Goal: Task Accomplishment & Management: Manage account settings

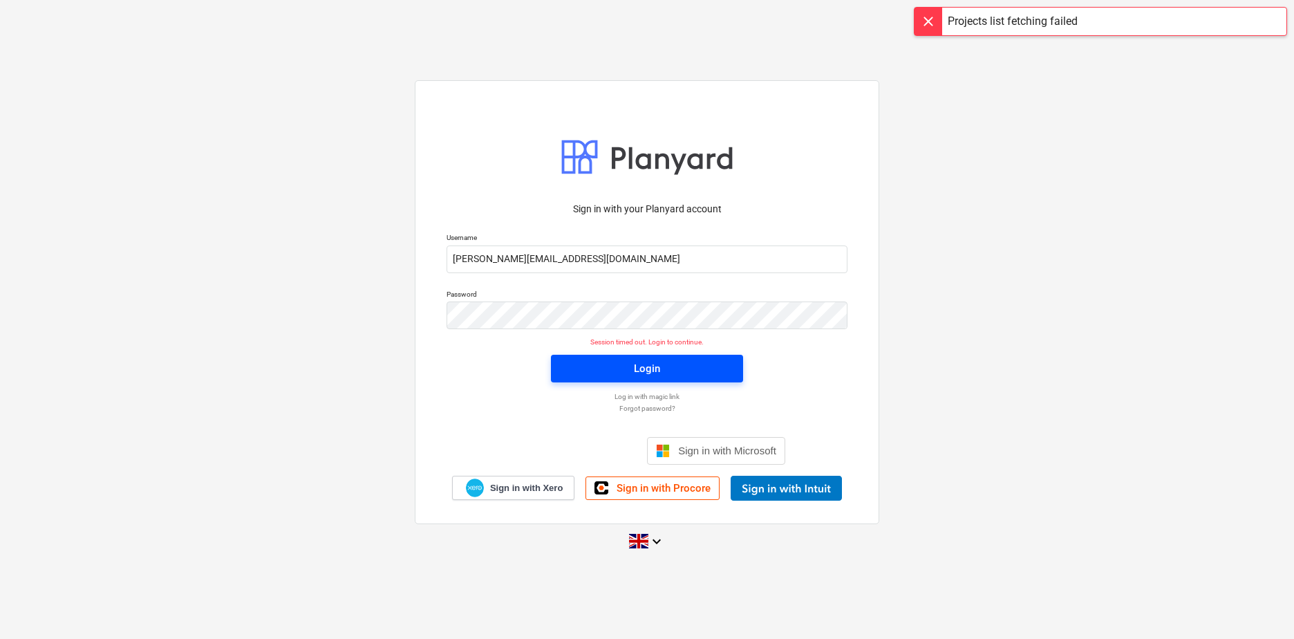
click at [641, 370] on div "Login" at bounding box center [647, 368] width 26 height 18
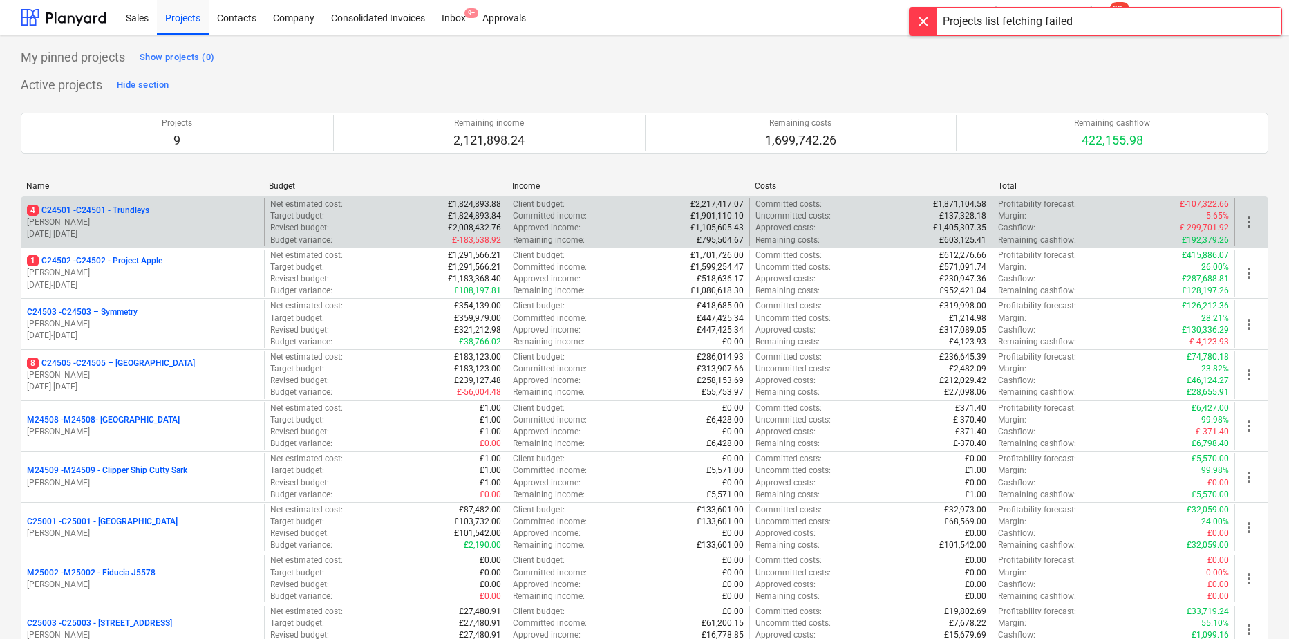
click at [101, 218] on p "[PERSON_NAME]" at bounding box center [143, 222] width 232 height 12
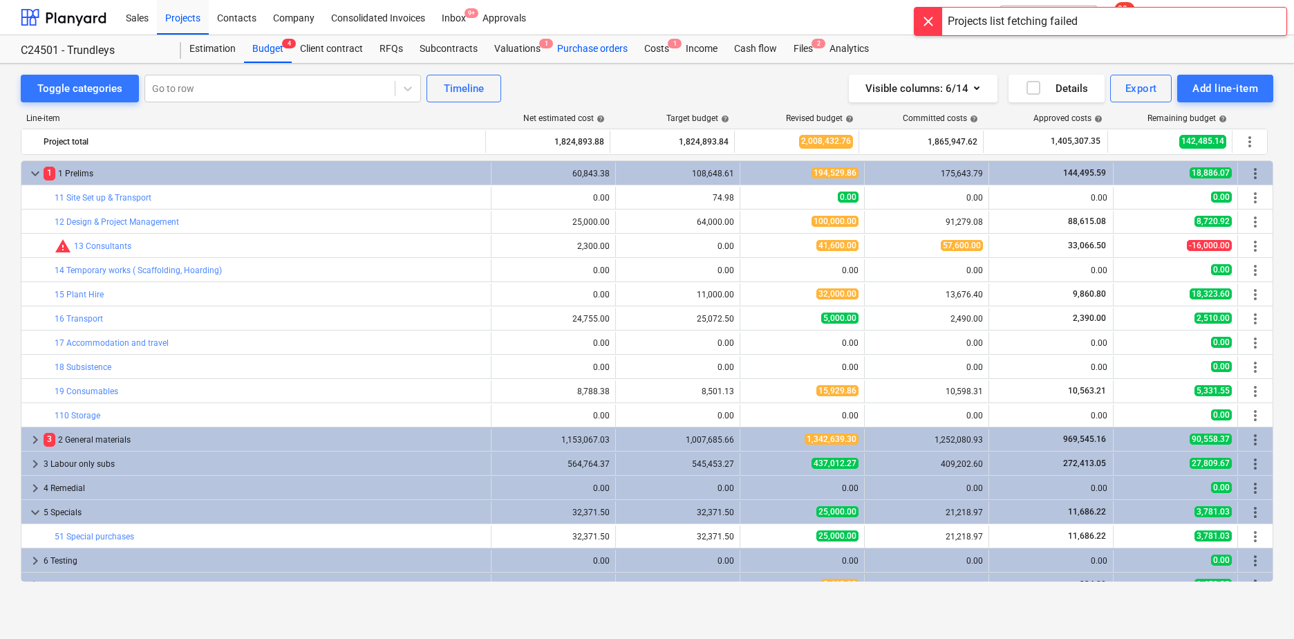
click at [592, 53] on div "Purchase orders" at bounding box center [592, 49] width 87 height 28
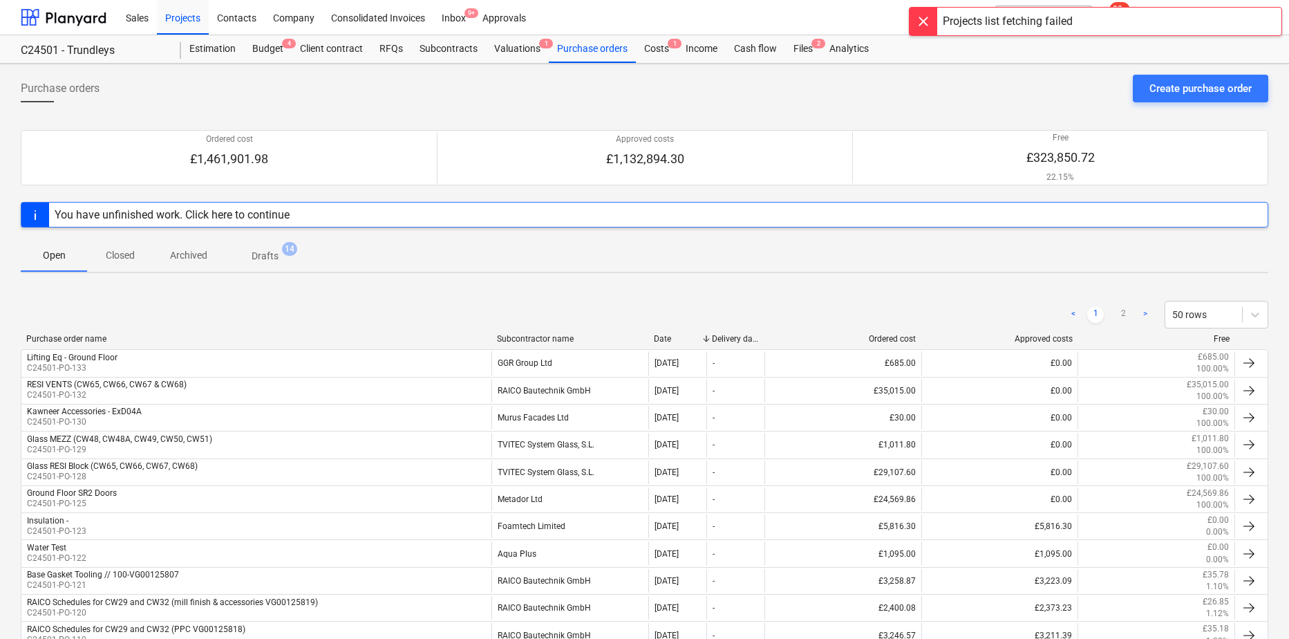
click at [536, 339] on div "Subcontractor name" at bounding box center [570, 339] width 146 height 10
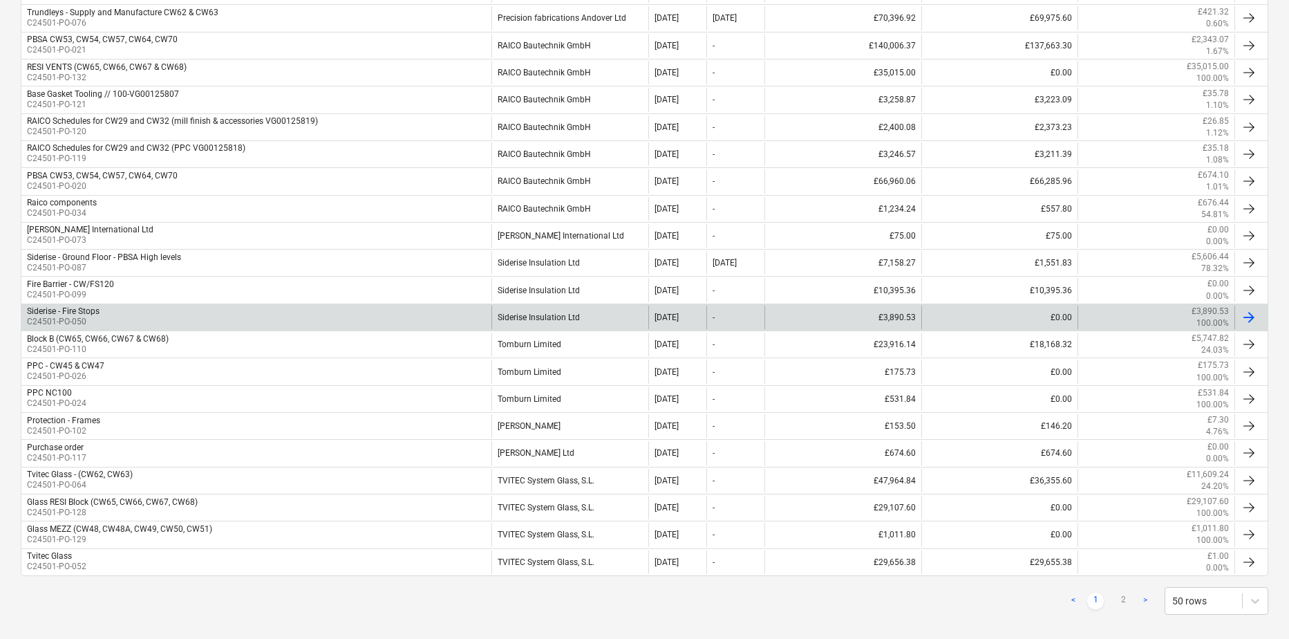
scroll to position [1147, 0]
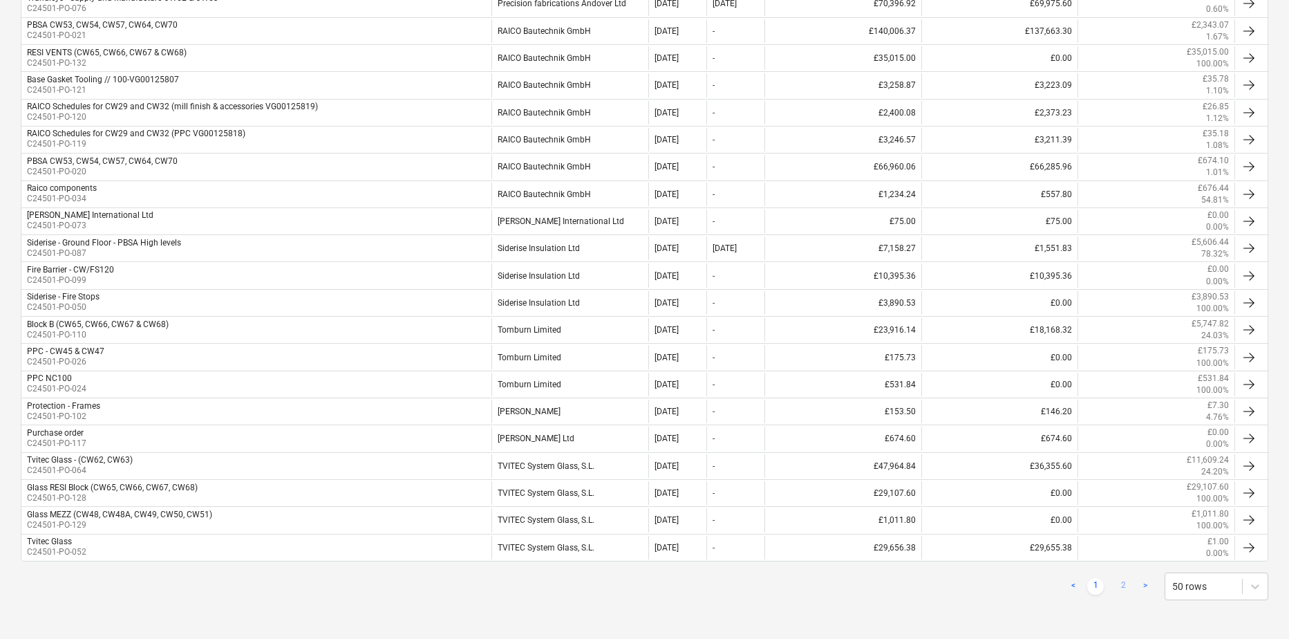
click at [1128, 588] on link "2" at bounding box center [1123, 586] width 17 height 17
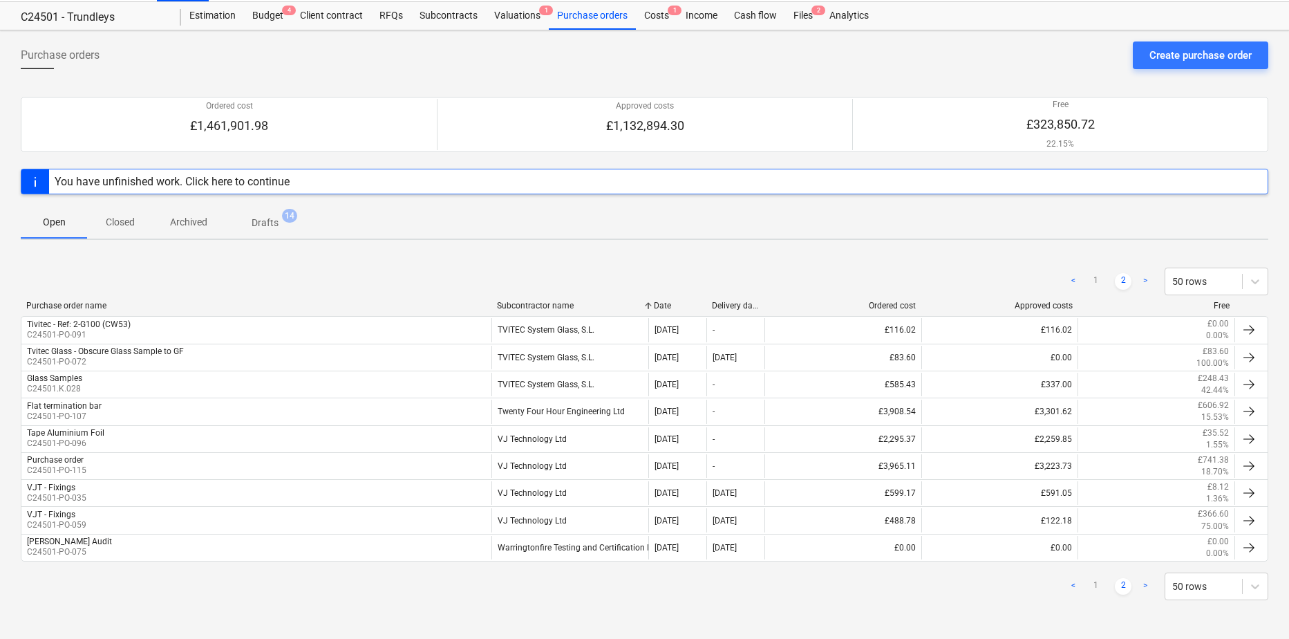
scroll to position [33, 0]
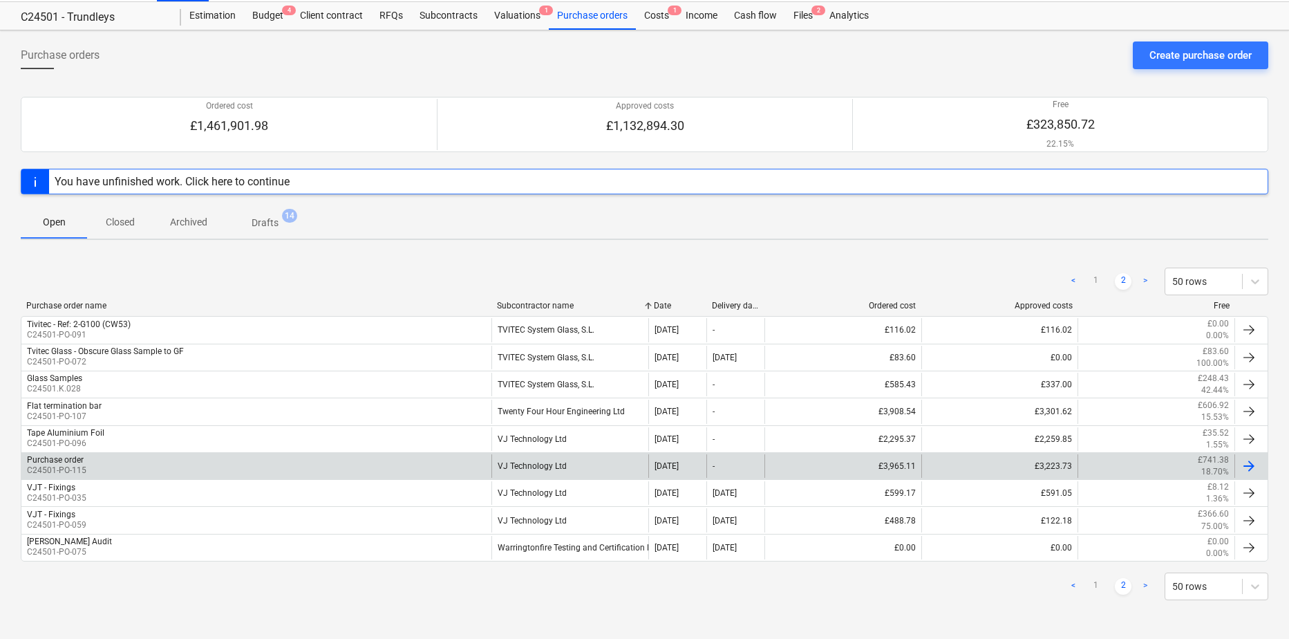
click at [98, 468] on div "Purchase order C24501-PO-115" at bounding box center [256, 466] width 470 height 24
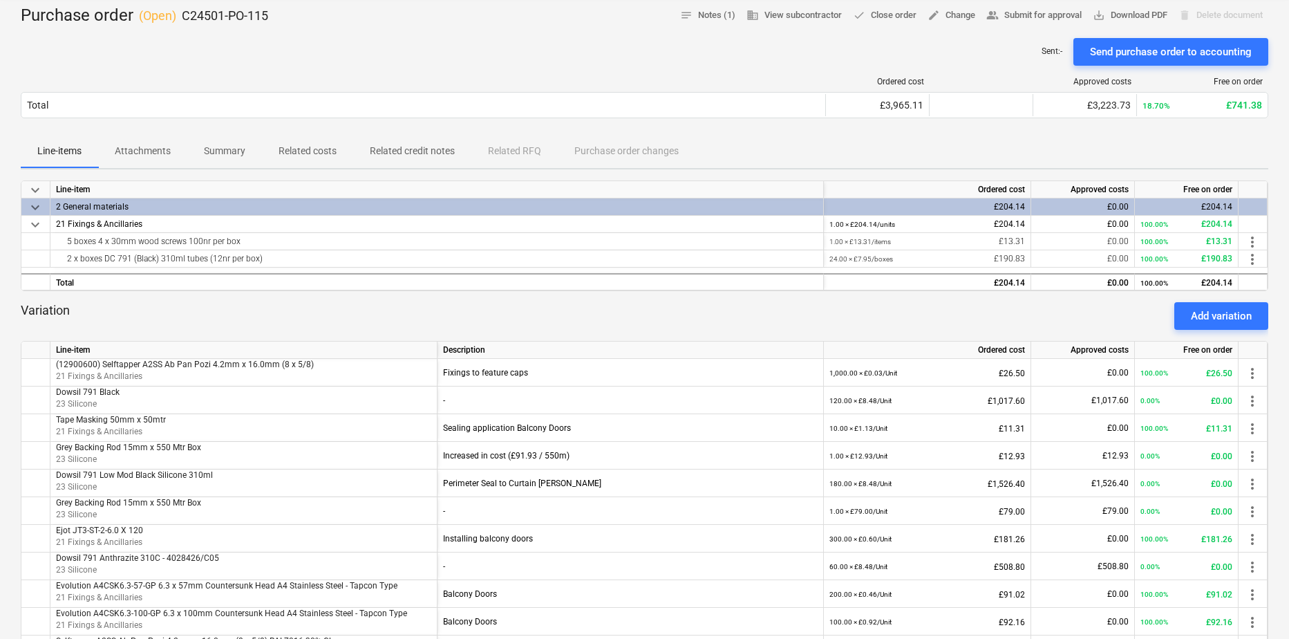
scroll to position [138, 0]
click at [1220, 316] on div "Add variation" at bounding box center [1221, 317] width 61 height 18
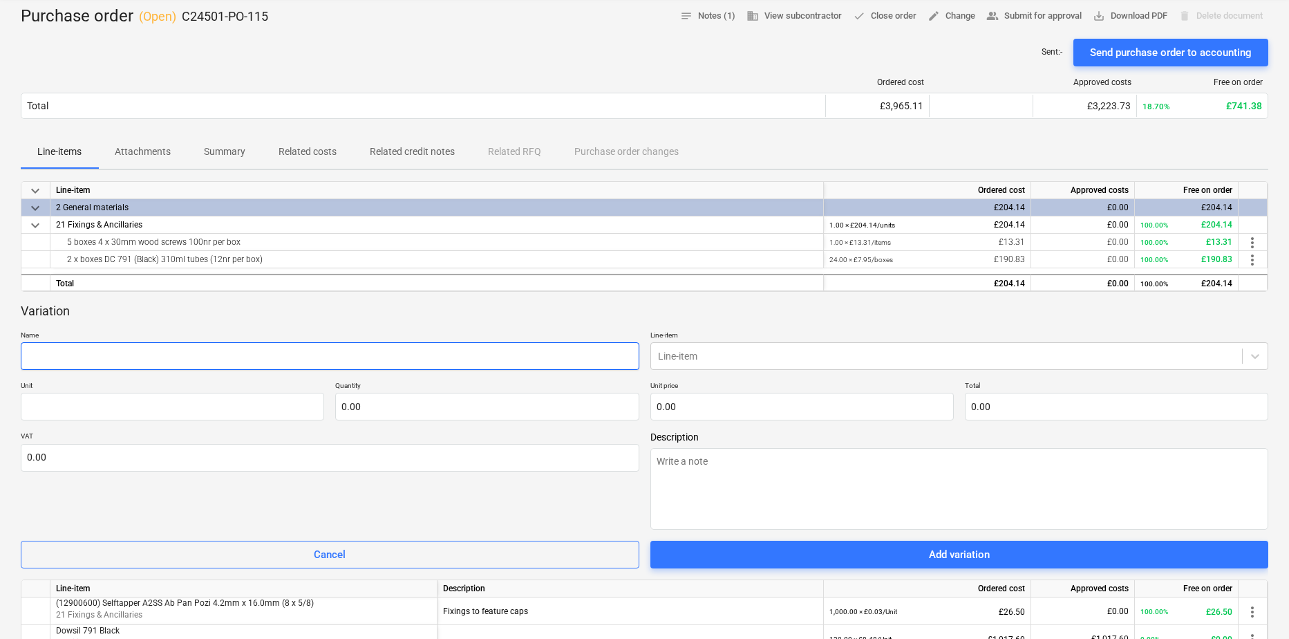
click at [57, 367] on input "text" at bounding box center [330, 356] width 619 height 28
paste input "Hexset A2SS M10 x 80 DIN 933"
click at [196, 357] on input "Hexset A2SS M10 x 80 DIN 933" at bounding box center [330, 356] width 619 height 28
paste input "15200660"
type input "Hexset A2SS M10 x 80 DIN 933 (15200660)"
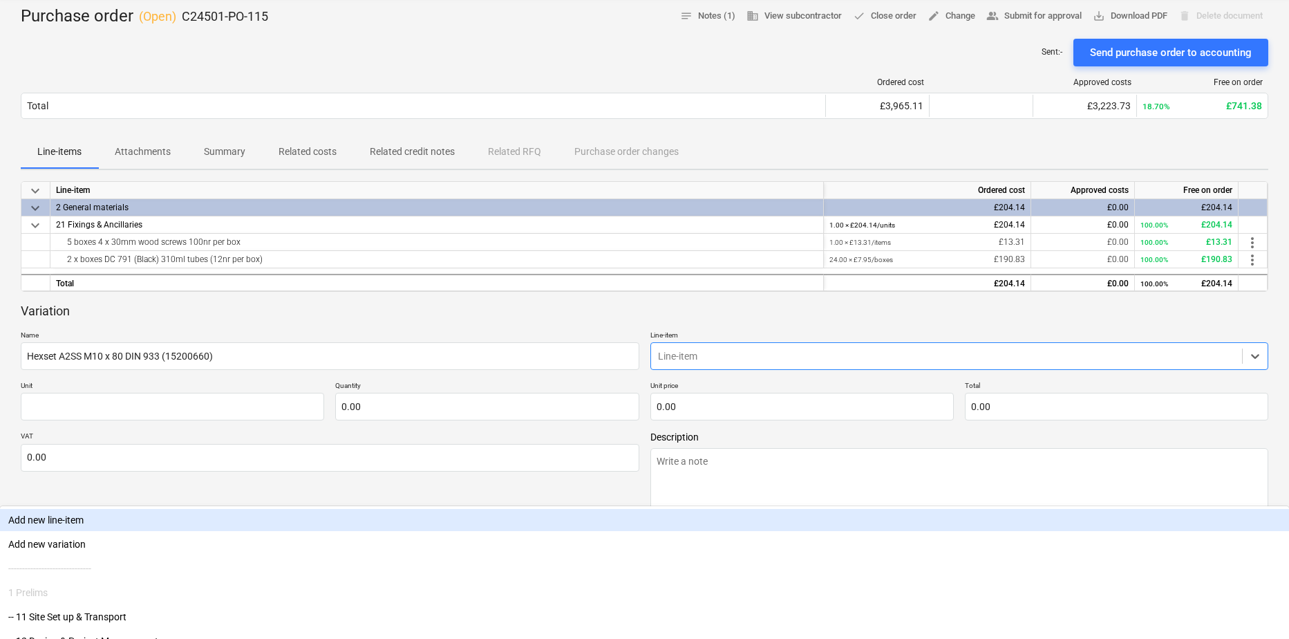
click at [760, 363] on div "Line-item" at bounding box center [947, 355] width 592 height 19
type input "21"
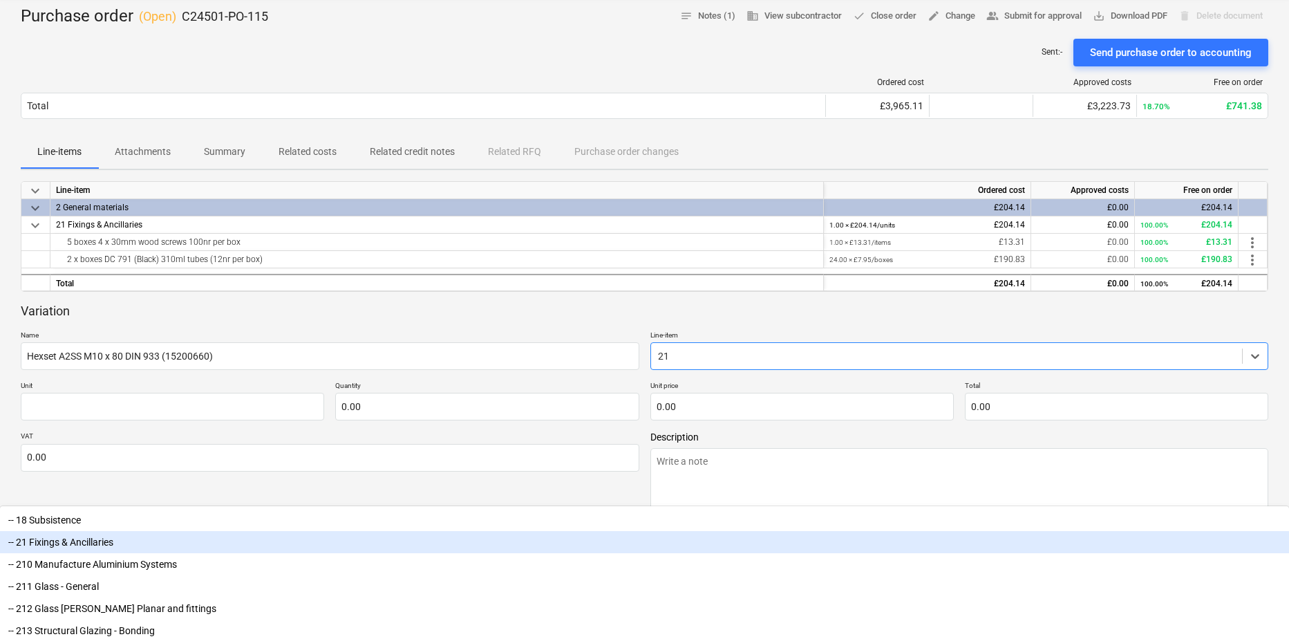
click at [708, 531] on div "-- 21 Fixings & Ancillaries" at bounding box center [644, 542] width 1289 height 22
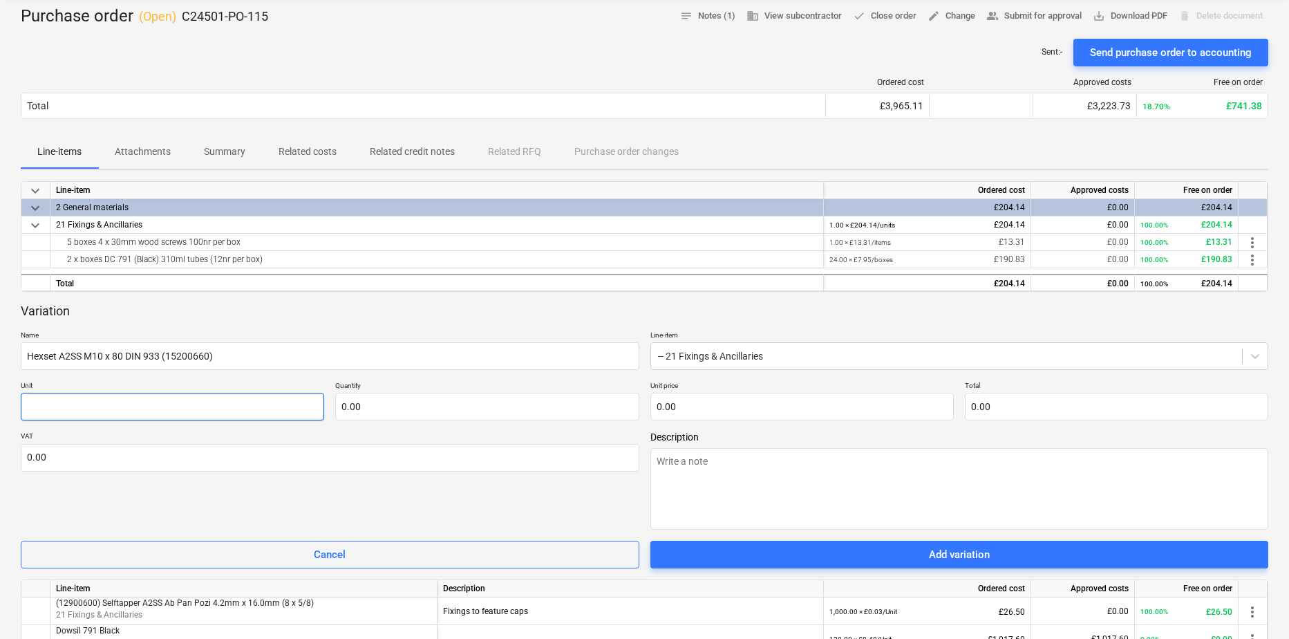
click at [207, 406] on input "text" at bounding box center [172, 407] width 303 height 28
type input "Unit"
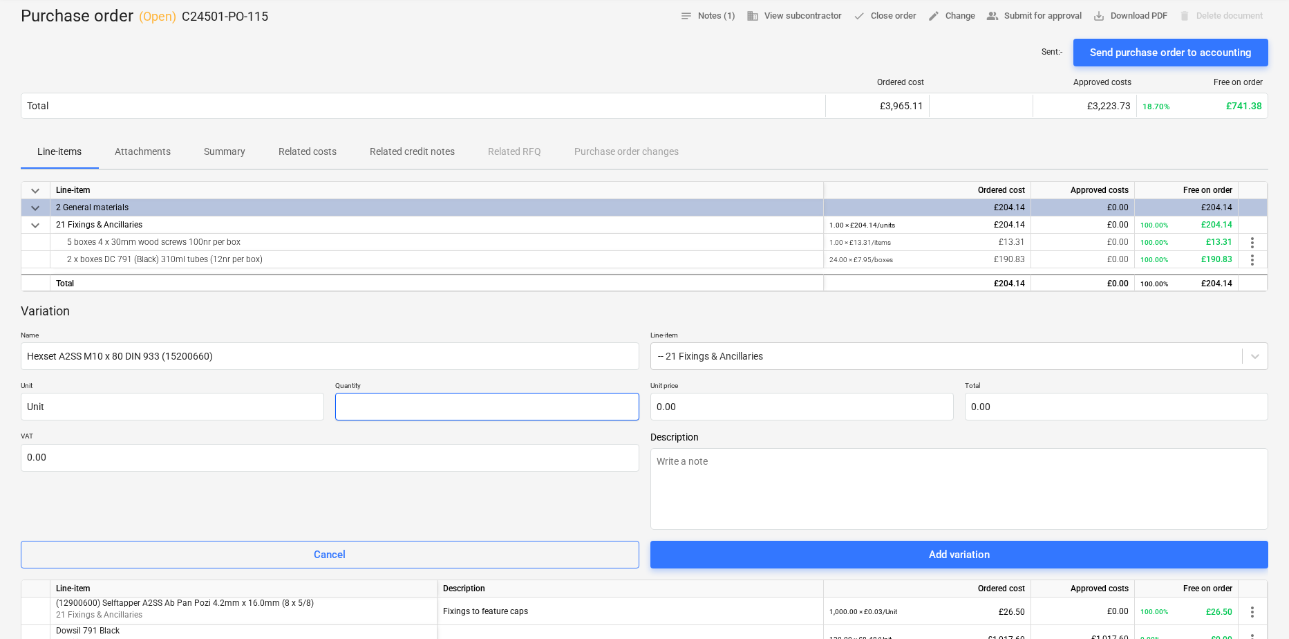
click at [343, 402] on input "text" at bounding box center [486, 407] width 303 height 28
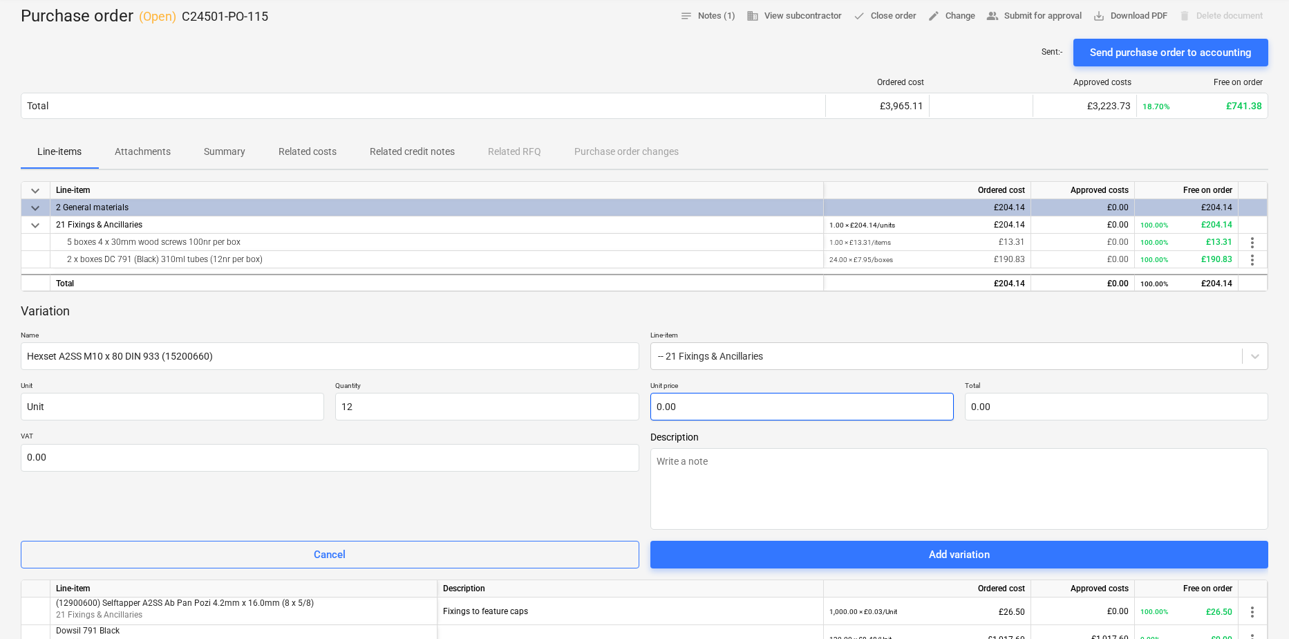
type input "12.00"
click at [701, 411] on input "text" at bounding box center [801, 407] width 303 height 28
type input "0.2"
type input "2.40"
type input "0.25"
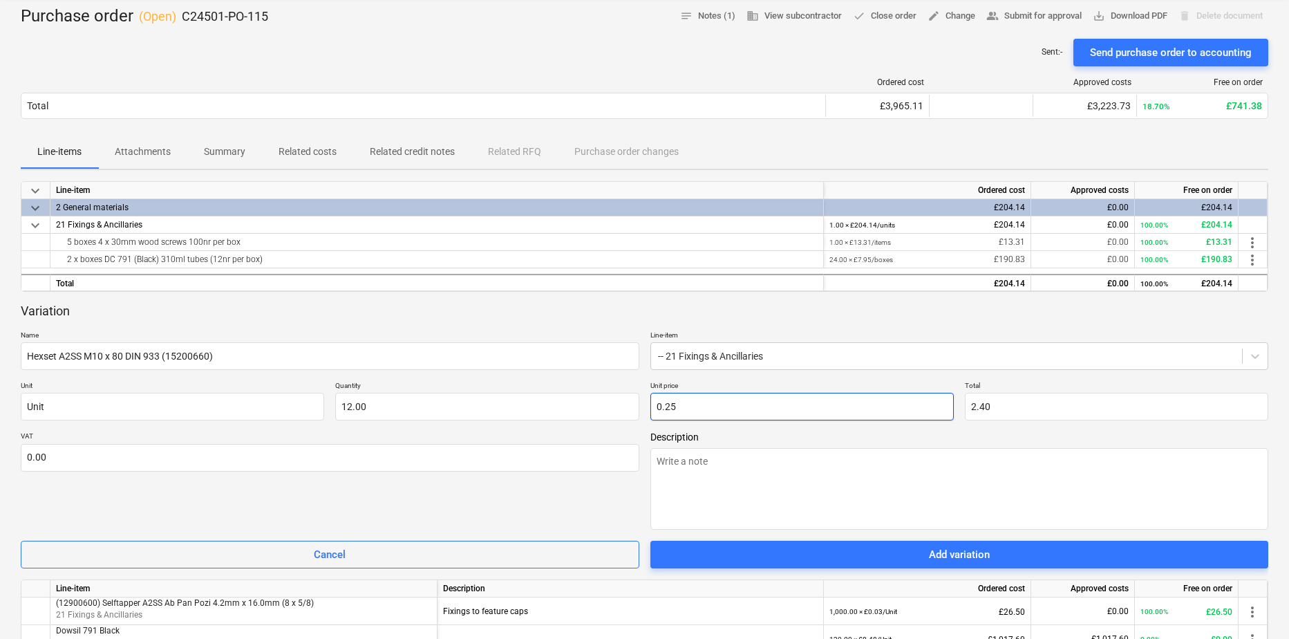
type input "3.00"
type input "0.253"
type input "3.04"
type input "0.25"
drag, startPoint x: 708, startPoint y: 469, endPoint x: 745, endPoint y: 469, distance: 36.6
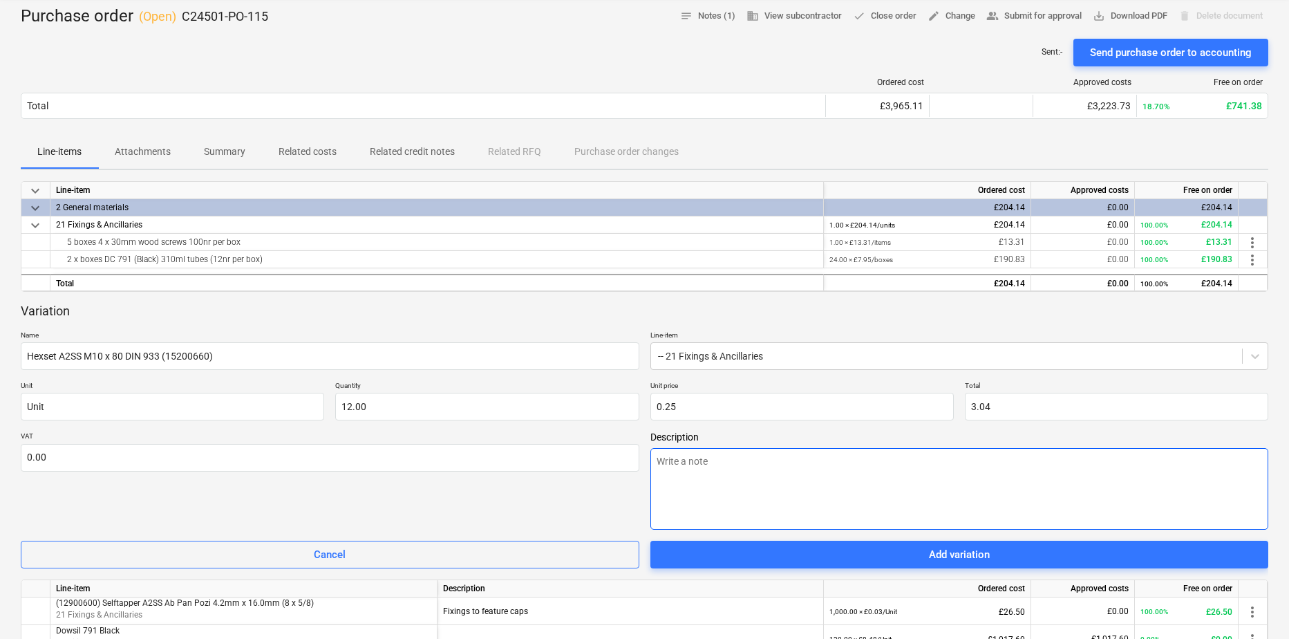
click at [710, 469] on textarea at bounding box center [959, 489] width 619 height 82
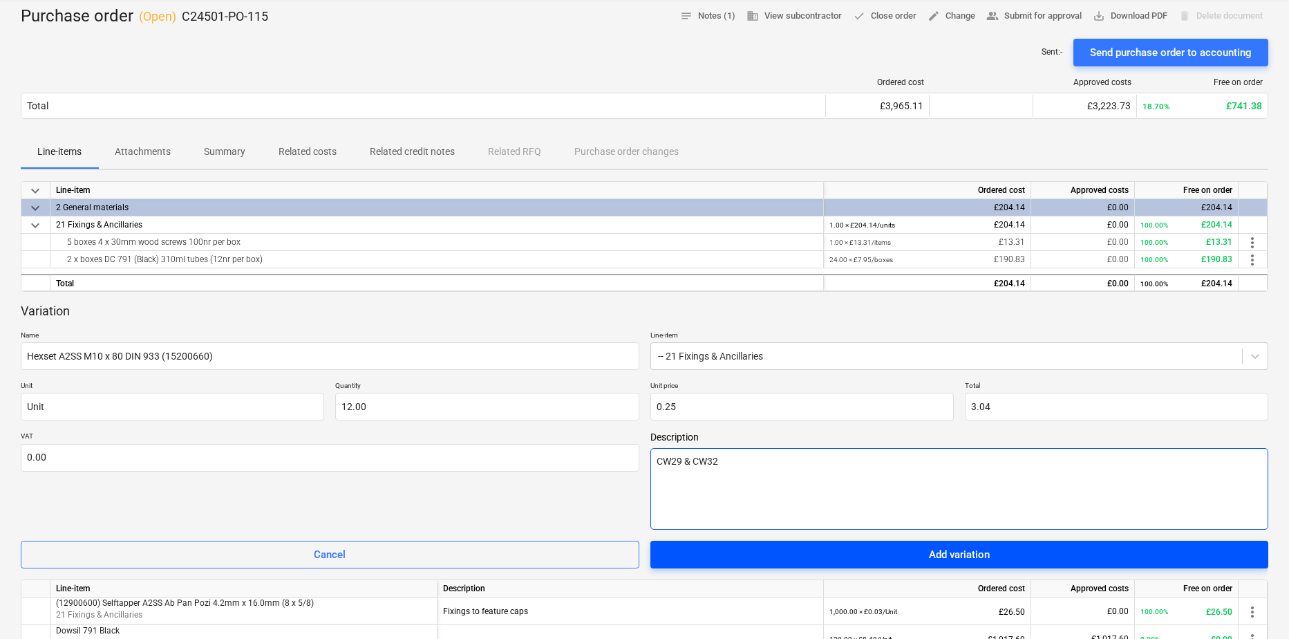
type textarea "CW29 & CW32"
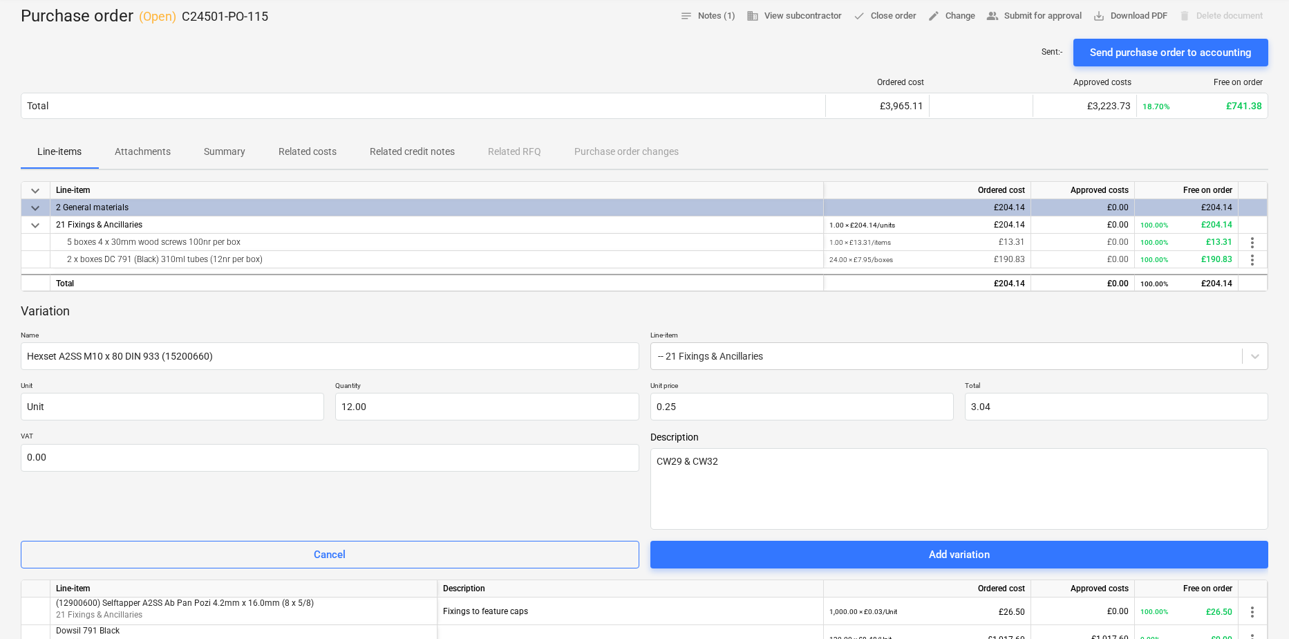
click at [968, 550] on div "Add variation" at bounding box center [959, 554] width 61 height 18
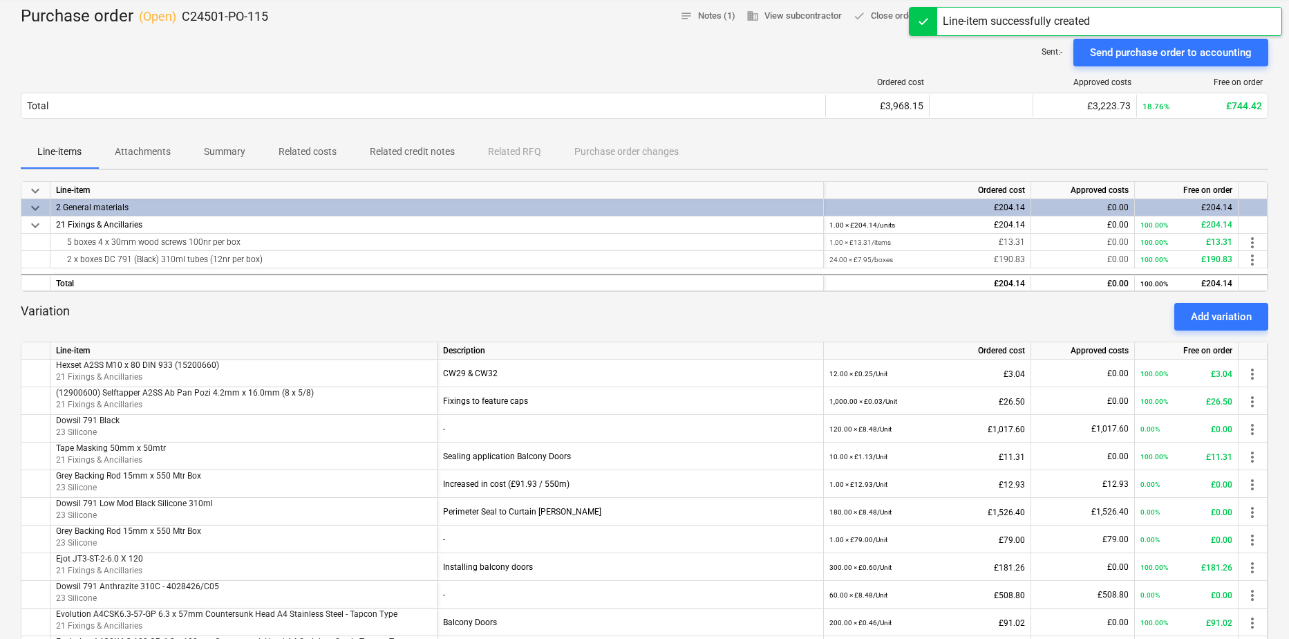
click at [1237, 311] on div "Add variation" at bounding box center [1221, 317] width 61 height 18
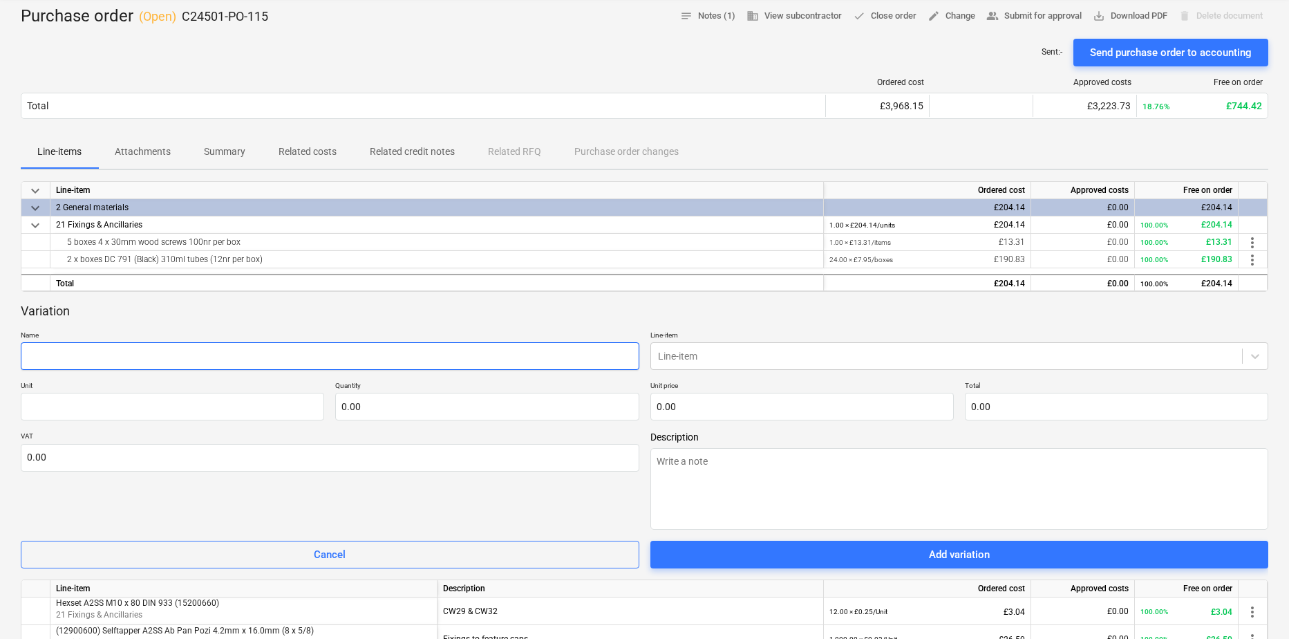
click at [257, 365] on input "text" at bounding box center [330, 356] width 619 height 28
paste input "Nyloc Nut A2SS M10 DIN 985"
click at [179, 359] on input "Nyloc Nut A2SS M10 DIN 985 (" at bounding box center [330, 356] width 619 height 28
paste input "17800220"
type input "Nyloc Nut A2SS M10 DIN 985 (17800220)"
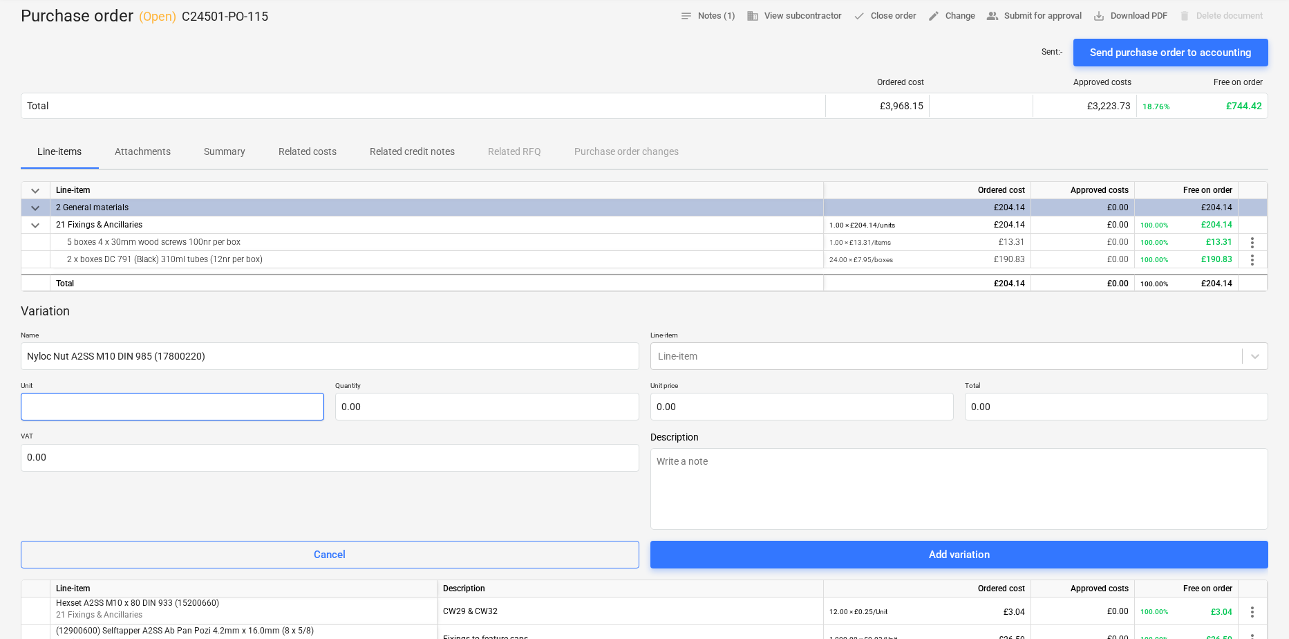
click at [151, 402] on input "text" at bounding box center [172, 407] width 303 height 28
type input "Unit"
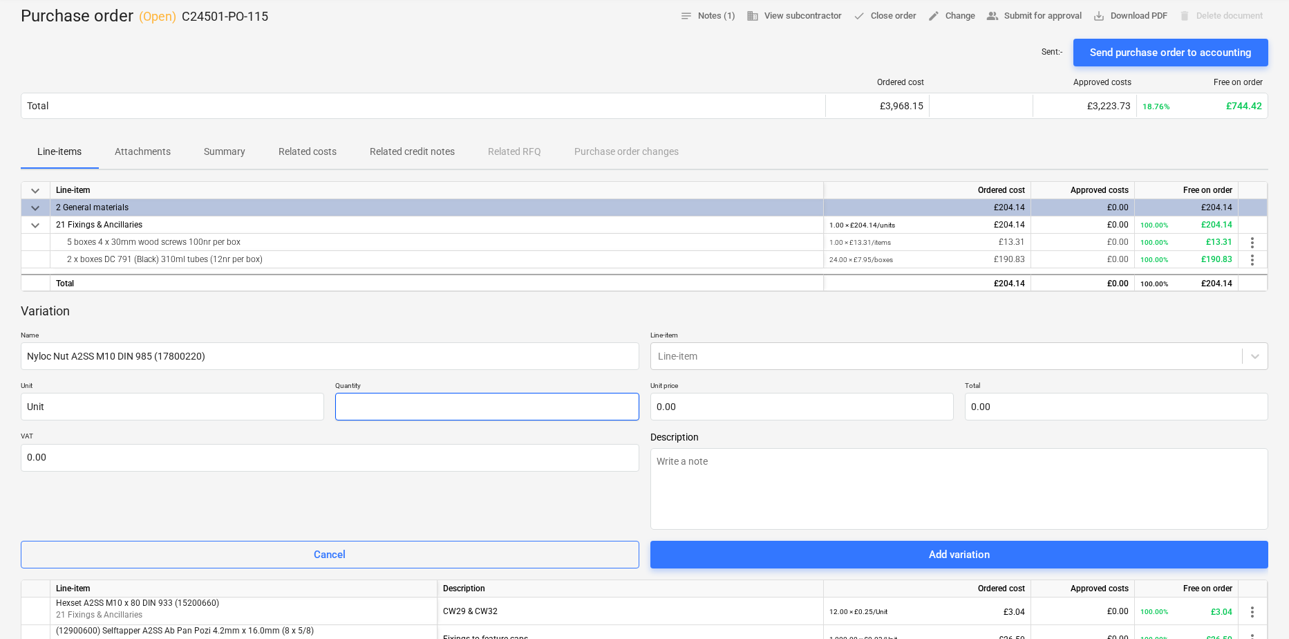
click at [382, 404] on input "text" at bounding box center [486, 407] width 303 height 28
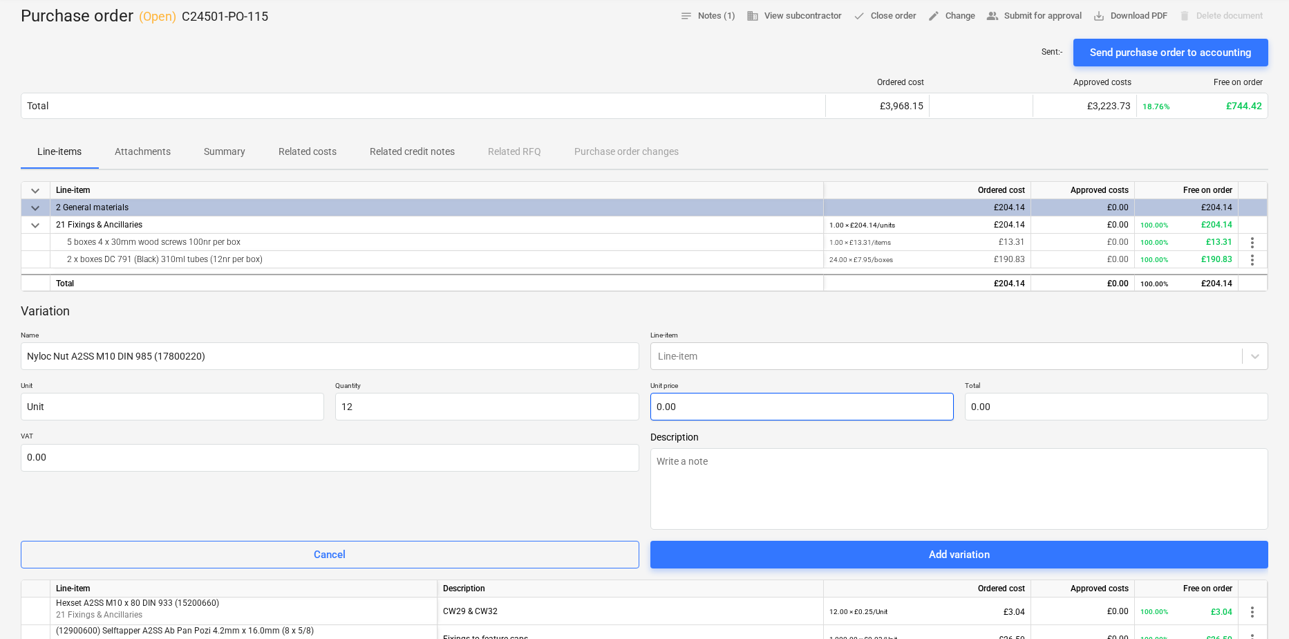
type input "12.00"
click at [684, 412] on input "text" at bounding box center [801, 407] width 303 height 28
type input "0.1"
type input "1.20"
type input "0.104"
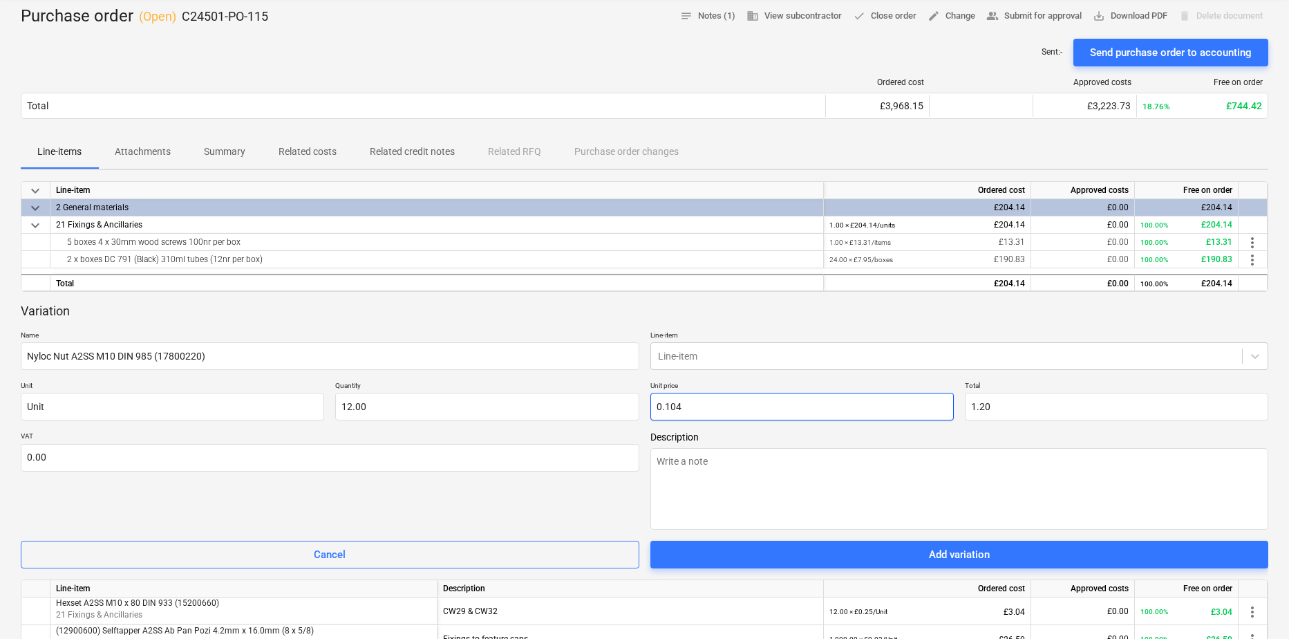
type input "1.25"
type input "0.10"
click at [764, 480] on textarea at bounding box center [959, 489] width 619 height 82
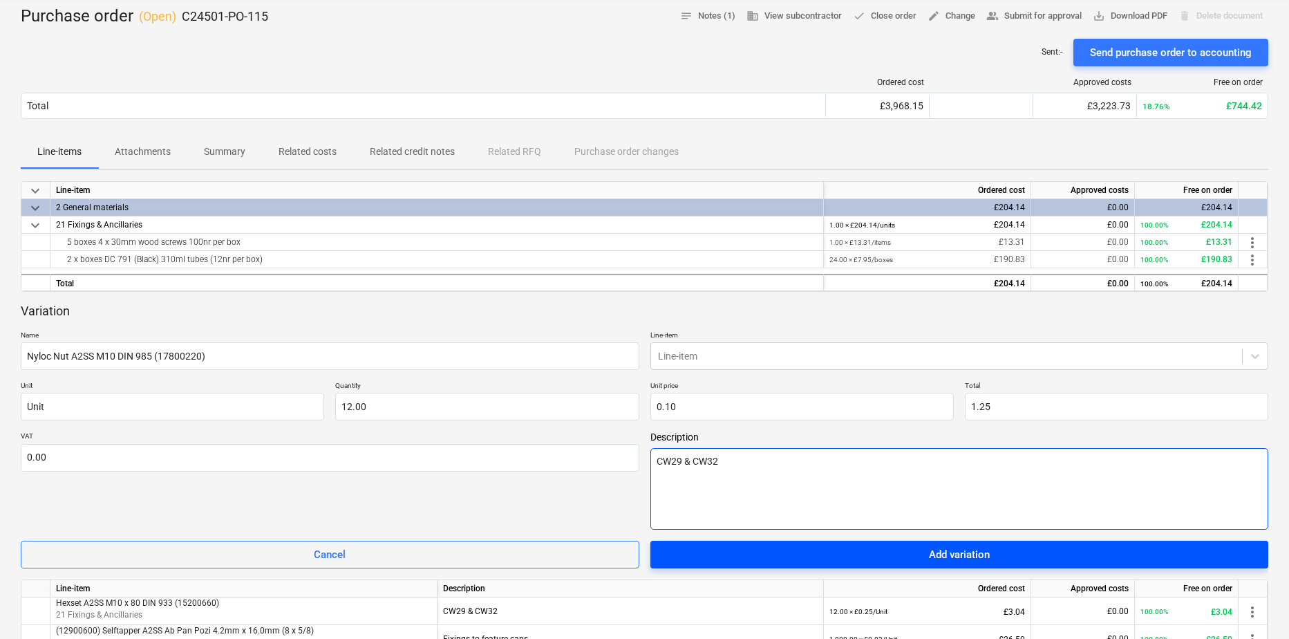
type textarea "CW29 & CW32"
click at [950, 556] on div "Add variation" at bounding box center [959, 554] width 61 height 18
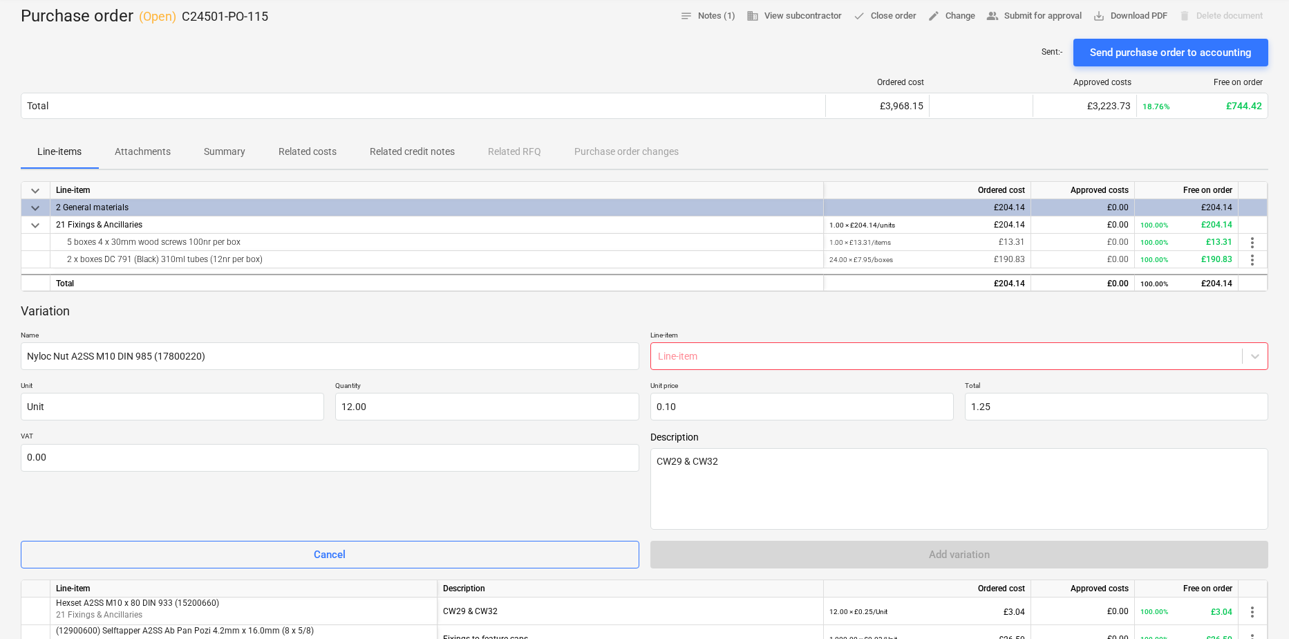
click at [799, 350] on div at bounding box center [947, 356] width 578 height 14
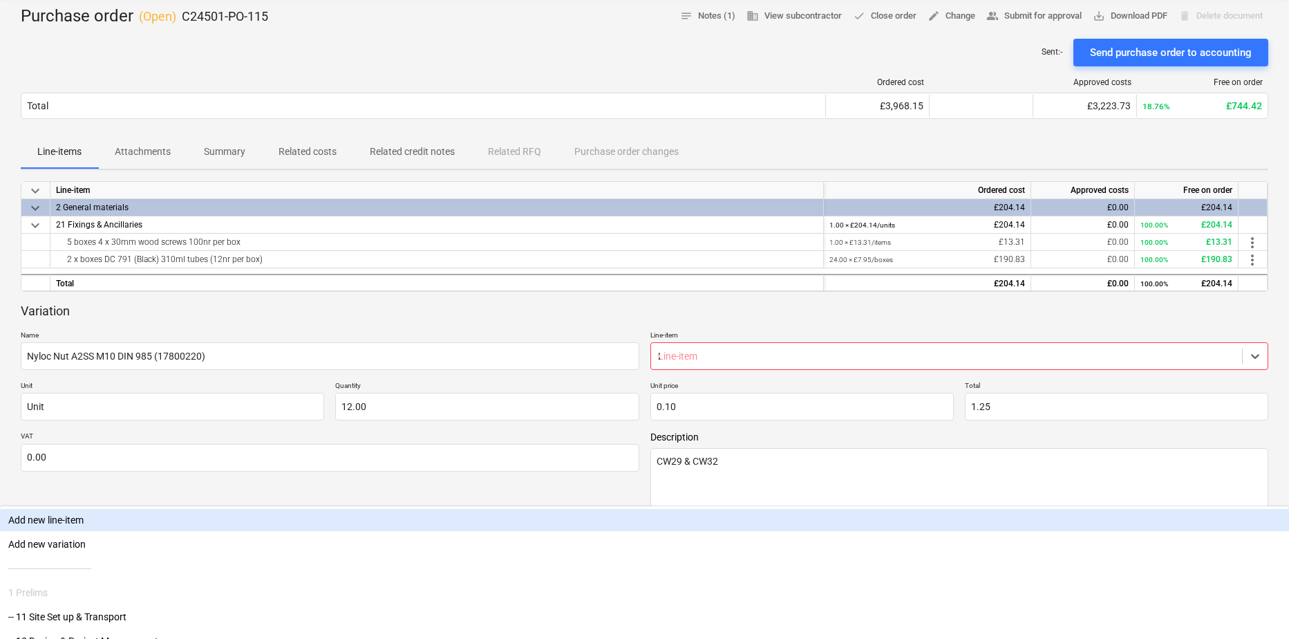
type input "21"
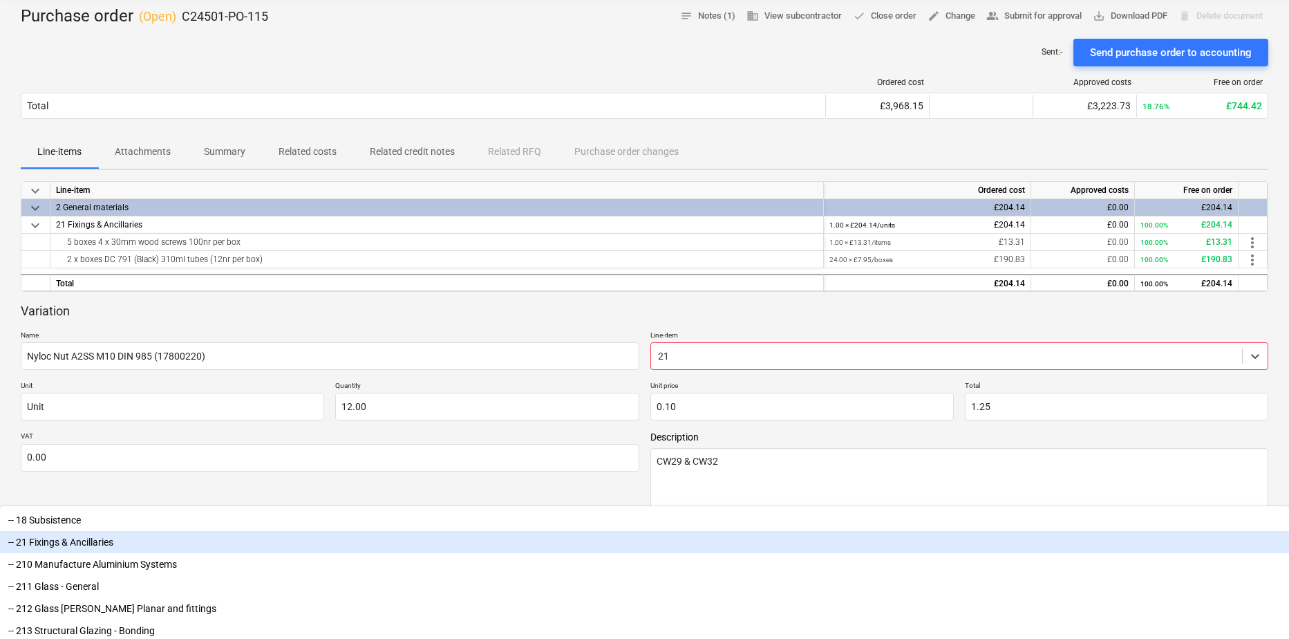
click at [681, 531] on div "-- 21 Fixings & Ancillaries" at bounding box center [644, 542] width 1289 height 22
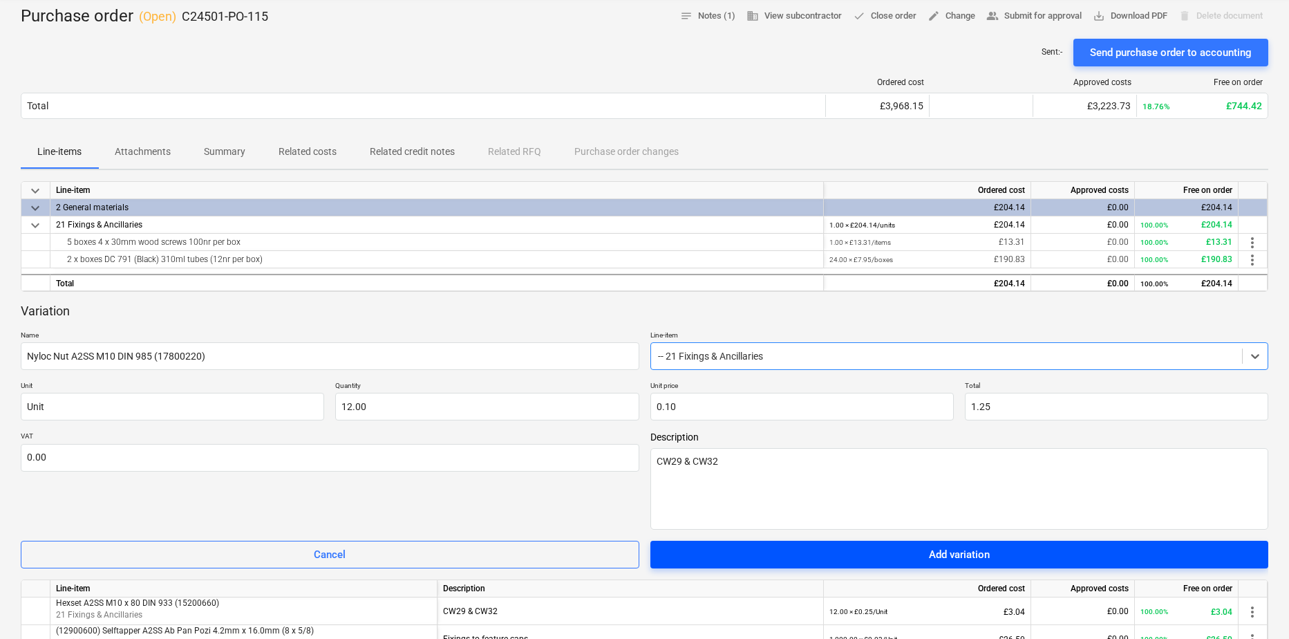
click at [959, 551] on div "Add variation" at bounding box center [959, 554] width 61 height 18
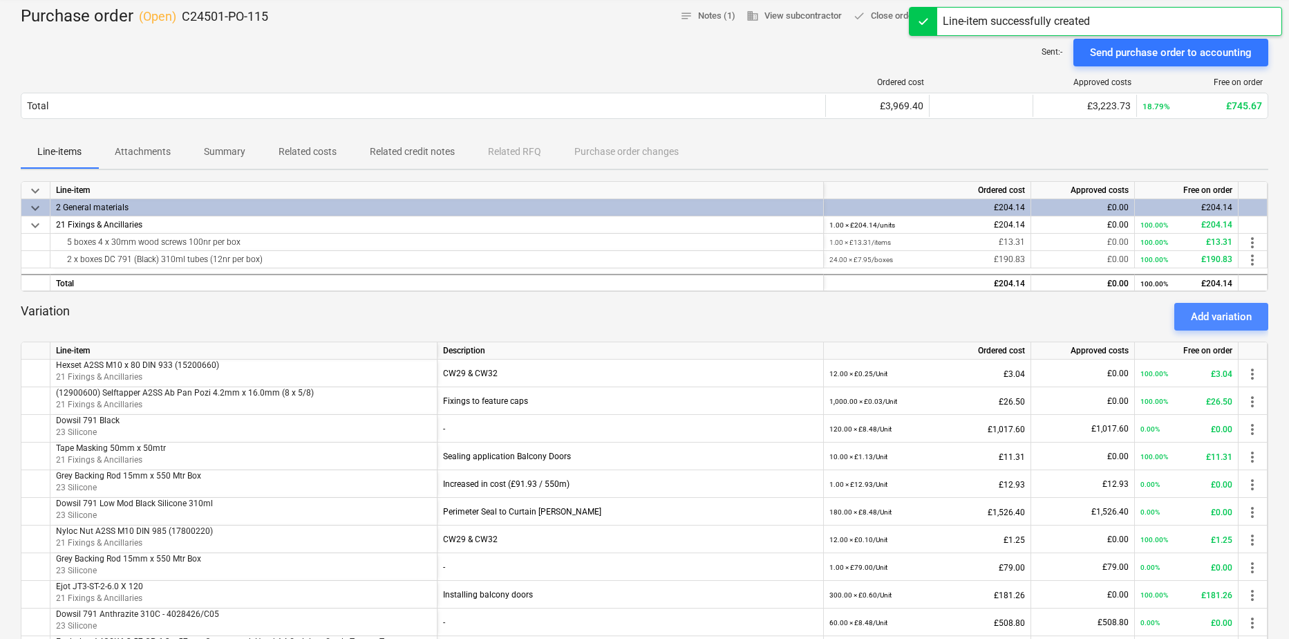
drag, startPoint x: 1194, startPoint y: 317, endPoint x: 1274, endPoint y: 339, distance: 82.7
click at [1196, 319] on div "Add variation" at bounding box center [1221, 317] width 61 height 18
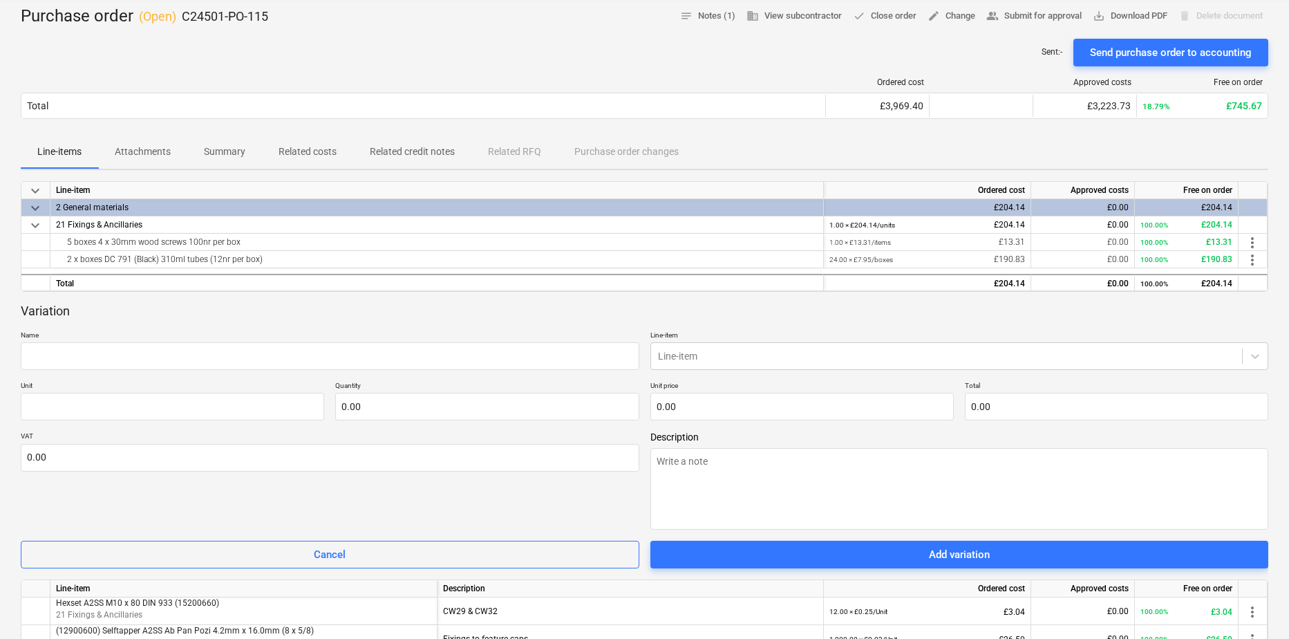
click at [246, 373] on div "Variation Name Line-item Line-item Unit Quantity 0.00 Unit price 0.00 Total 0.0…" at bounding box center [645, 436] width 1248 height 266
click at [260, 359] on input "text" at bounding box center [330, 356] width 619 height 28
paste input "Washer Form A A2SS M10 x 2.0 x 21.0"
click at [259, 360] on input "Washer Form A A2SS M10 x 2.0 x 21.0" at bounding box center [330, 356] width 619 height 28
drag, startPoint x: 278, startPoint y: 344, endPoint x: 281, endPoint y: 352, distance: 8.4
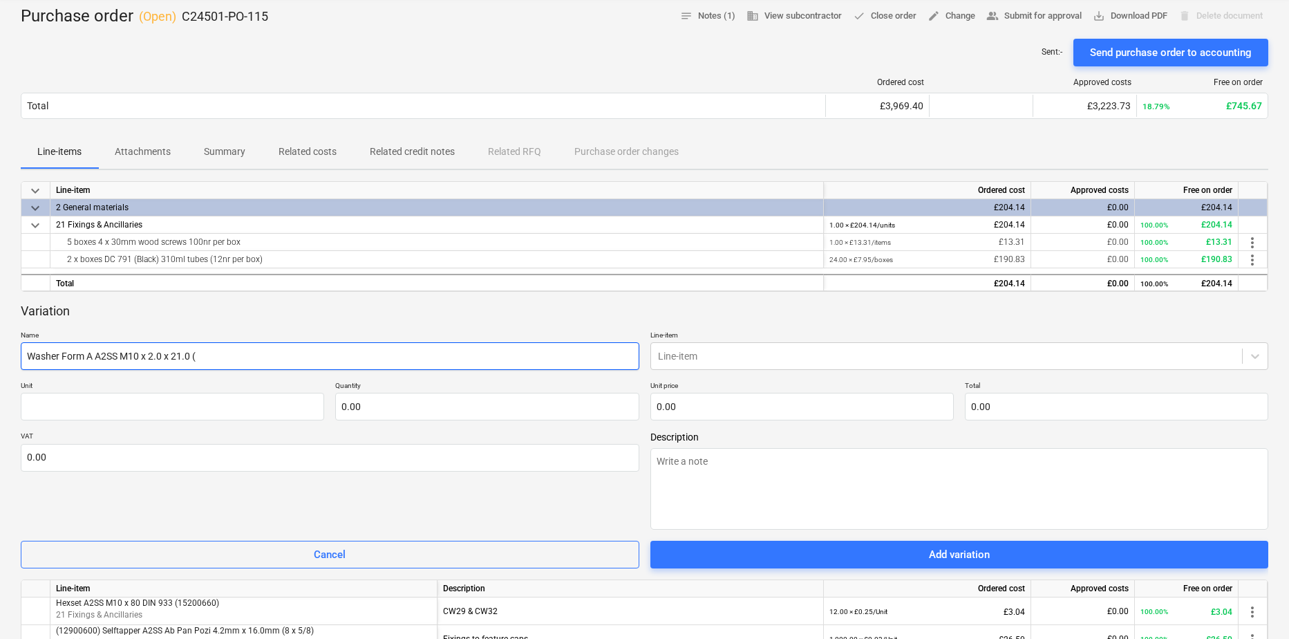
click at [279, 346] on input "Washer Form A A2SS M10 x 2.0 x 21.0 (" at bounding box center [330, 356] width 619 height 28
paste input "18400160"
type input "Washer Form A A2SS M10 x 2.0 x 21.0 (18400160)"
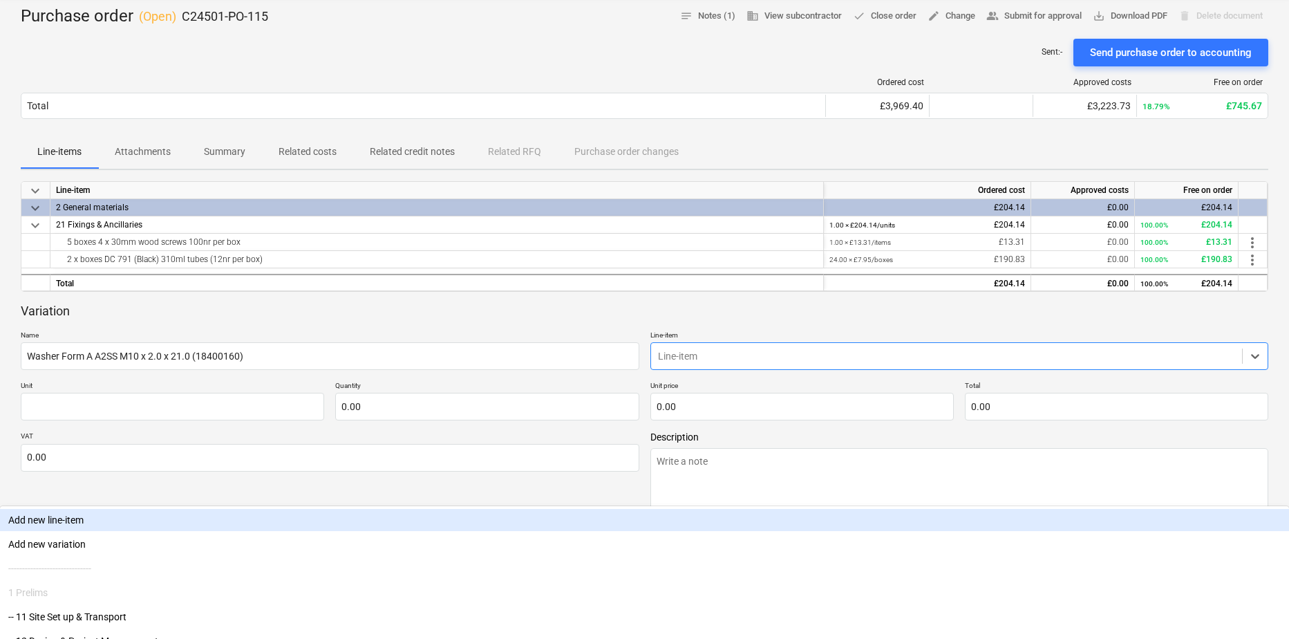
click at [807, 353] on div at bounding box center [947, 356] width 578 height 14
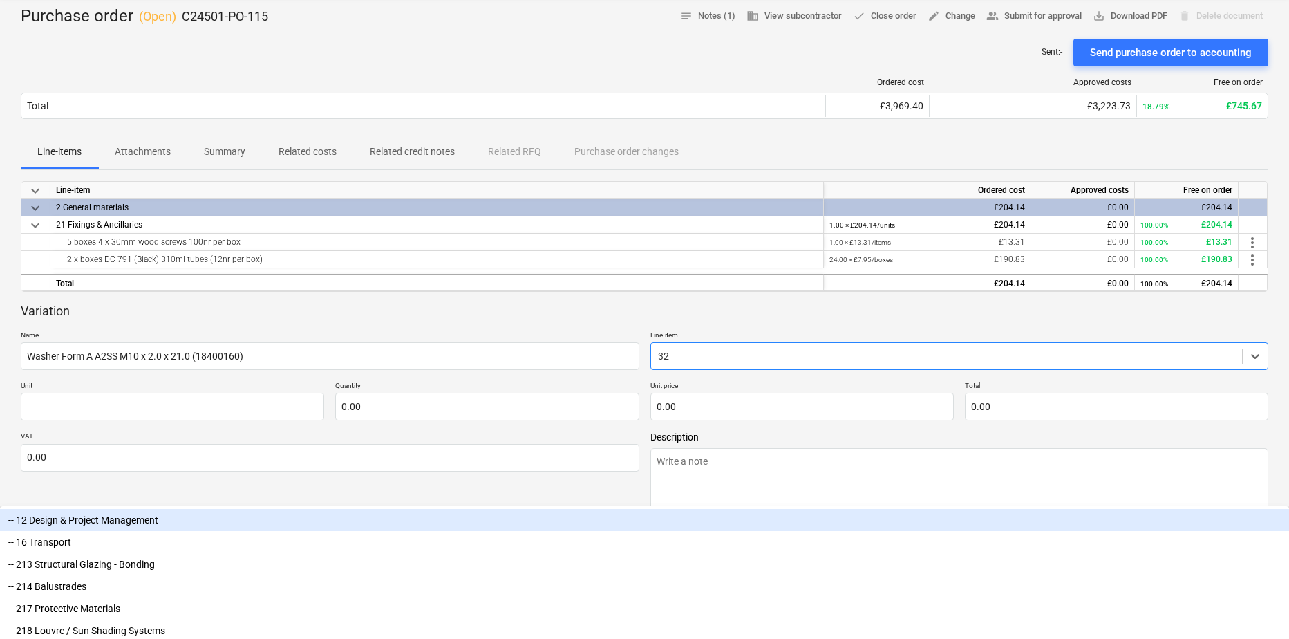
type input "3"
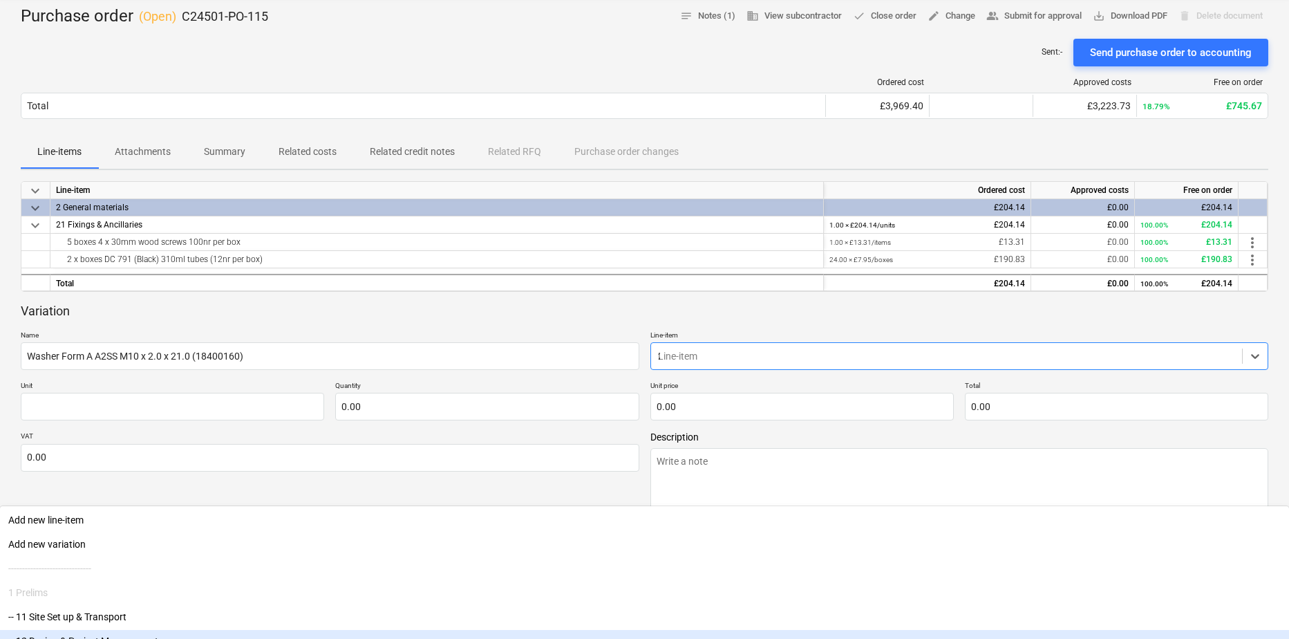
type input "21"
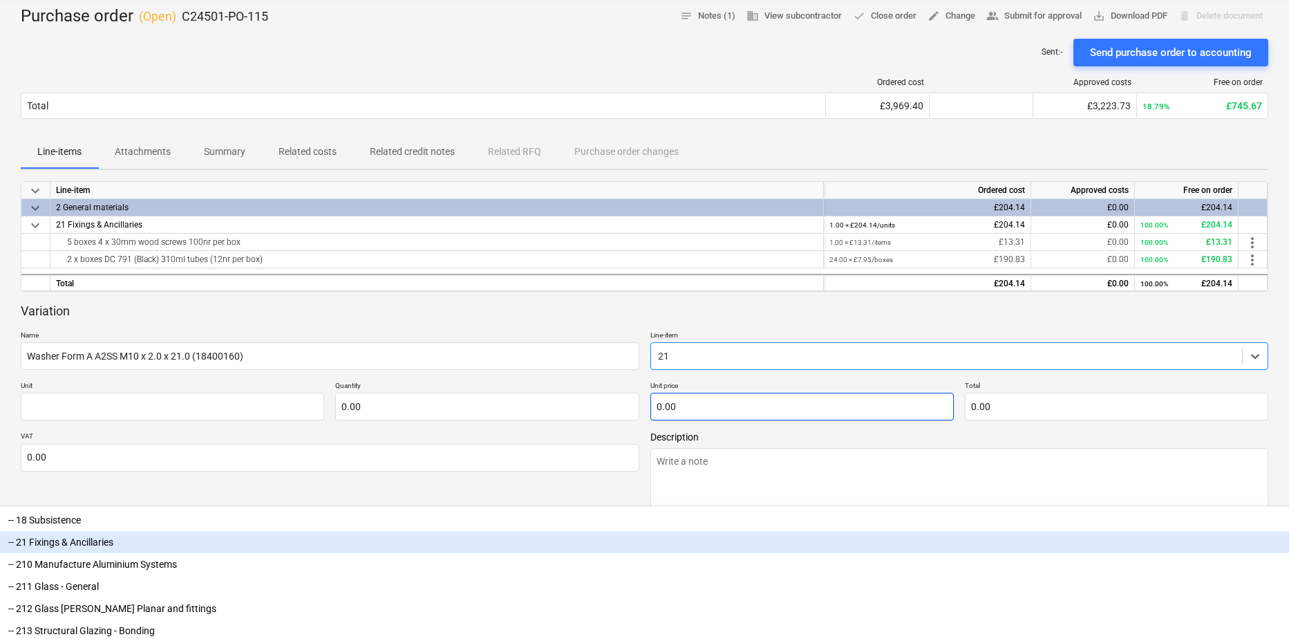
click at [751, 531] on div "-- 21 Fixings & Ancillaries" at bounding box center [644, 542] width 1289 height 22
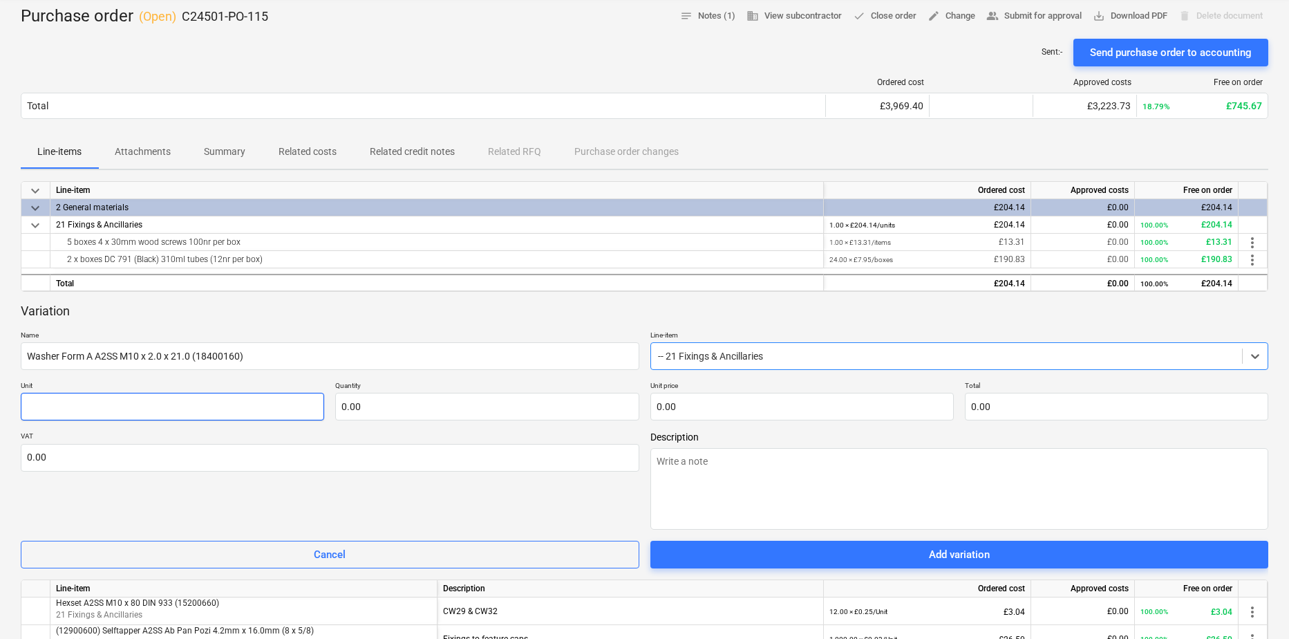
click at [149, 409] on input "text" at bounding box center [172, 407] width 303 height 28
type input "Unit"
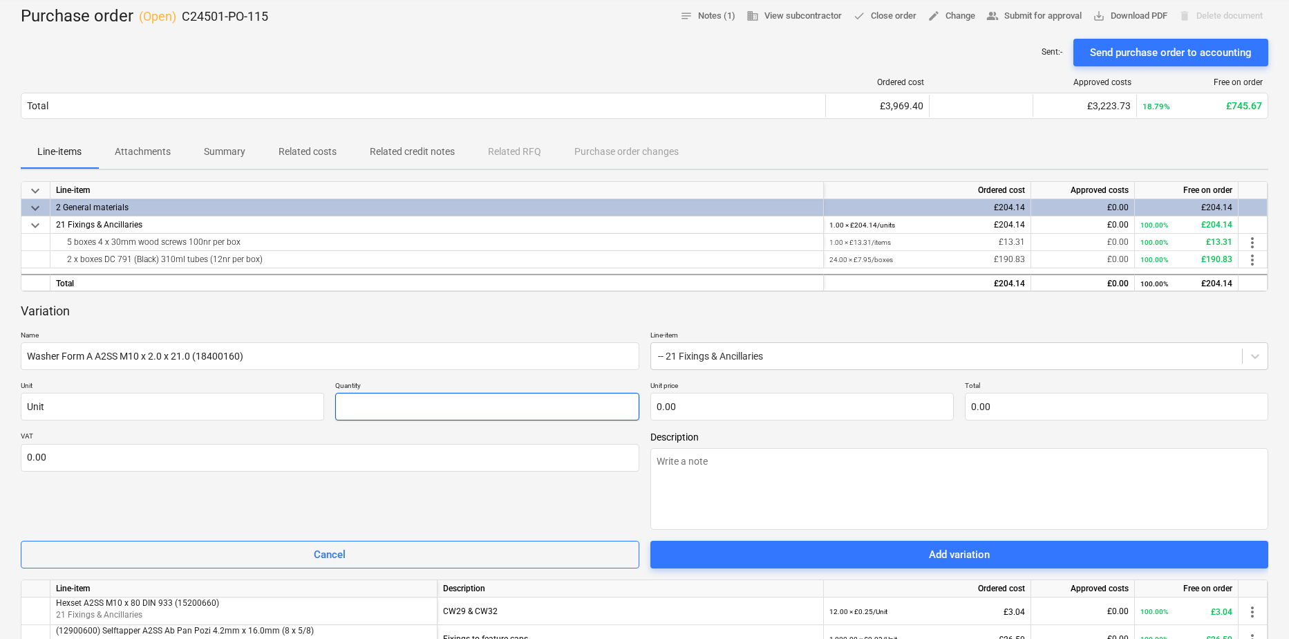
click at [447, 409] on input "text" at bounding box center [486, 407] width 303 height 28
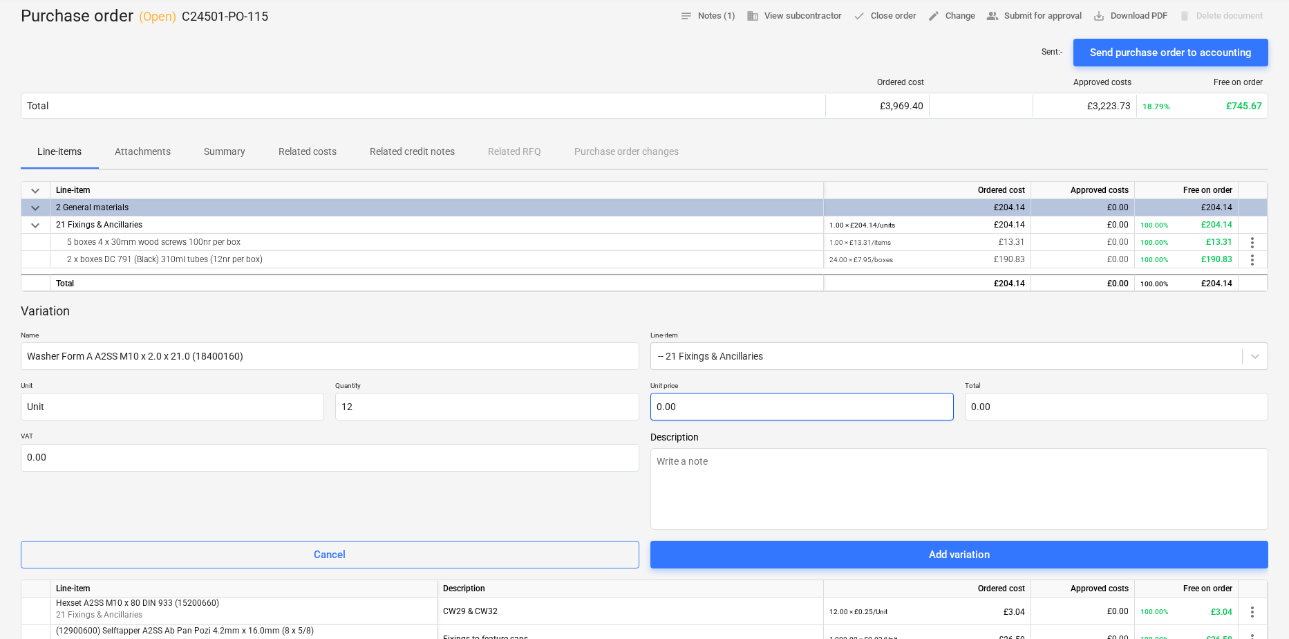
type input "12.00"
click at [754, 404] on input "text" at bounding box center [801, 407] width 303 height 28
type input "0.01"
type input "0.12"
type input "0.018"
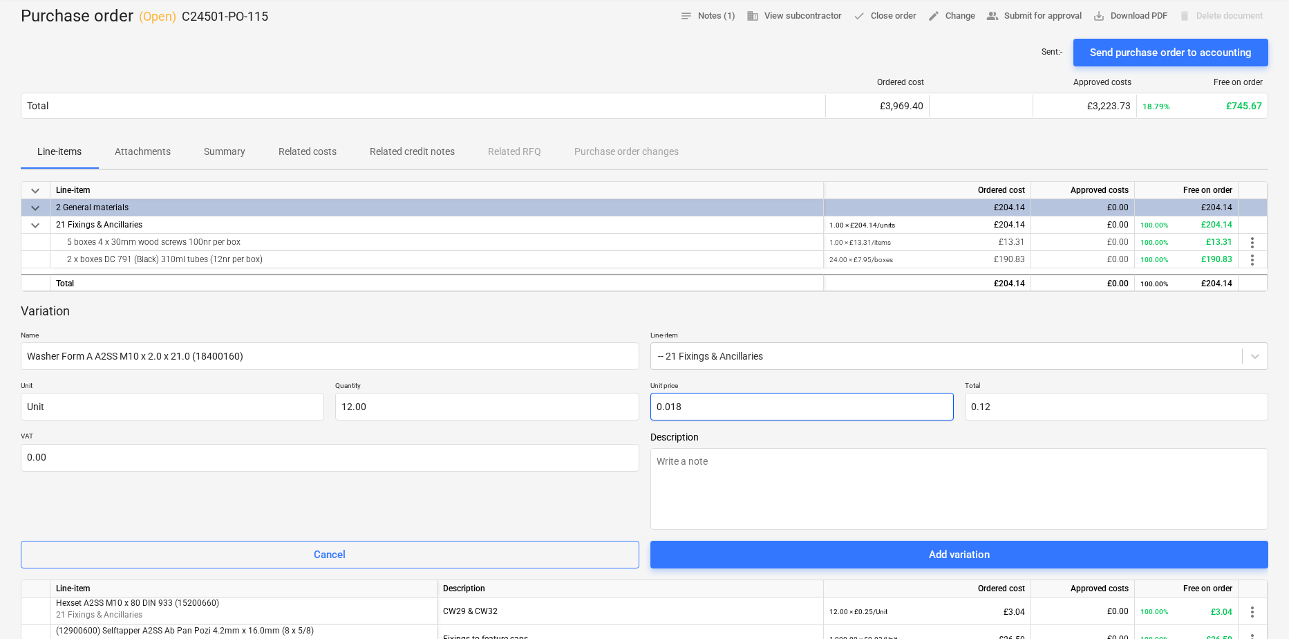
type input "0.22"
type input "0.02"
click at [714, 471] on textarea at bounding box center [959, 489] width 619 height 82
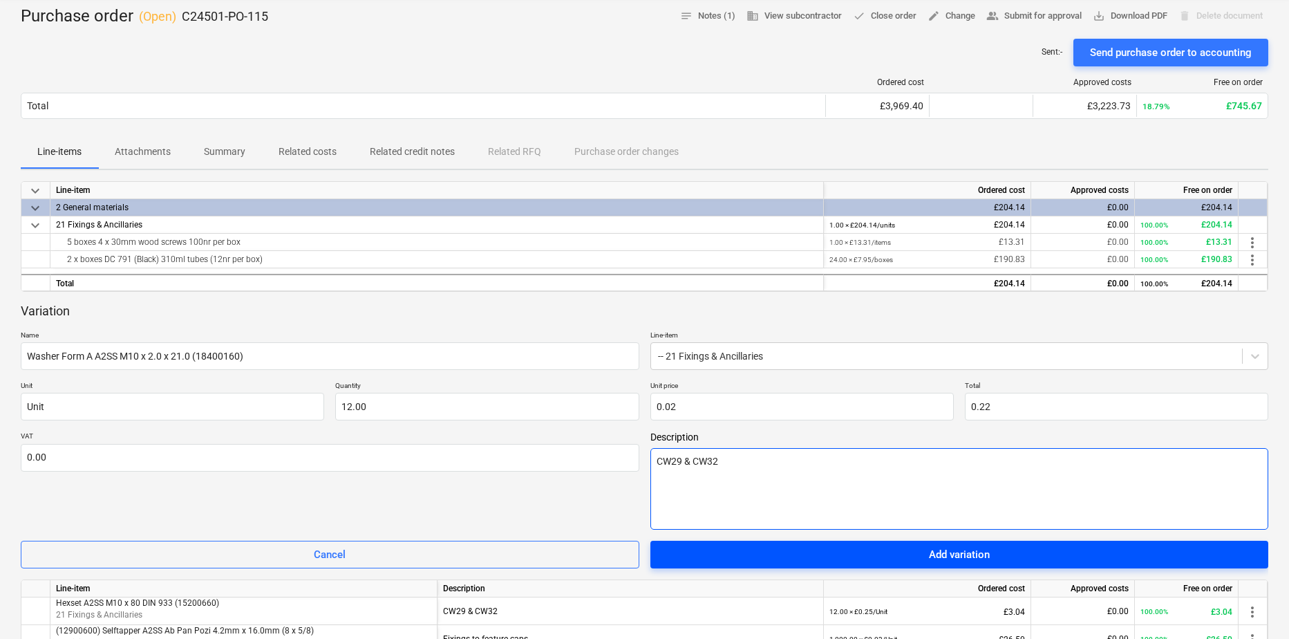
type textarea "CW29 & CW32"
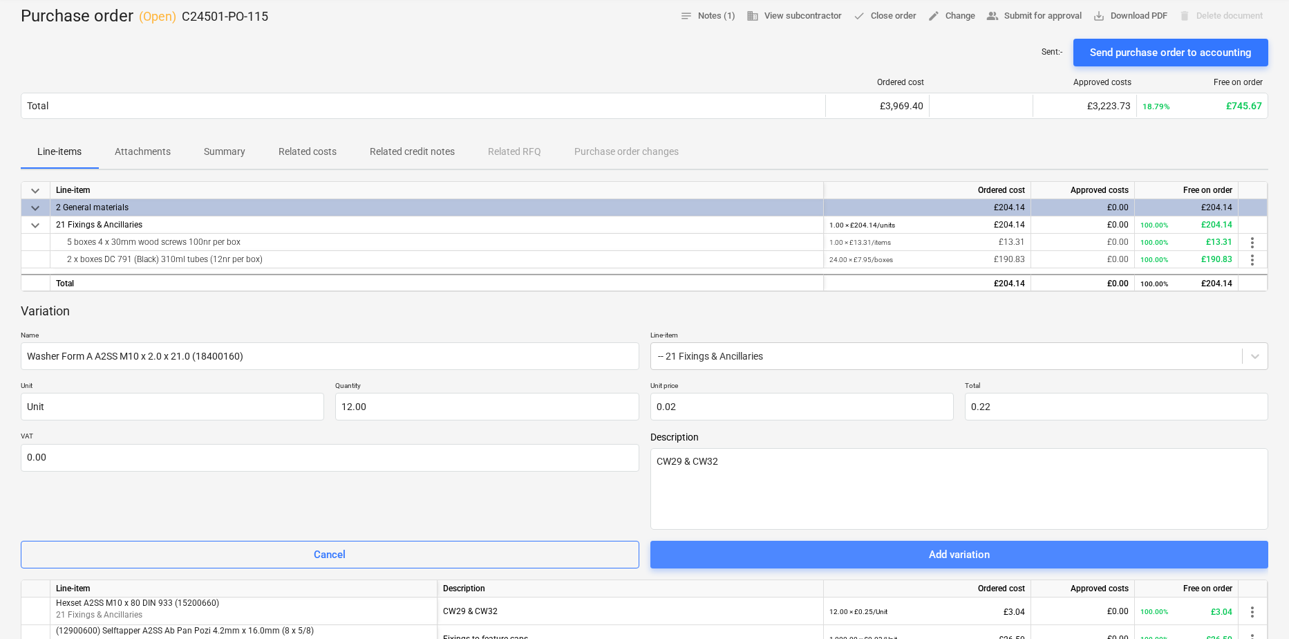
click at [937, 559] on div "Add variation" at bounding box center [959, 554] width 61 height 18
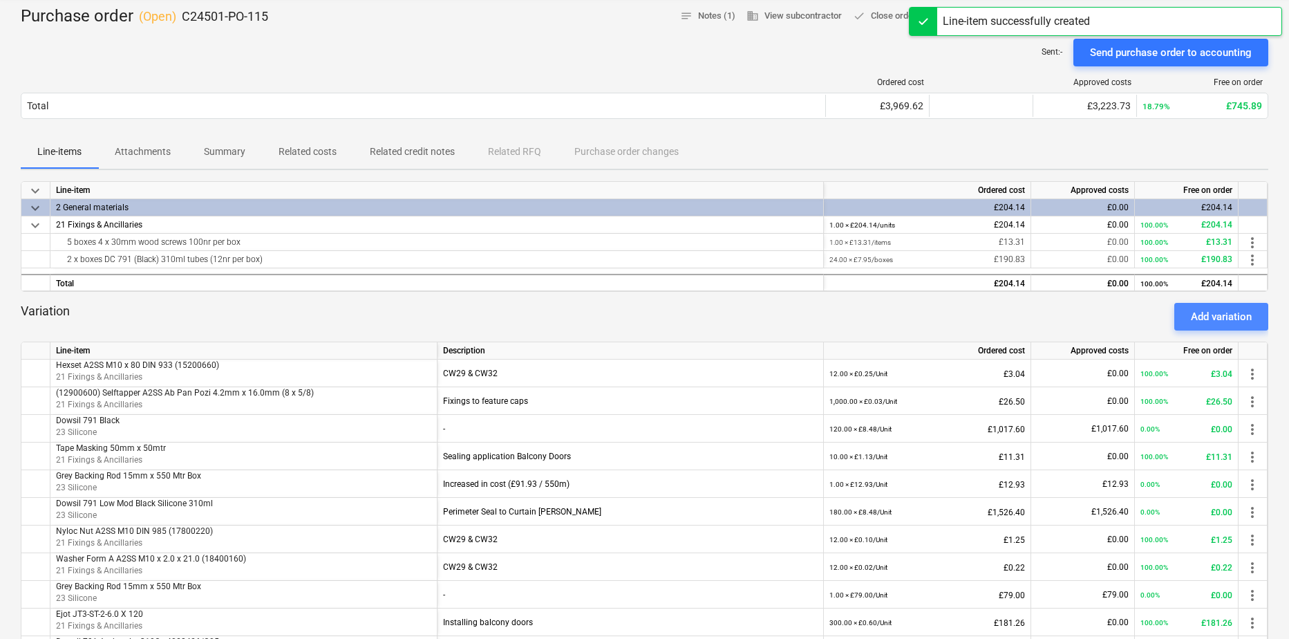
click at [1224, 321] on div "Add variation" at bounding box center [1221, 317] width 61 height 18
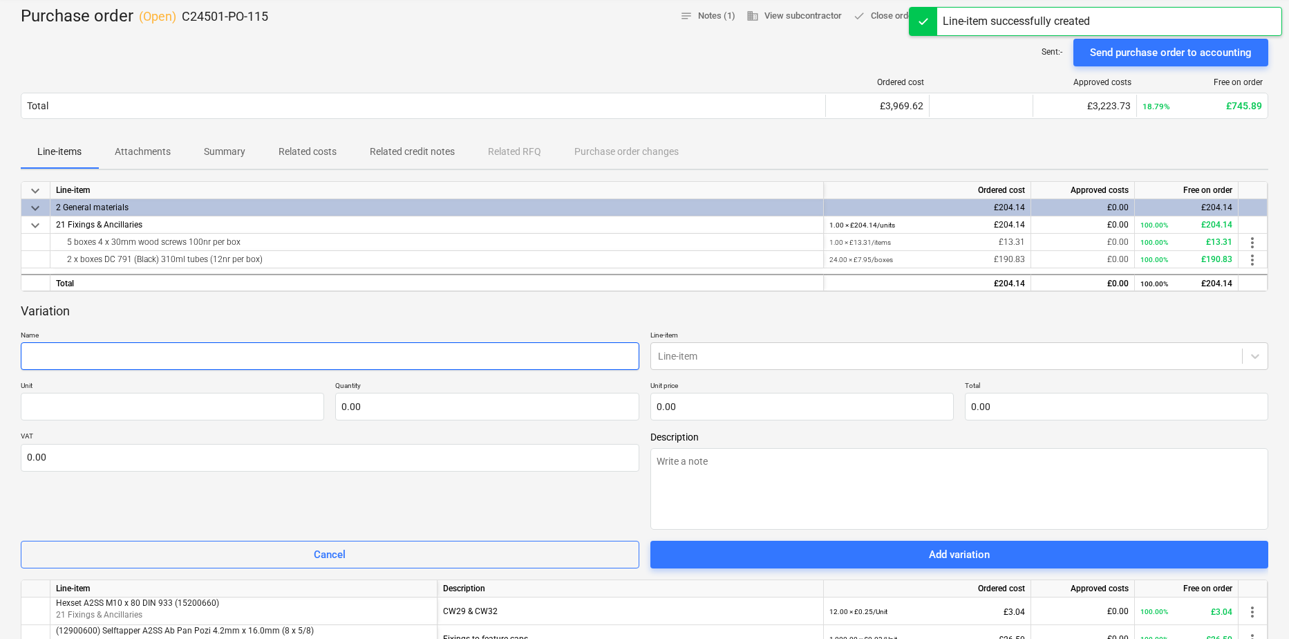
click at [303, 362] on input "text" at bounding box center [330, 356] width 619 height 28
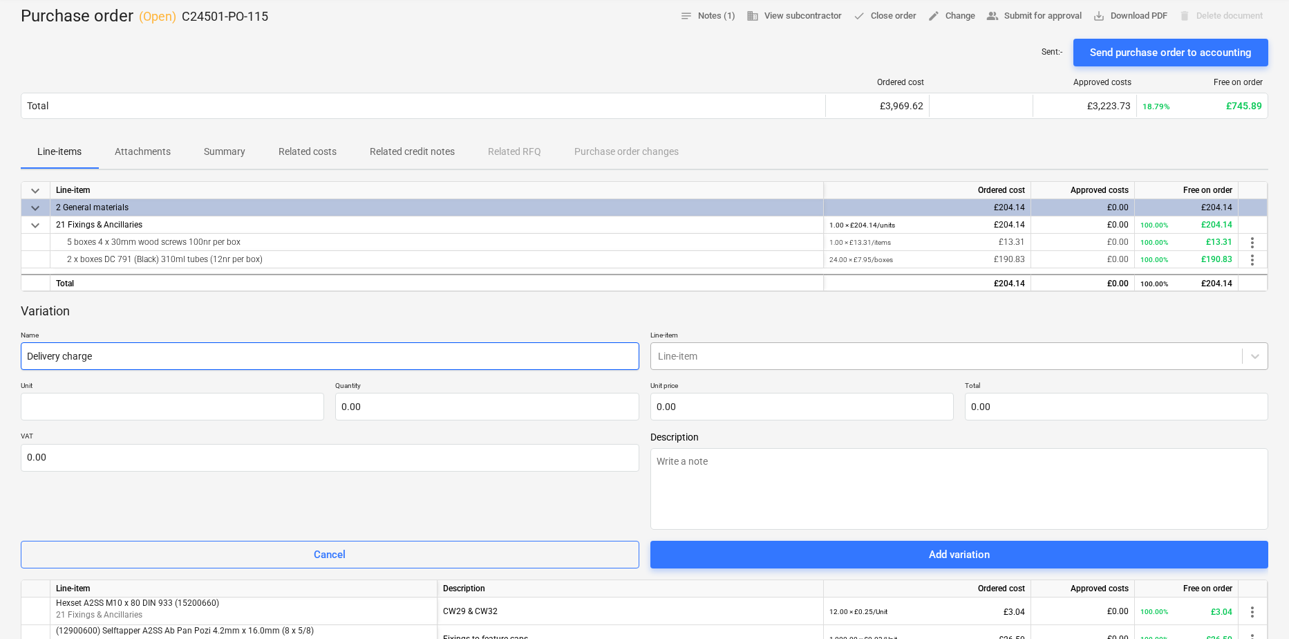
type input "Delivery charge"
click at [672, 353] on div at bounding box center [947, 356] width 578 height 14
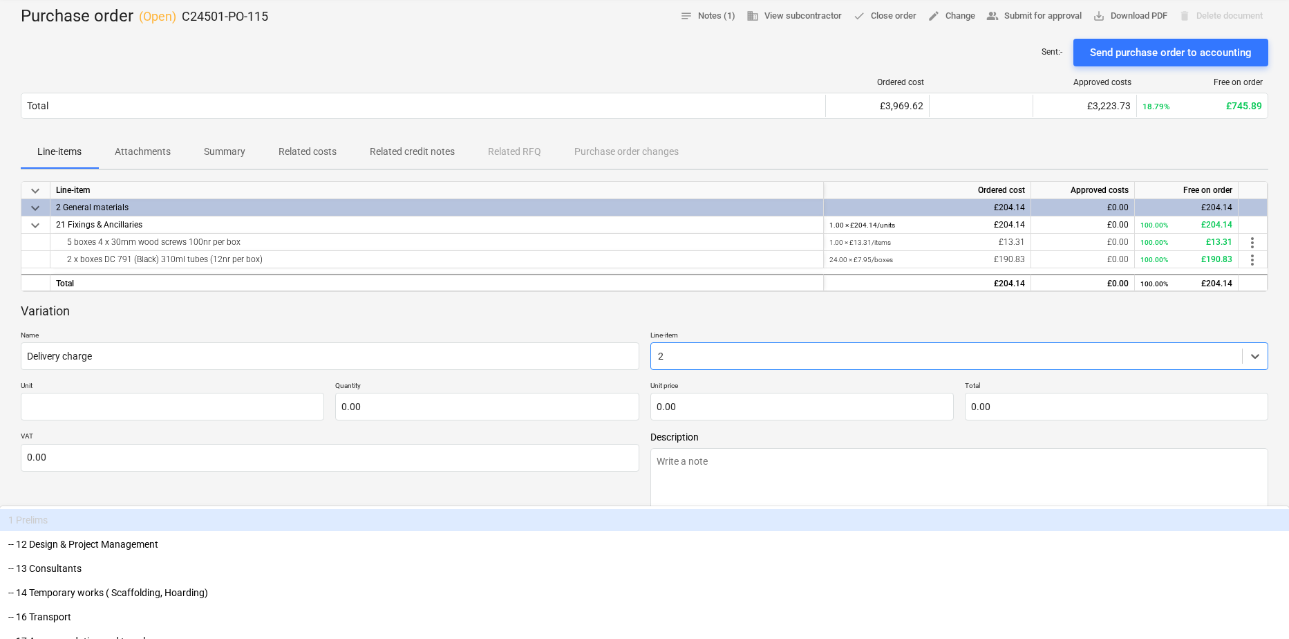
type input "21"
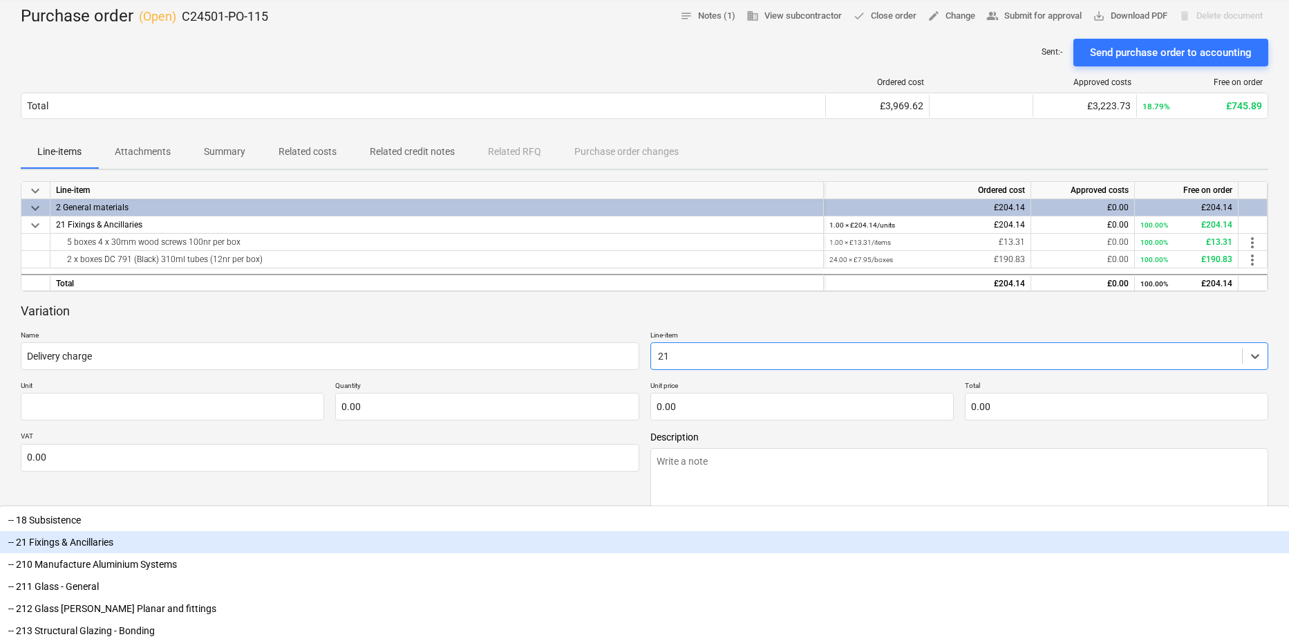
click at [684, 531] on div "-- 21 Fixings & Ancillaries" at bounding box center [644, 542] width 1289 height 22
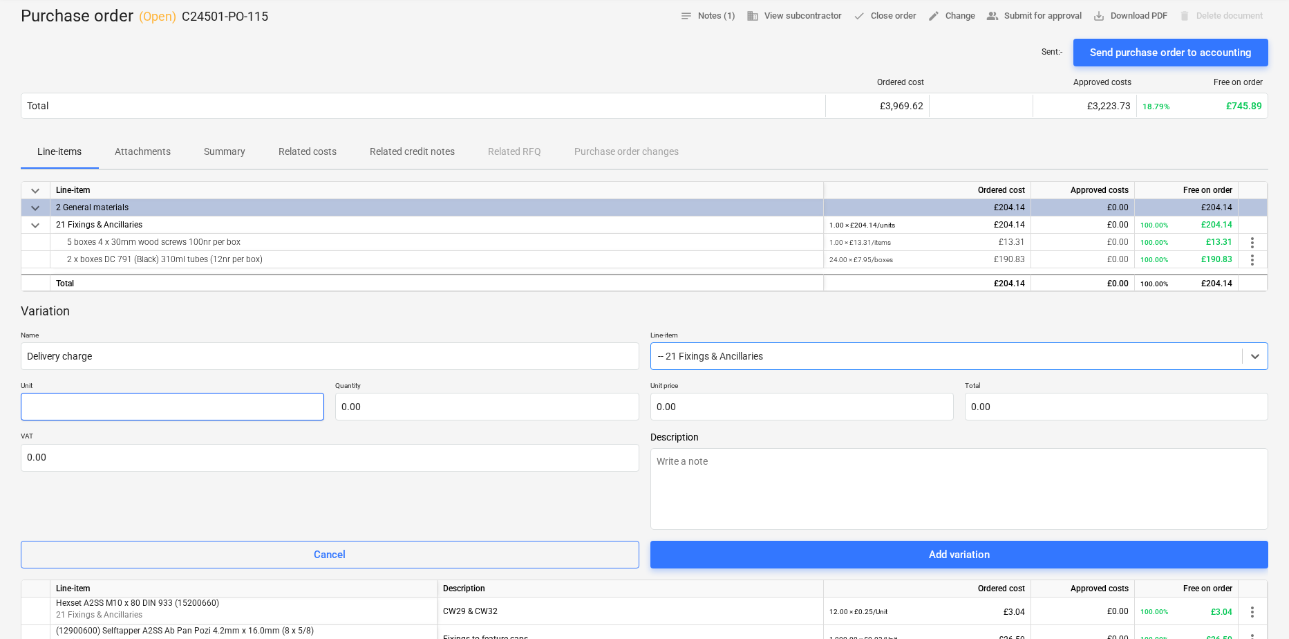
click at [202, 411] on input "text" at bounding box center [172, 407] width 303 height 28
type input "Unit"
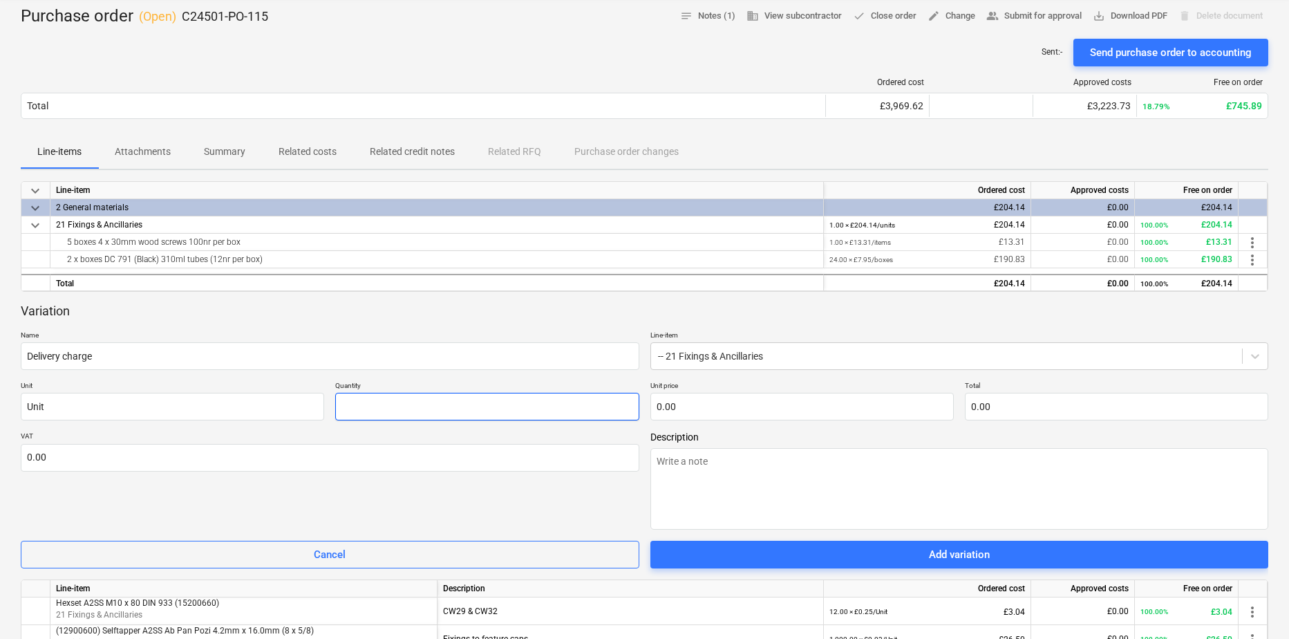
click at [395, 412] on input "text" at bounding box center [486, 407] width 303 height 28
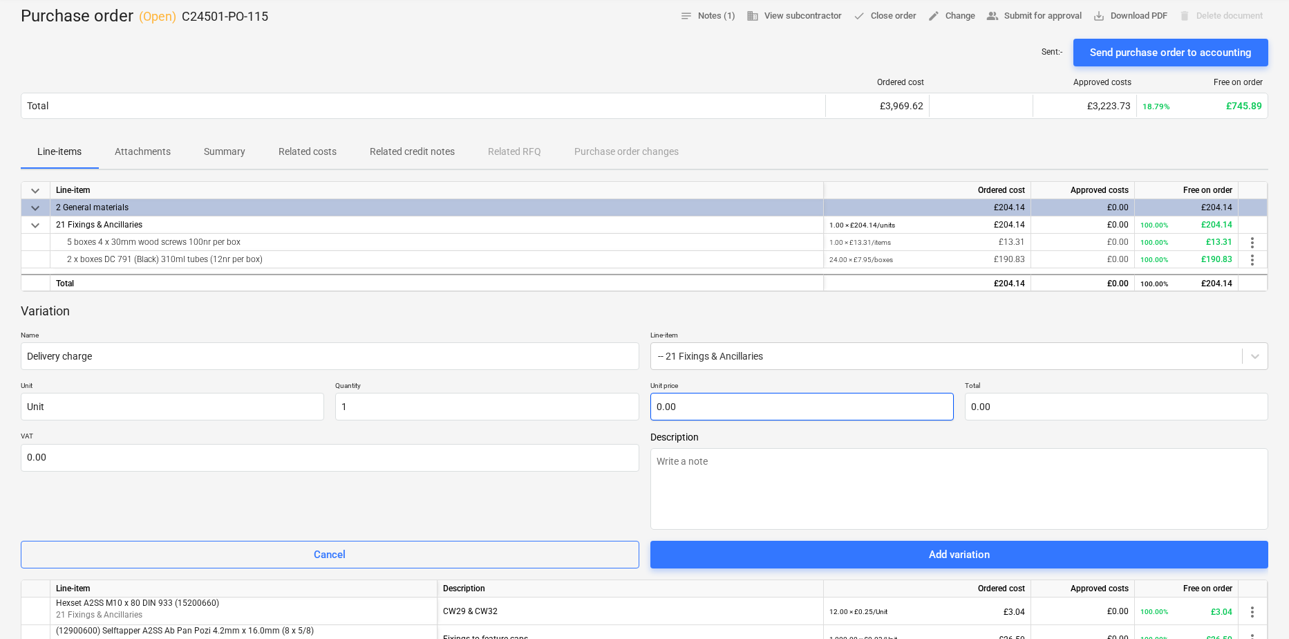
type input "1.00"
click at [738, 416] on input "text" at bounding box center [801, 407] width 303 height 28
type input "9"
type input "9.00"
type input "9.9"
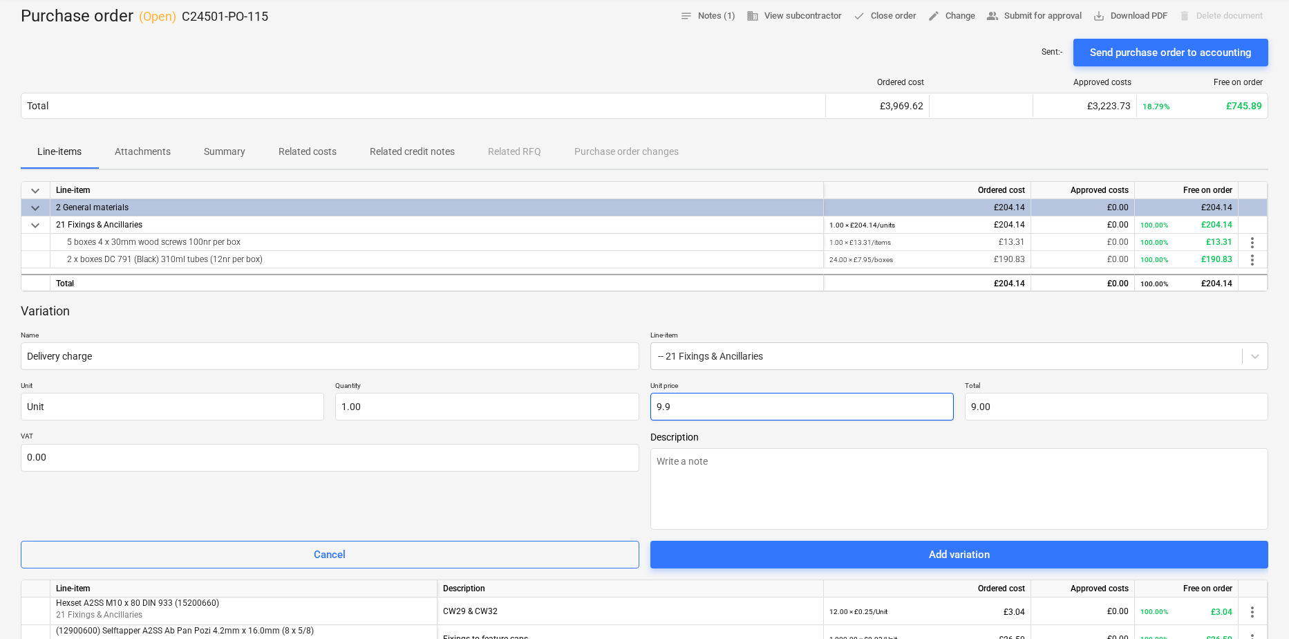
type input "9.90"
type input "9.95"
click at [724, 467] on textarea at bounding box center [959, 489] width 619 height 82
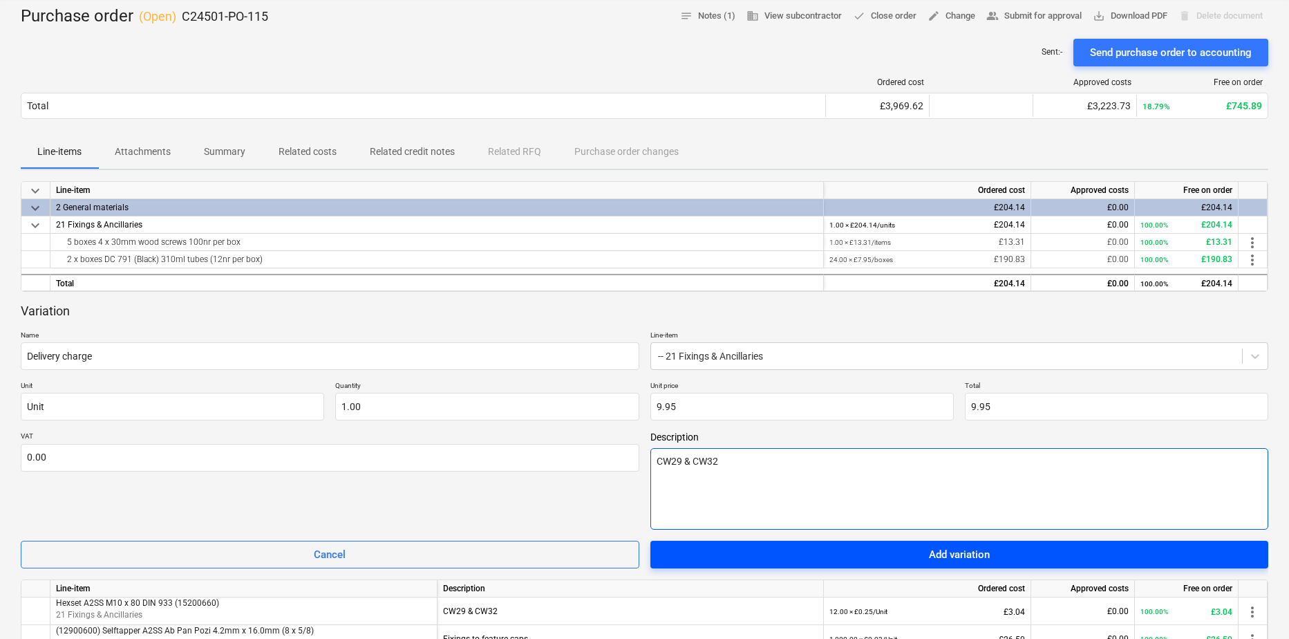
type textarea "CW29 & CW32"
click at [983, 546] on div "Add variation" at bounding box center [959, 554] width 61 height 18
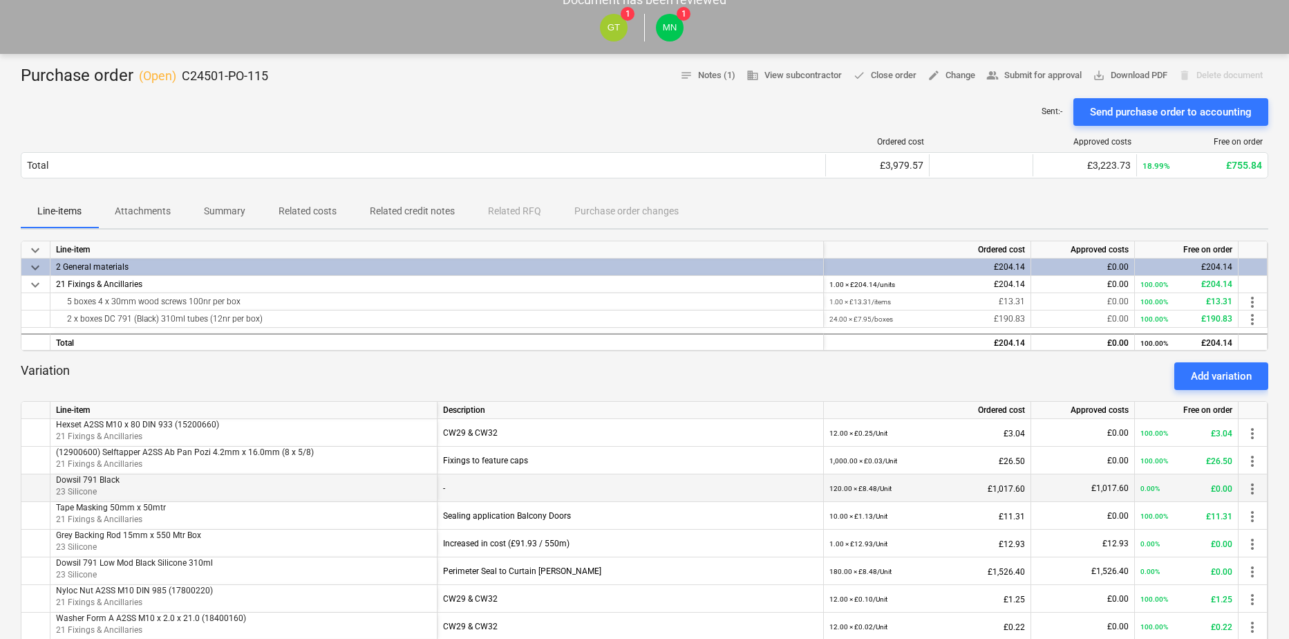
scroll to position [0, 0]
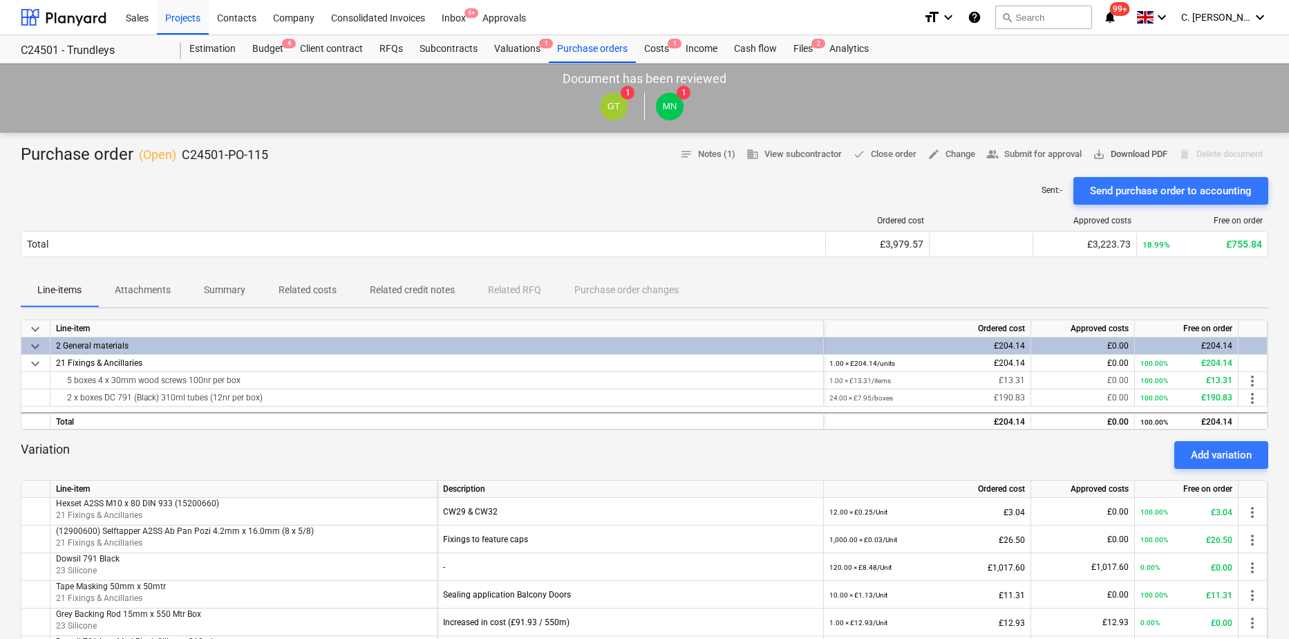
click at [1118, 156] on span "save_alt Download PDF" at bounding box center [1130, 155] width 75 height 16
click at [68, 25] on div at bounding box center [64, 17] width 86 height 35
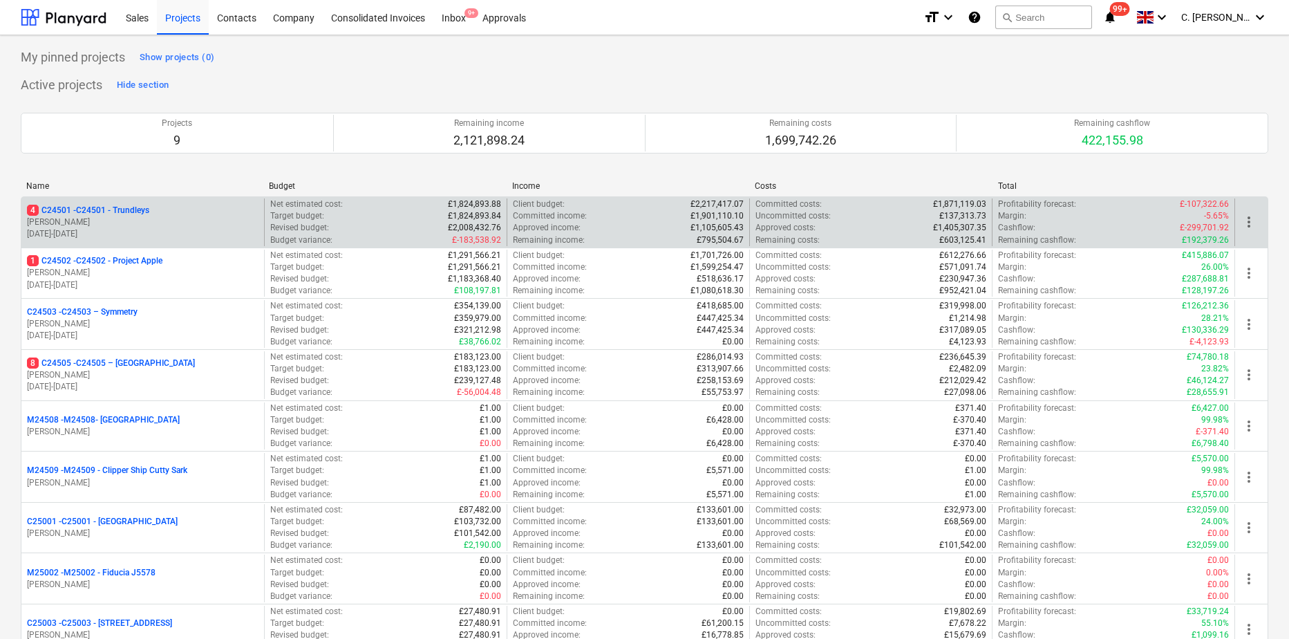
click at [113, 215] on p "4 C24501 - C24501 - Trundleys" at bounding box center [88, 211] width 122 height 12
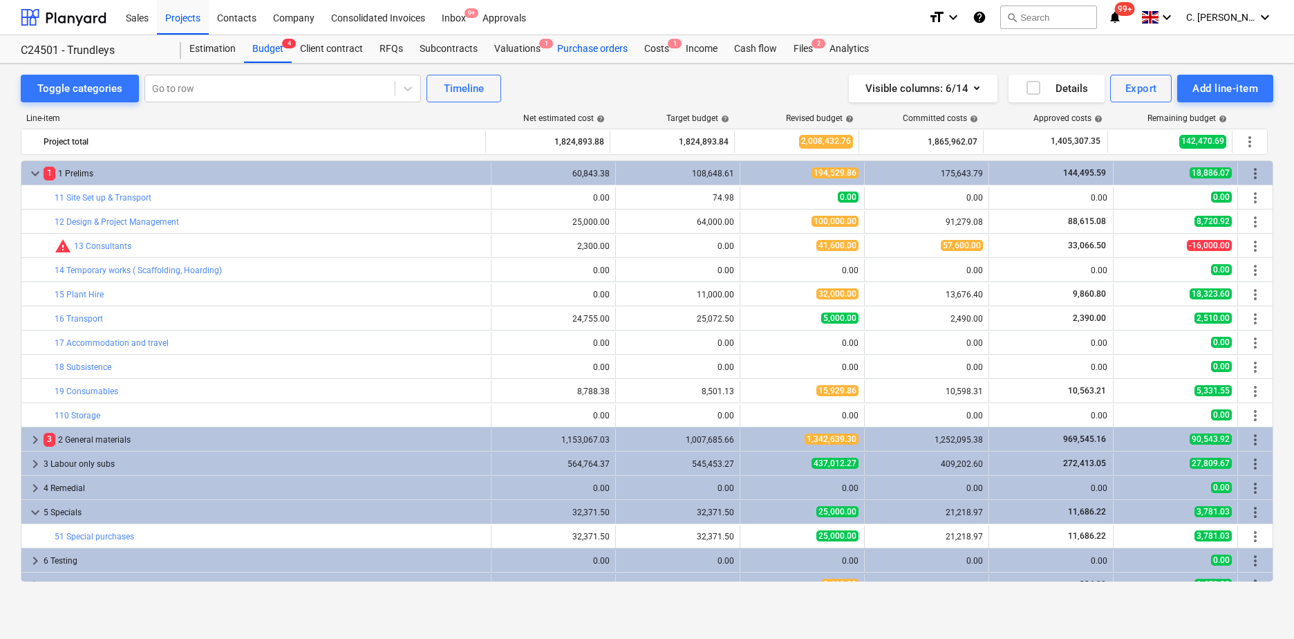
click at [581, 49] on div "Purchase orders" at bounding box center [592, 49] width 87 height 28
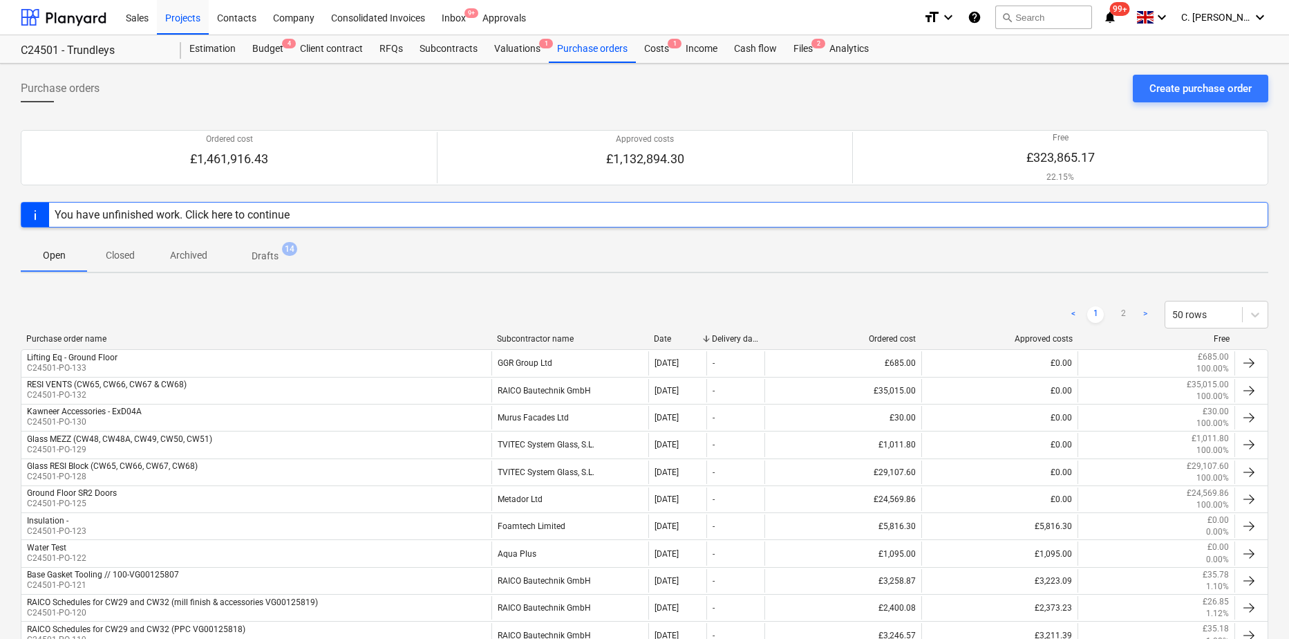
click at [535, 339] on div "Subcontractor name" at bounding box center [570, 339] width 146 height 10
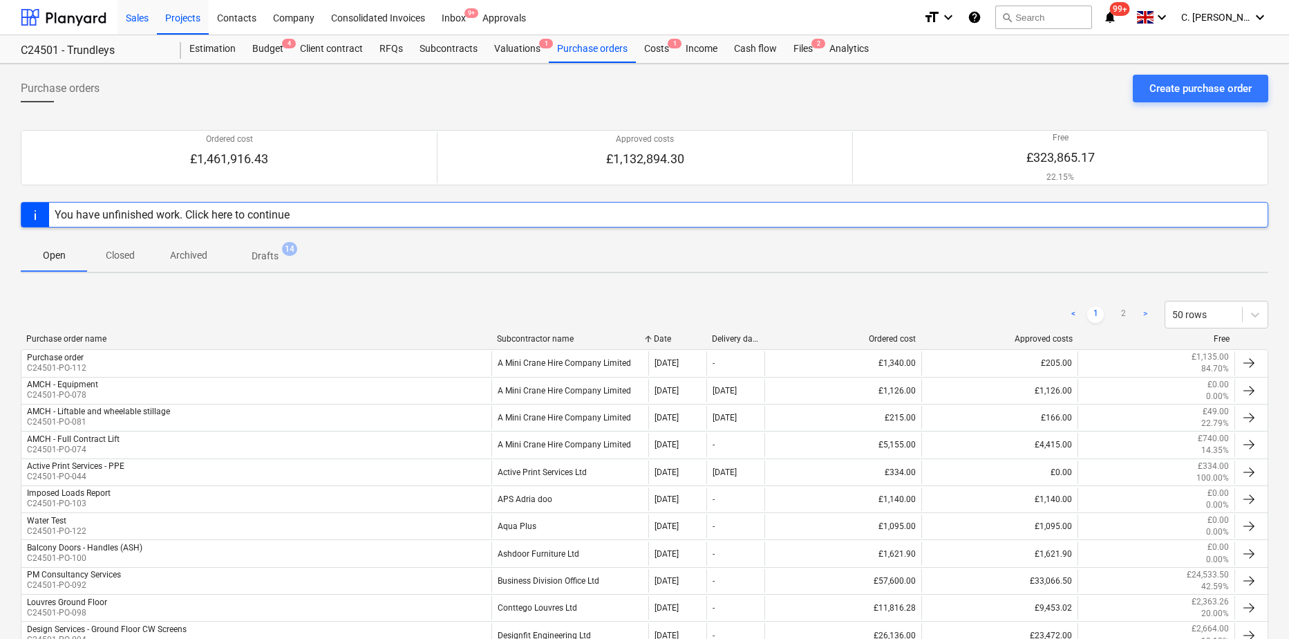
drag, startPoint x: 73, startPoint y: 12, endPoint x: 122, endPoint y: 27, distance: 50.5
click at [73, 12] on div at bounding box center [64, 17] width 86 height 35
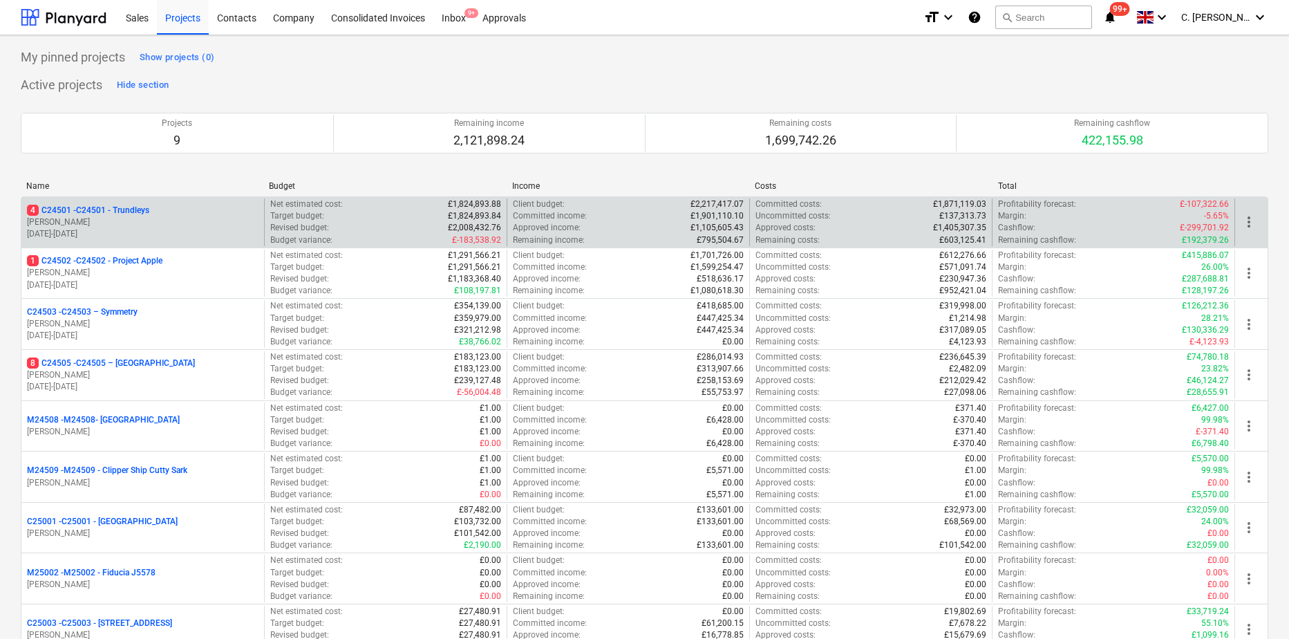
click at [143, 224] on p "[PERSON_NAME]" at bounding box center [143, 222] width 232 height 12
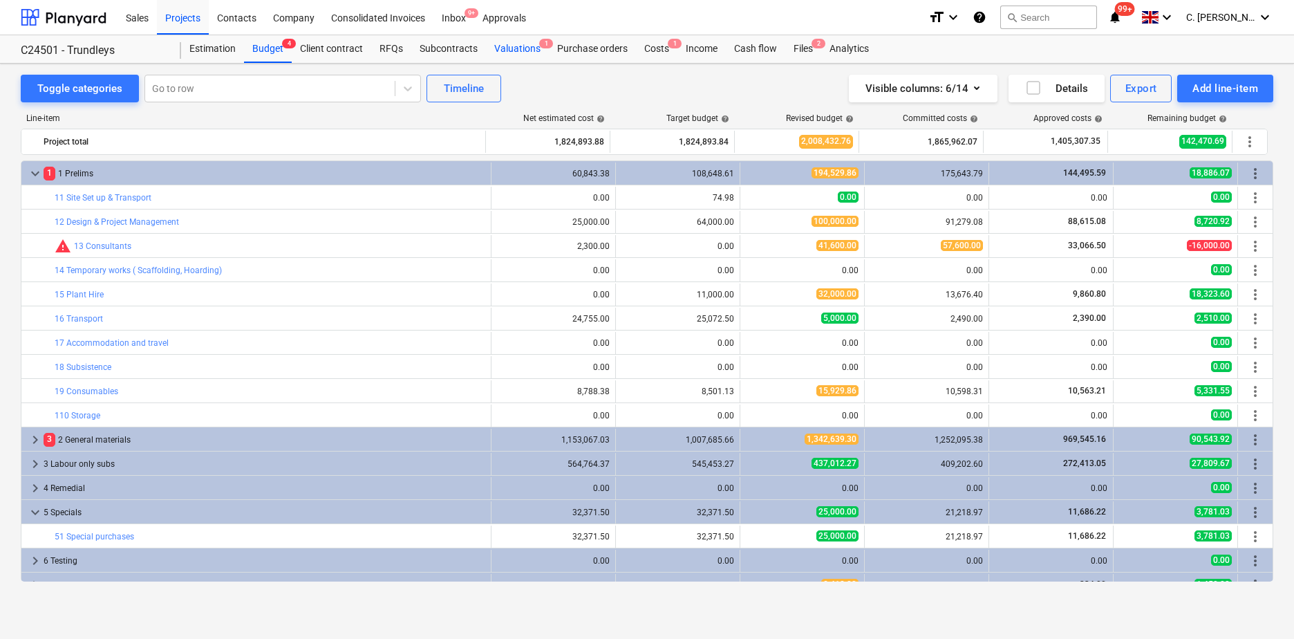
click at [511, 48] on div "Valuations 1" at bounding box center [517, 49] width 63 height 28
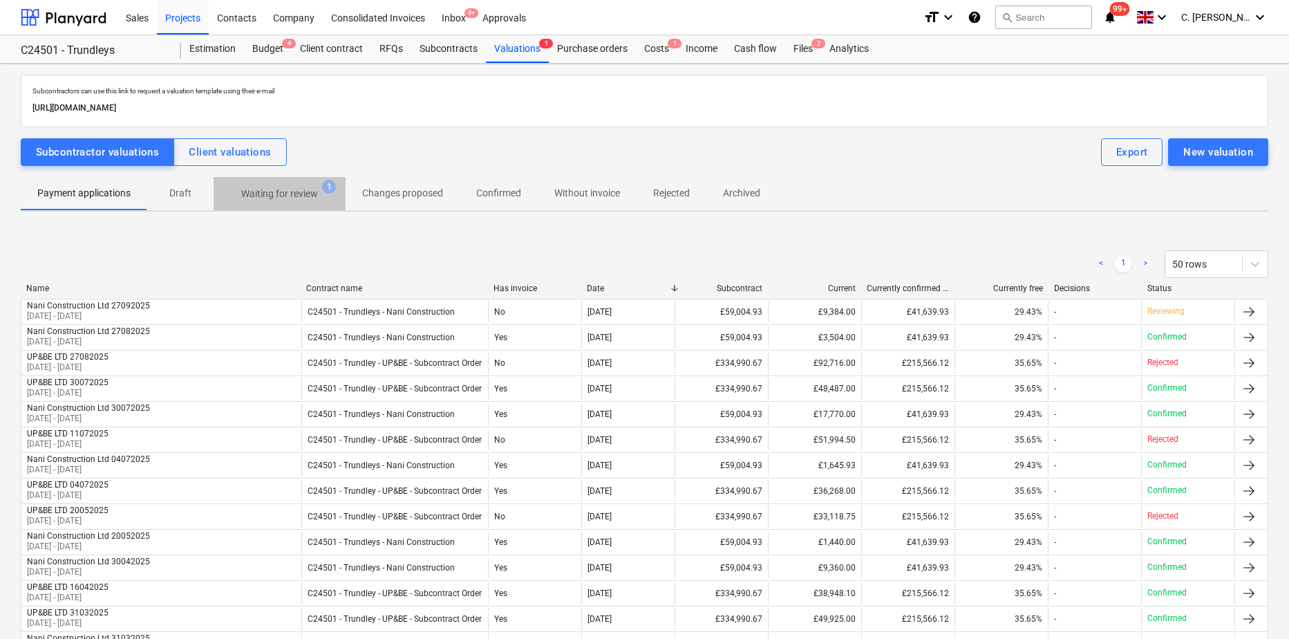
click at [300, 194] on p "Waiting for review" at bounding box center [279, 194] width 77 height 15
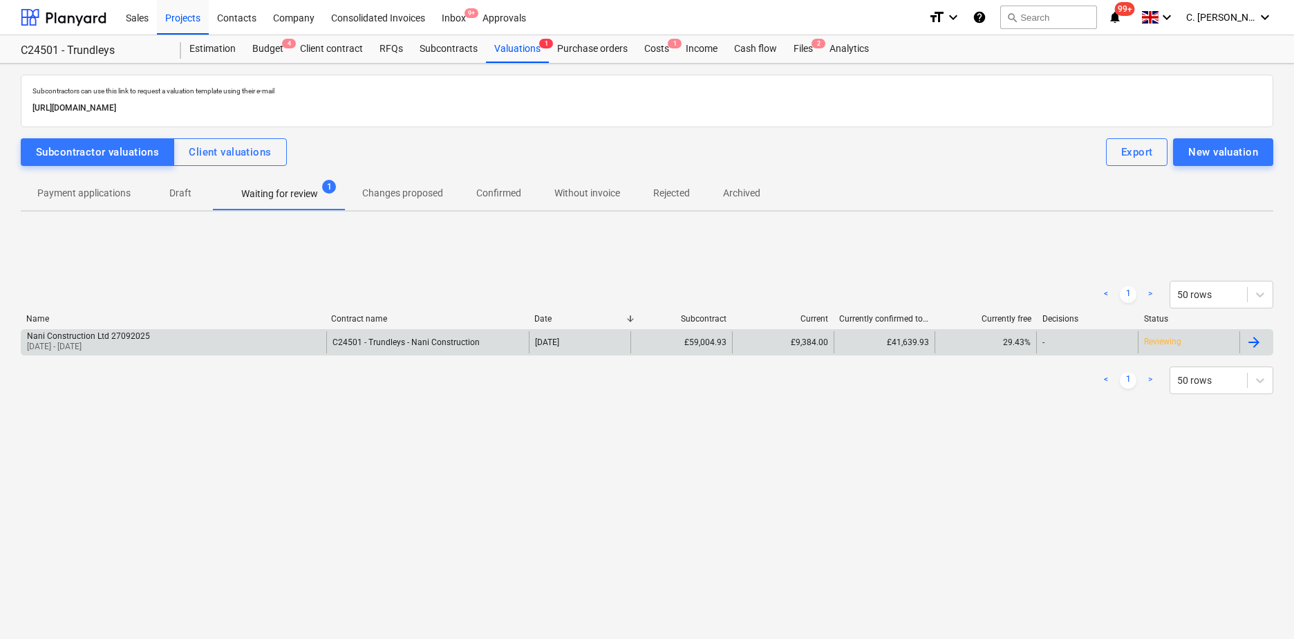
click at [163, 348] on div "Nani Construction Ltd 27092025 [DATE] - [DATE]" at bounding box center [173, 342] width 305 height 22
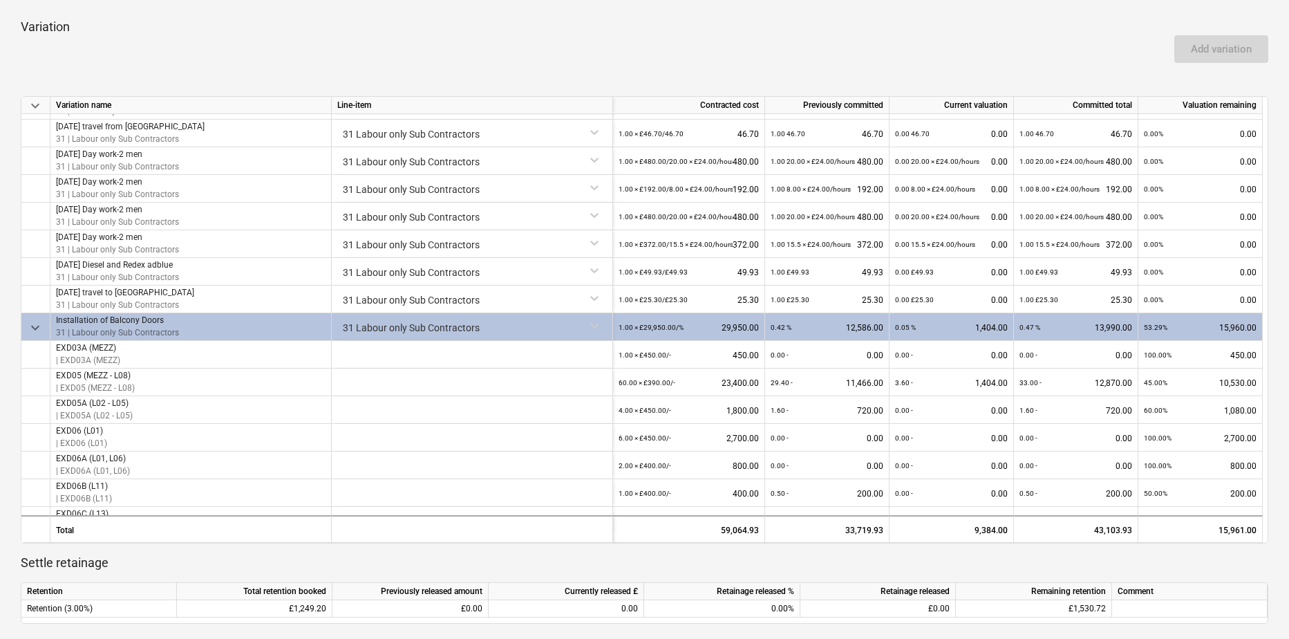
scroll to position [553, 0]
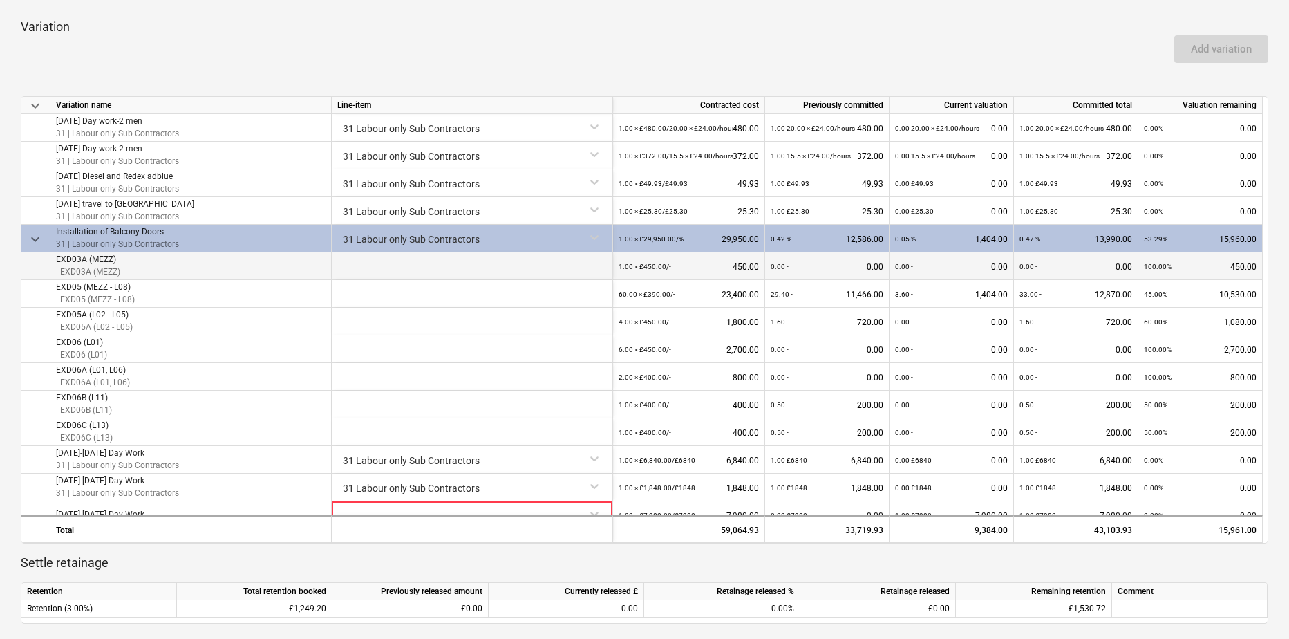
drag, startPoint x: 347, startPoint y: 265, endPoint x: 365, endPoint y: 265, distance: 18.0
click at [347, 265] on div at bounding box center [472, 266] width 281 height 28
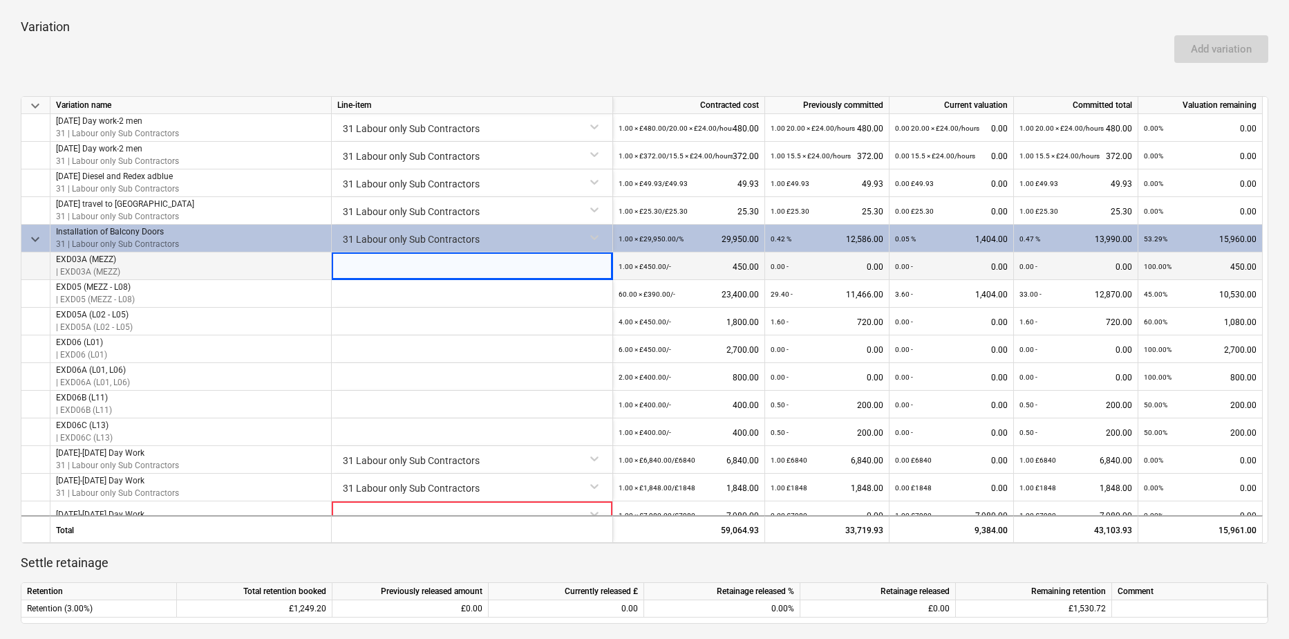
click at [453, 272] on div at bounding box center [472, 266] width 281 height 28
click at [445, 265] on div at bounding box center [472, 266] width 281 height 28
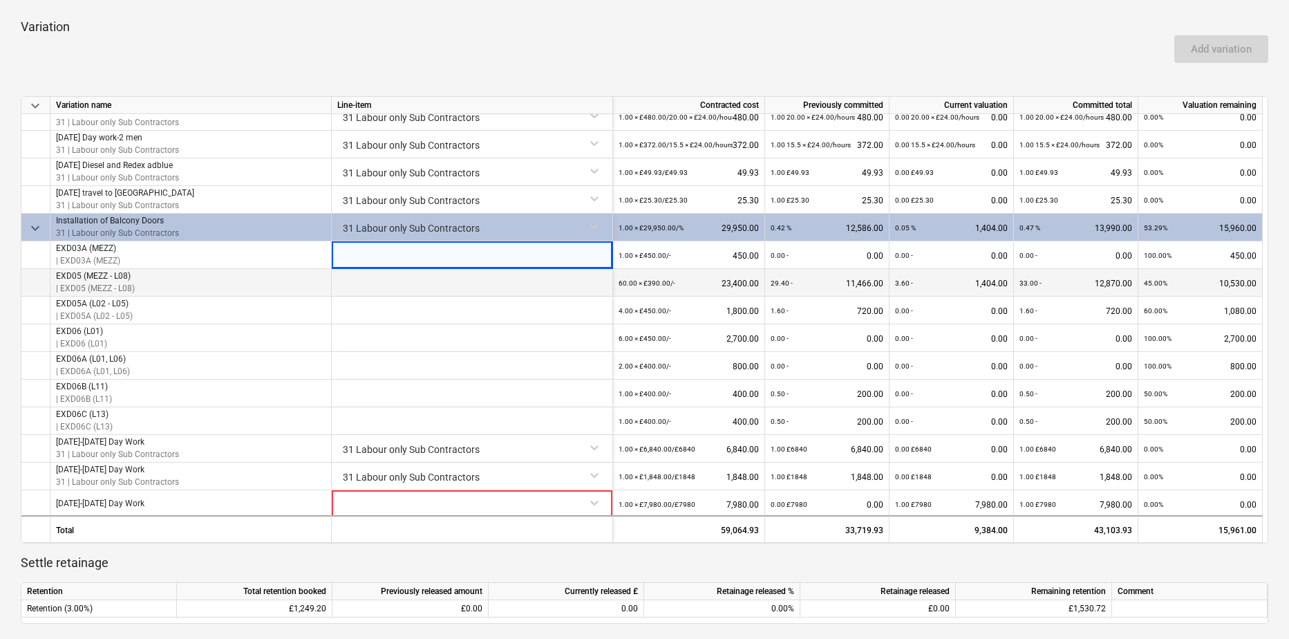
scroll to position [567, 0]
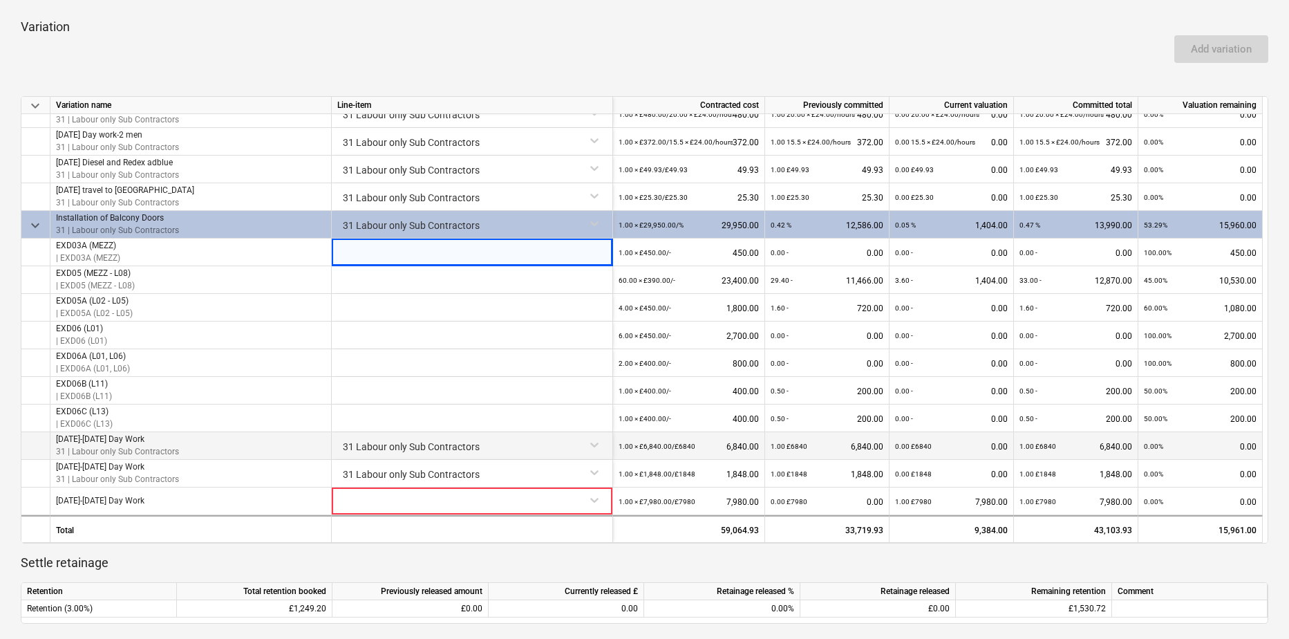
click at [430, 449] on div "31 Labour only Sub Contractors" at bounding box center [472, 444] width 270 height 24
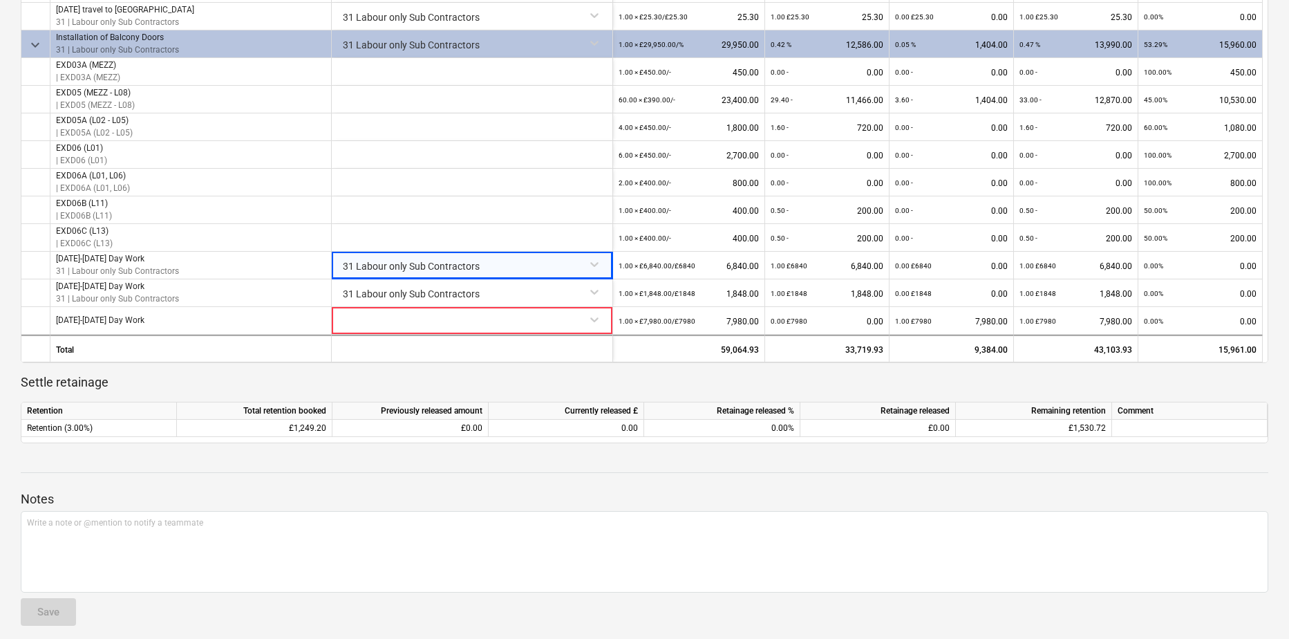
scroll to position [742, 0]
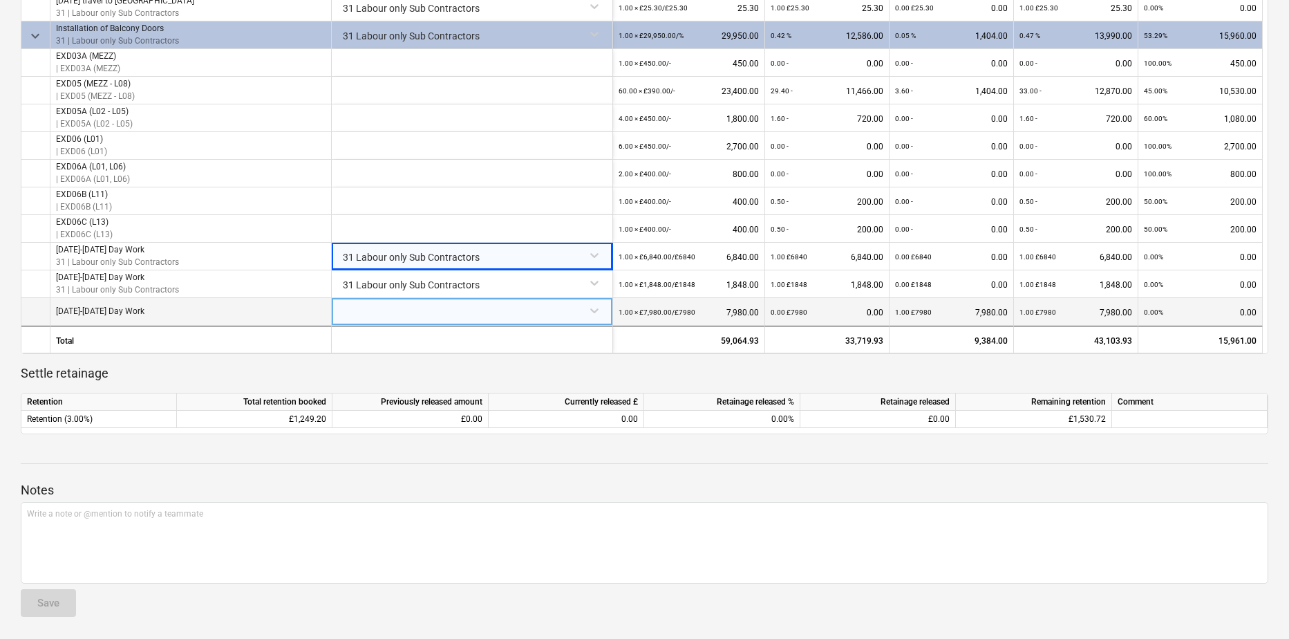
click at [596, 314] on div at bounding box center [472, 310] width 270 height 24
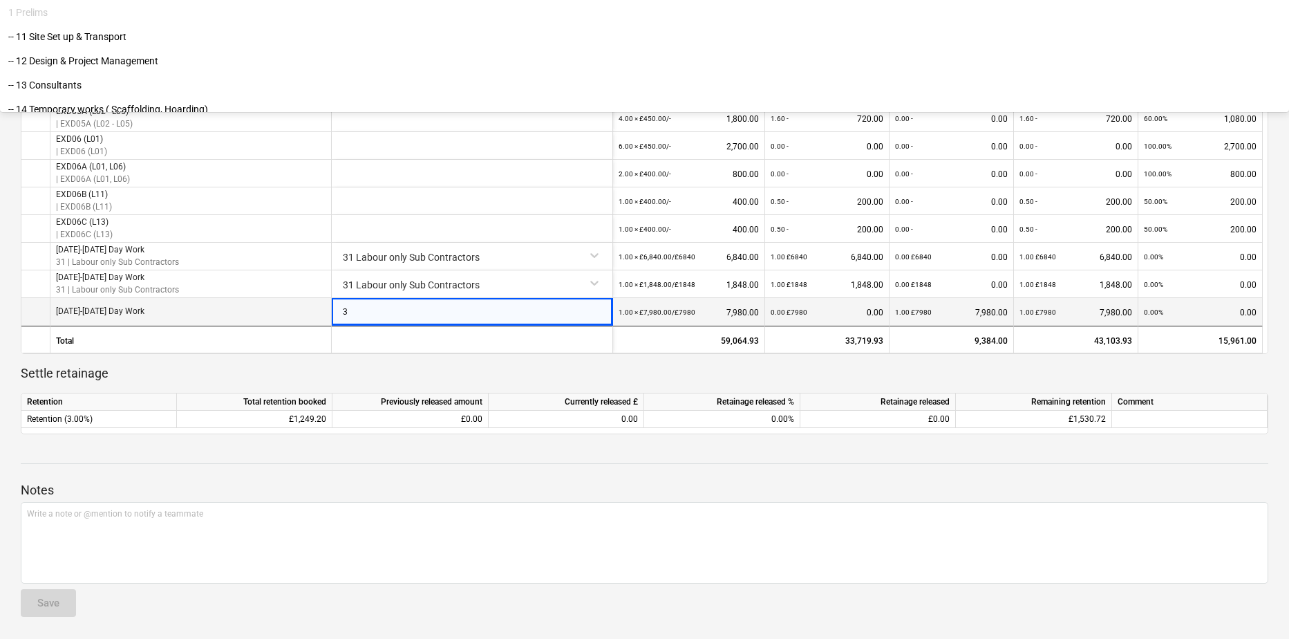
type input "31"
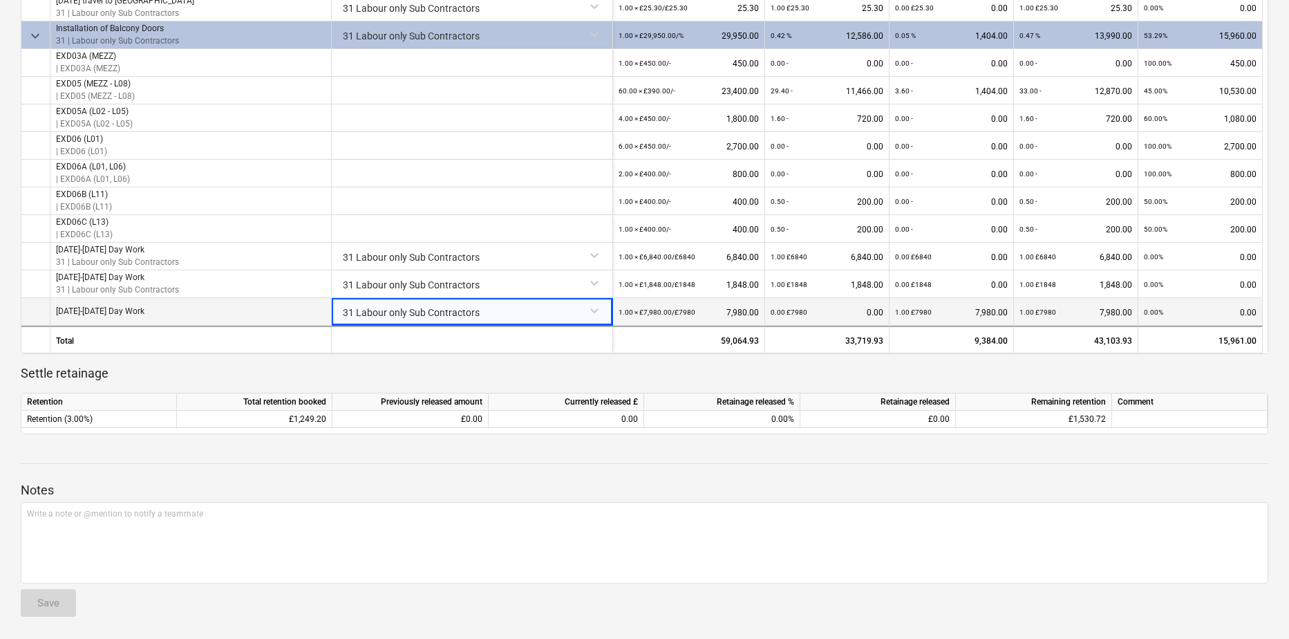
click at [496, 312] on div "31 Labour only Sub Contractors" at bounding box center [472, 310] width 270 height 24
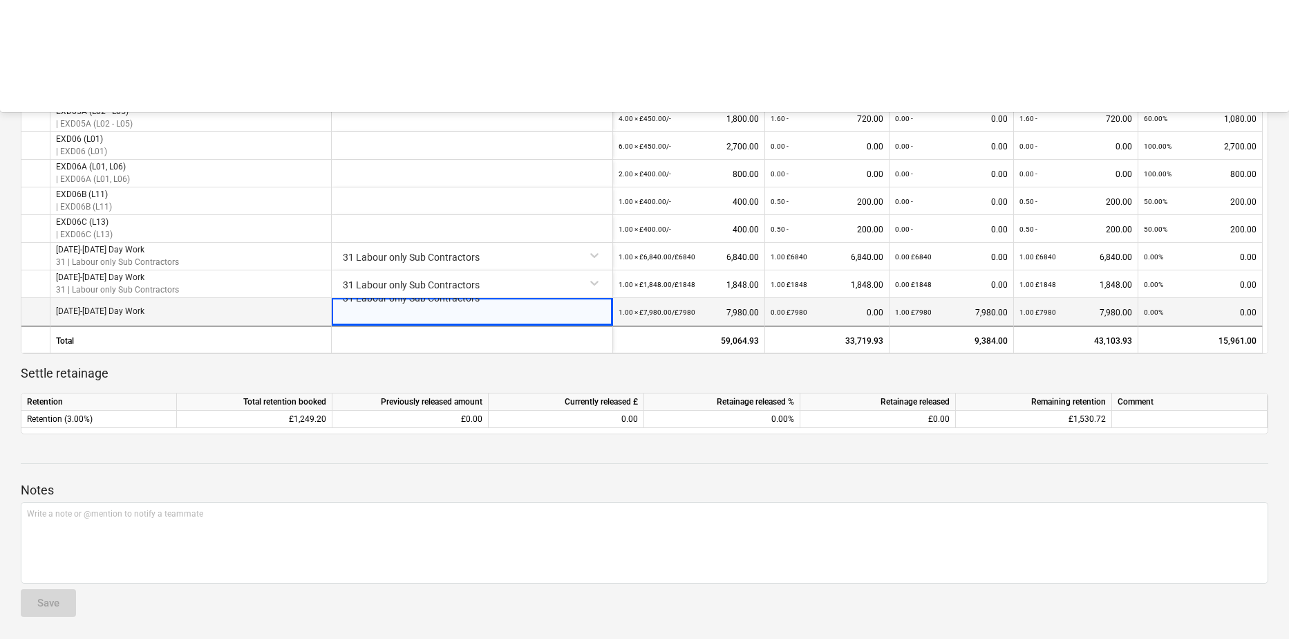
scroll to position [847, 0]
click at [498, 314] on div at bounding box center [420, 312] width 155 height 28
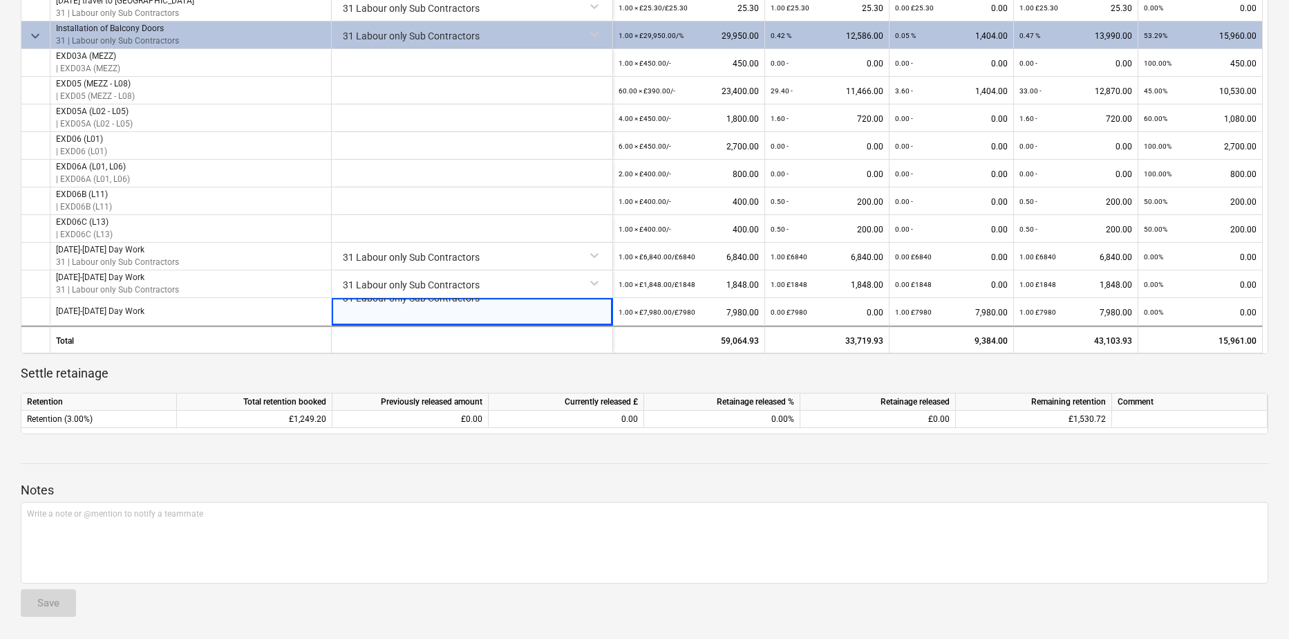
click at [924, 462] on div "Notes Write a note or @mention to notify a teammate ﻿ Save" at bounding box center [645, 536] width 1248 height 183
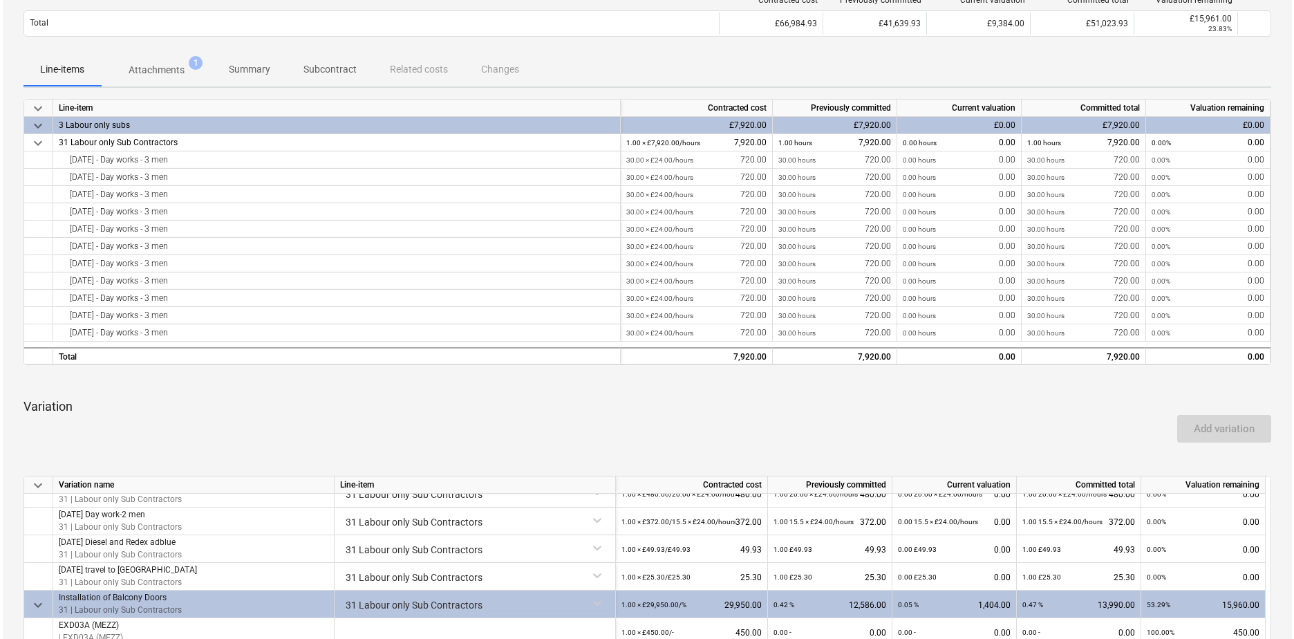
scroll to position [0, 0]
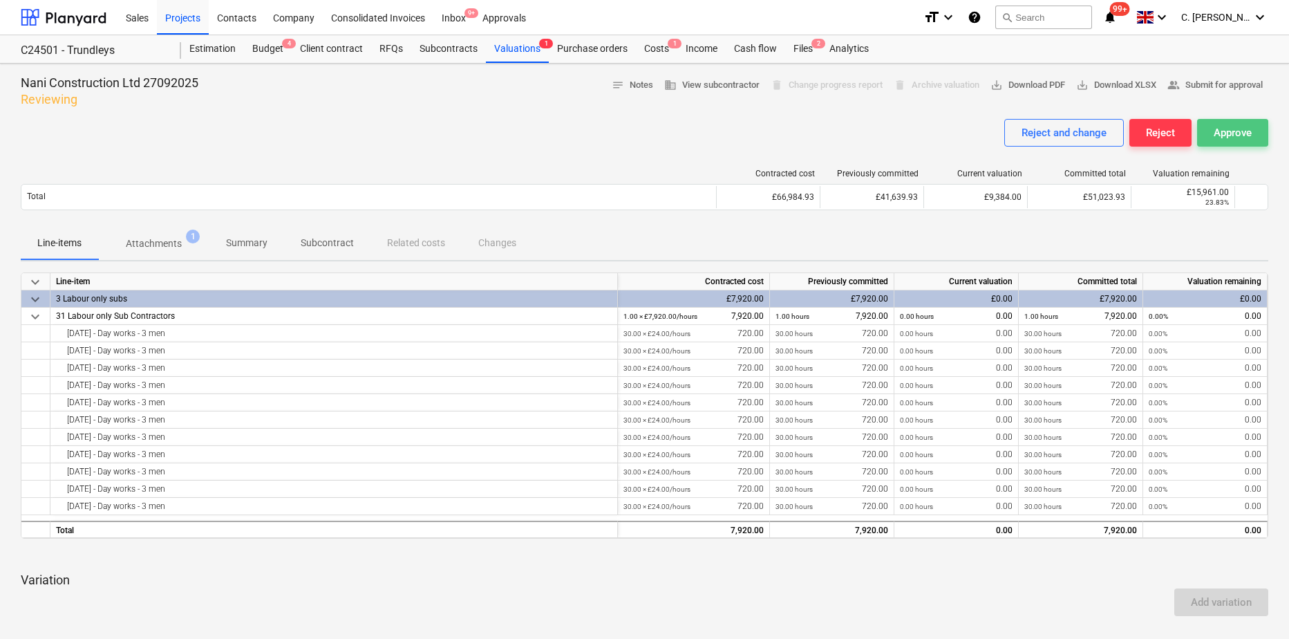
click at [1224, 132] on div "Approve" at bounding box center [1233, 133] width 38 height 18
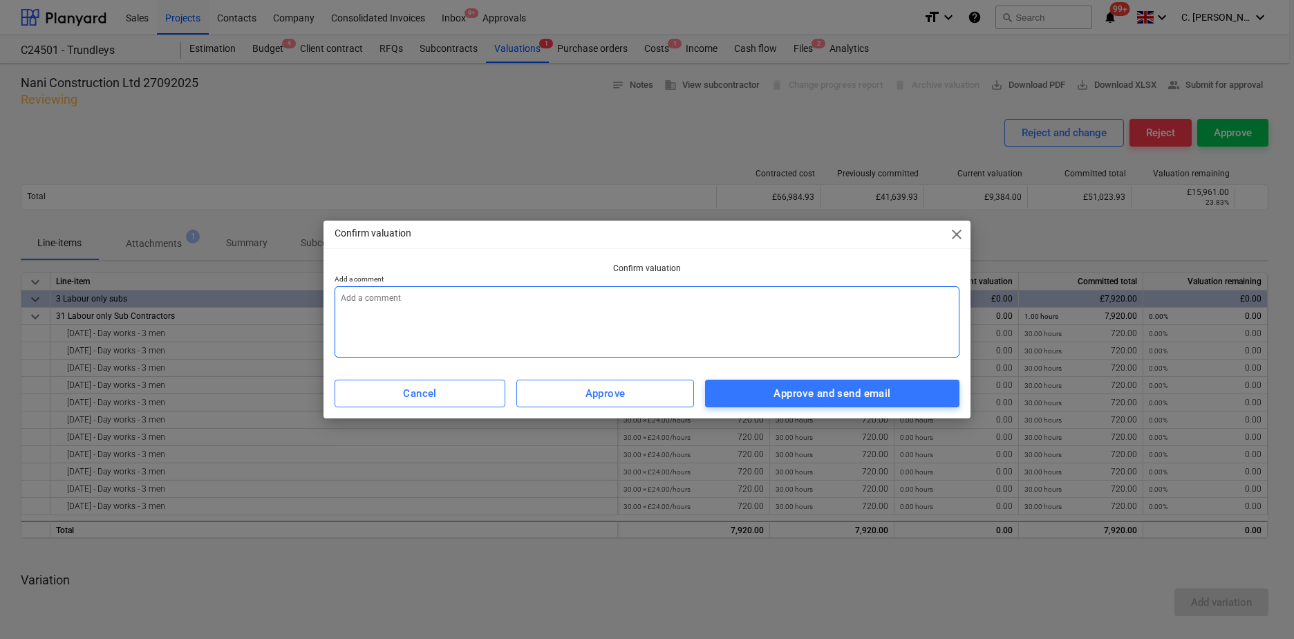
click at [493, 323] on textarea at bounding box center [647, 321] width 625 height 71
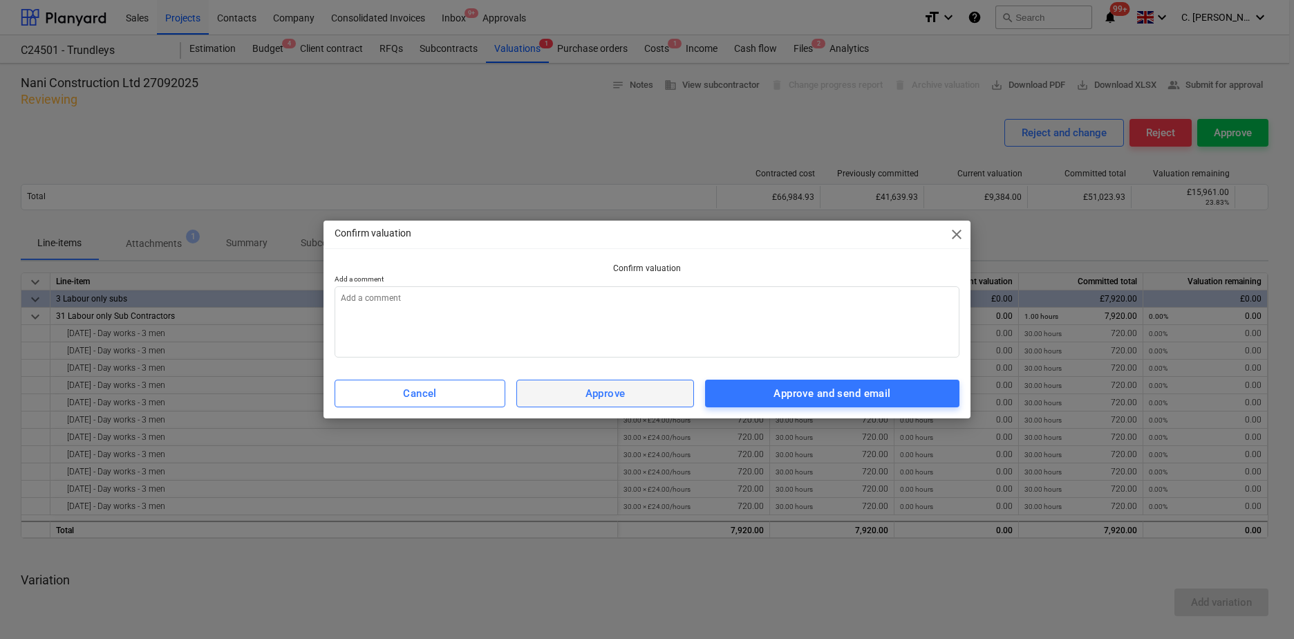
click at [577, 395] on span "Approve" at bounding box center [605, 393] width 147 height 18
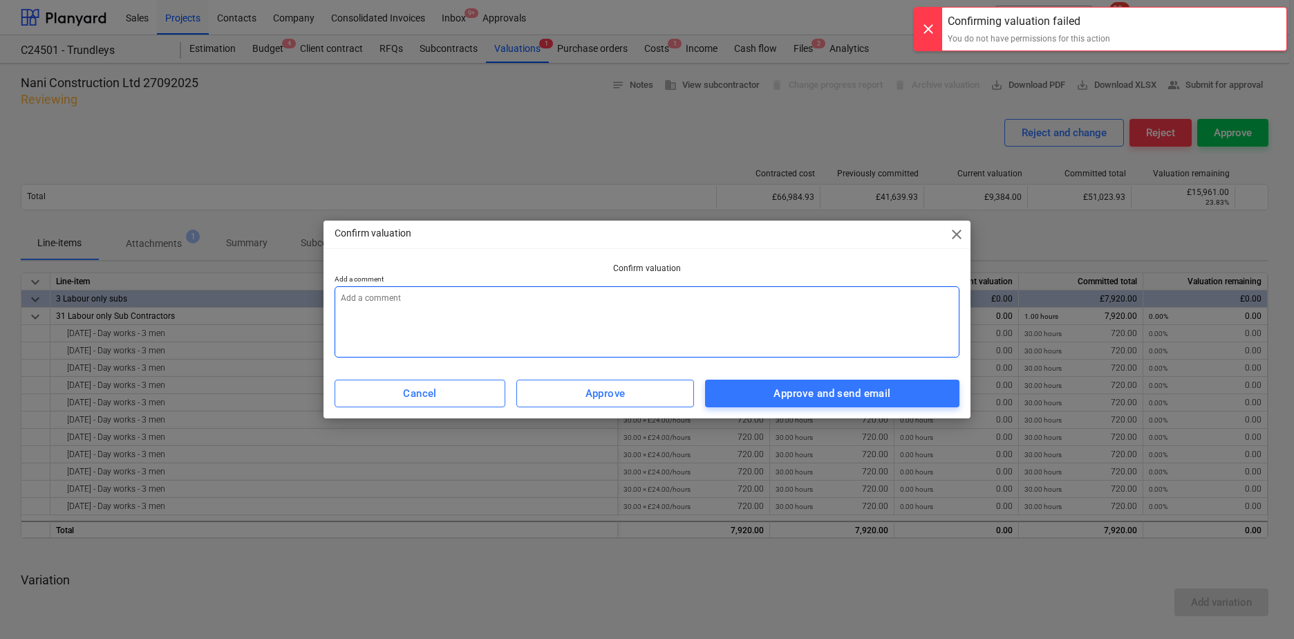
click at [382, 317] on textarea at bounding box center [647, 321] width 625 height 71
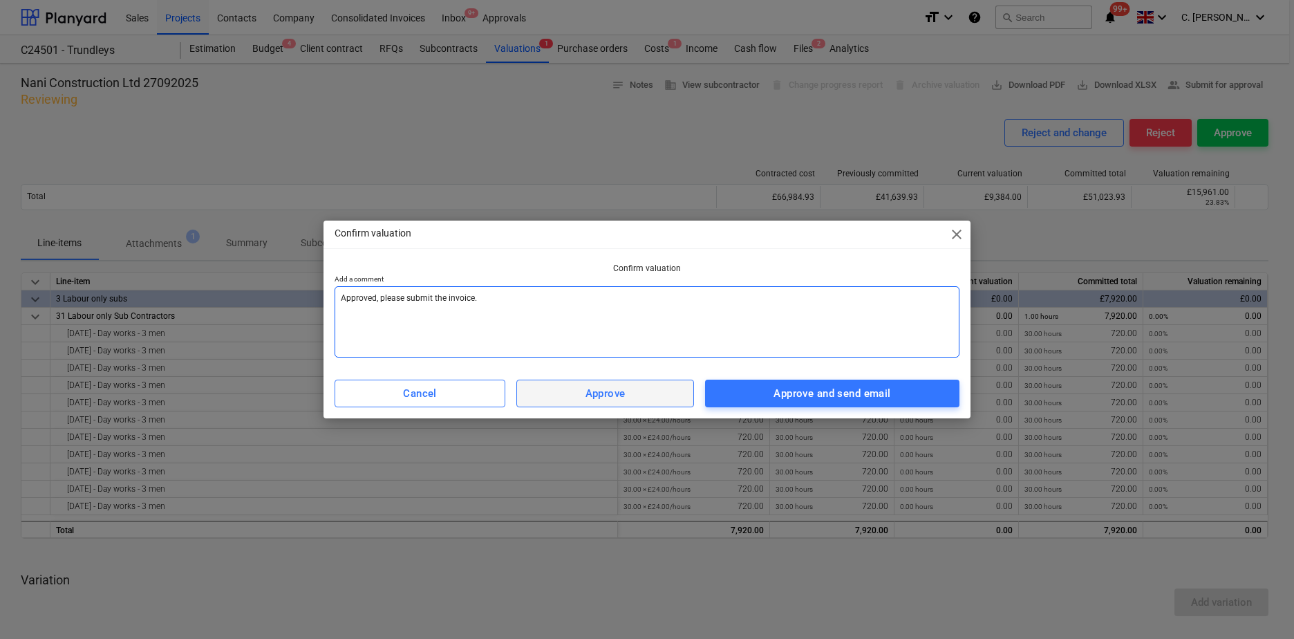
type textarea "Approved, please submit the invoice."
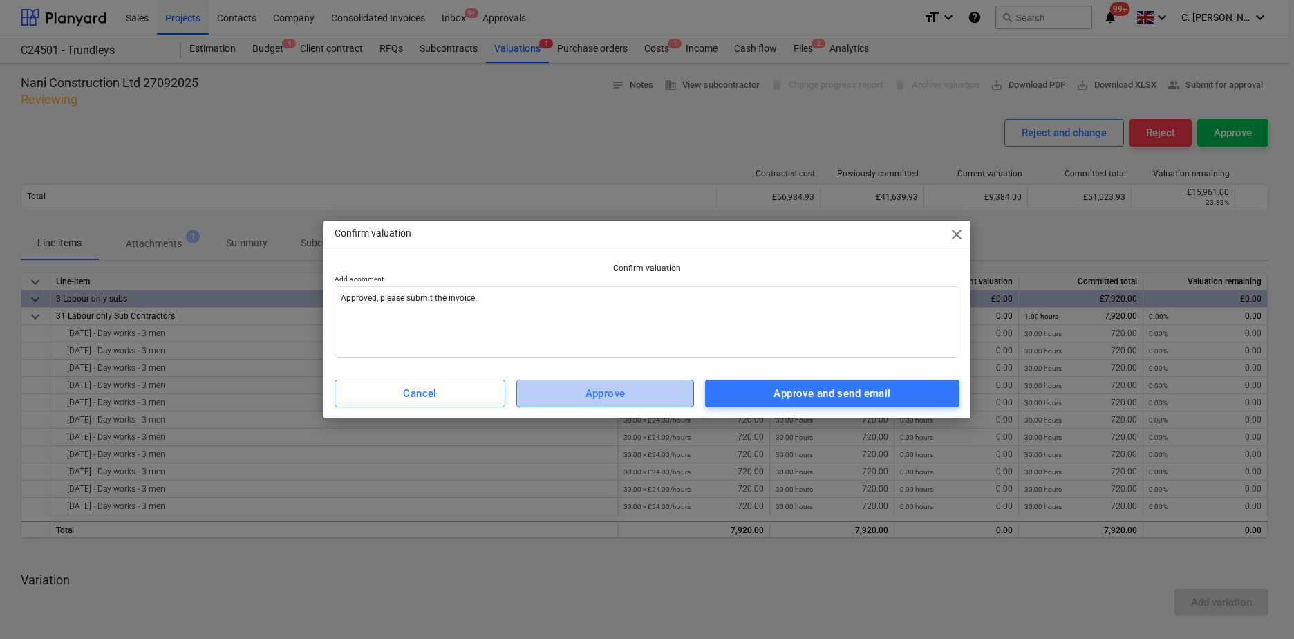
click at [666, 396] on span "Approve" at bounding box center [605, 393] width 147 height 18
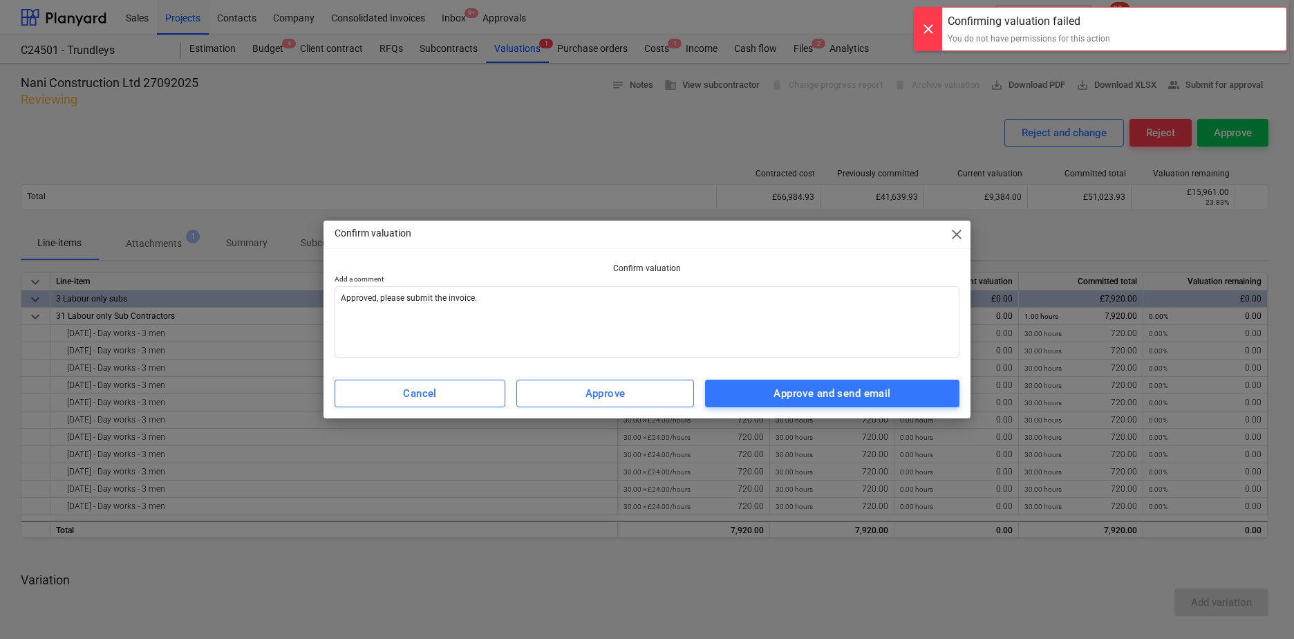
click at [949, 234] on span "close" at bounding box center [956, 234] width 17 height 17
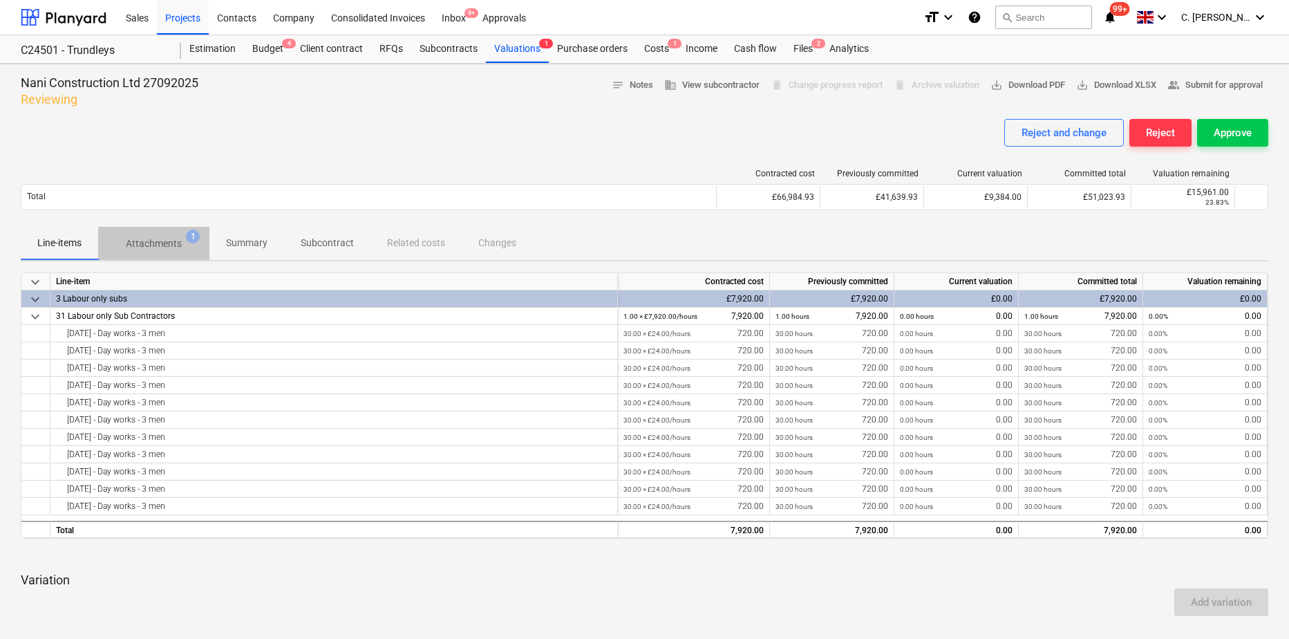
click at [160, 241] on p "Attachments" at bounding box center [154, 243] width 56 height 15
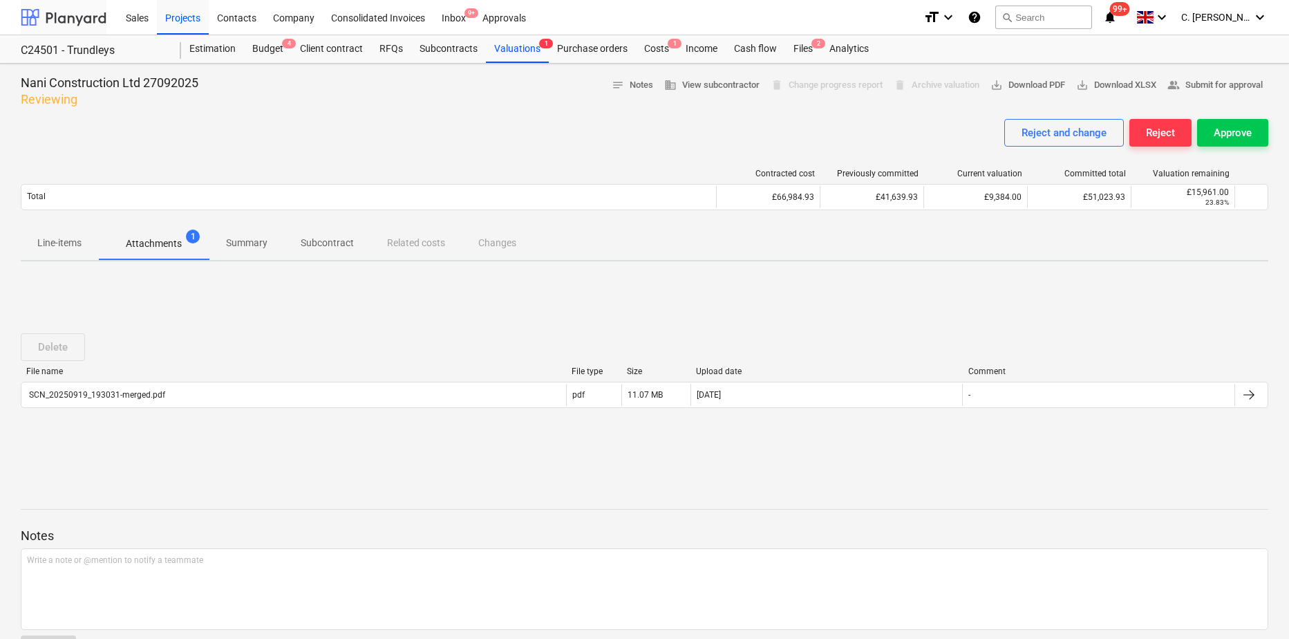
click at [55, 19] on div at bounding box center [64, 17] width 86 height 35
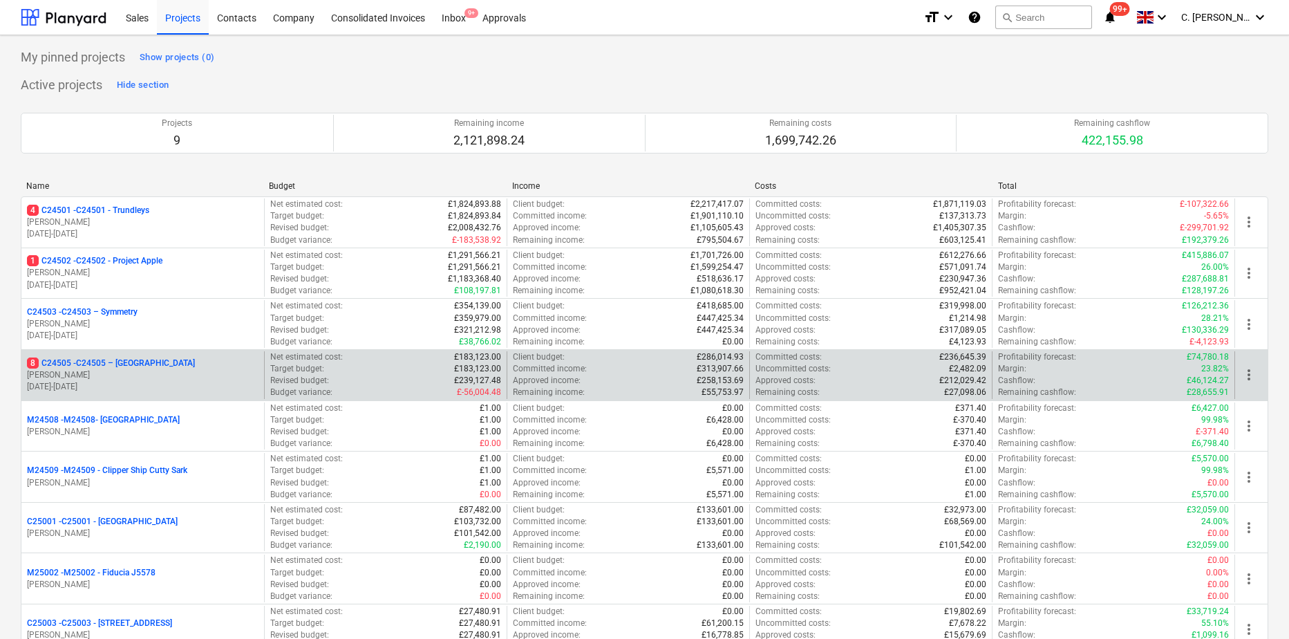
click at [100, 373] on p "[PERSON_NAME]" at bounding box center [143, 375] width 232 height 12
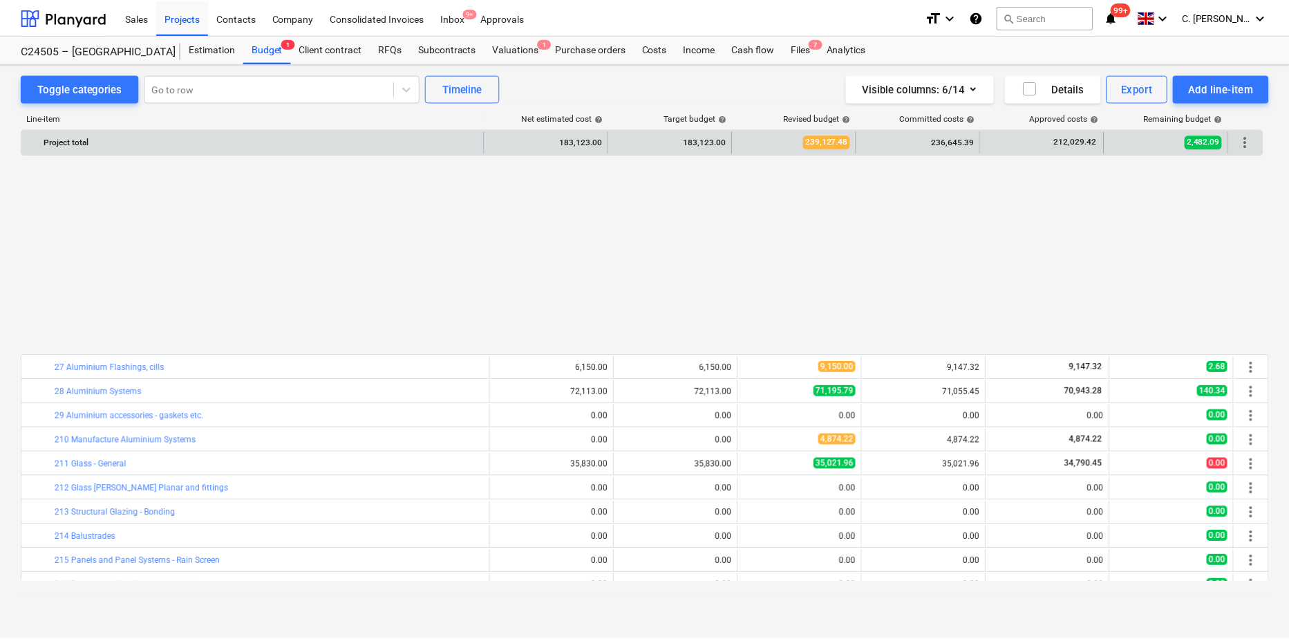
scroll to position [694, 0]
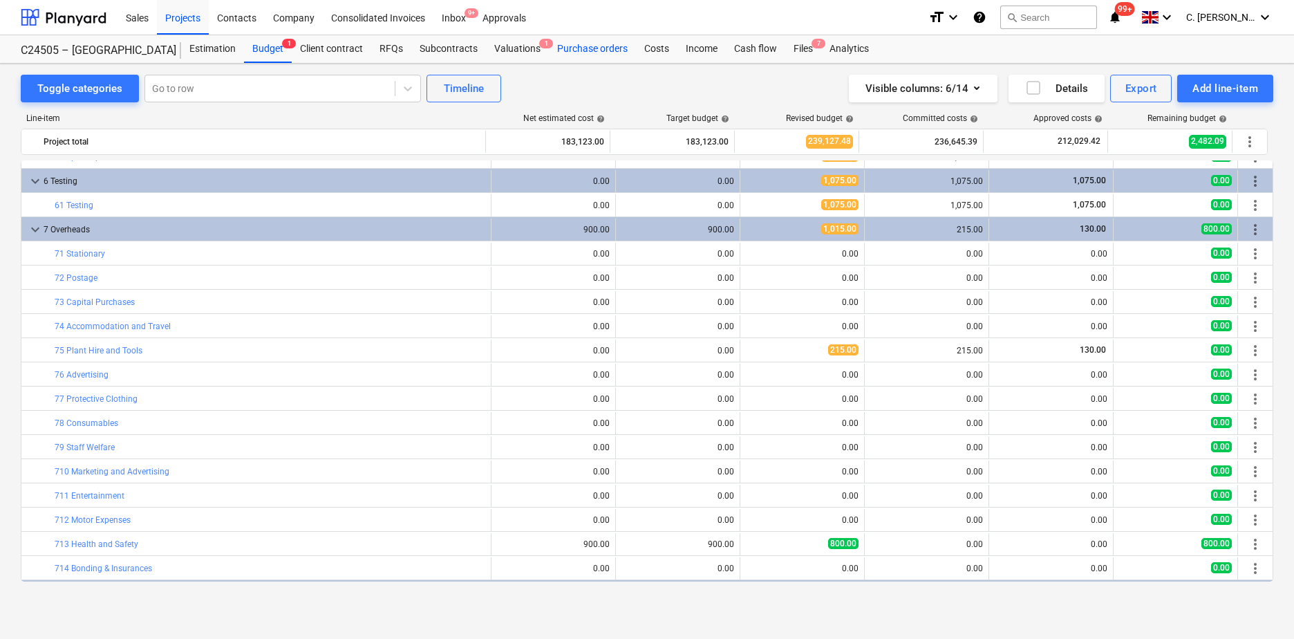
click at [579, 46] on div "Purchase orders" at bounding box center [592, 49] width 87 height 28
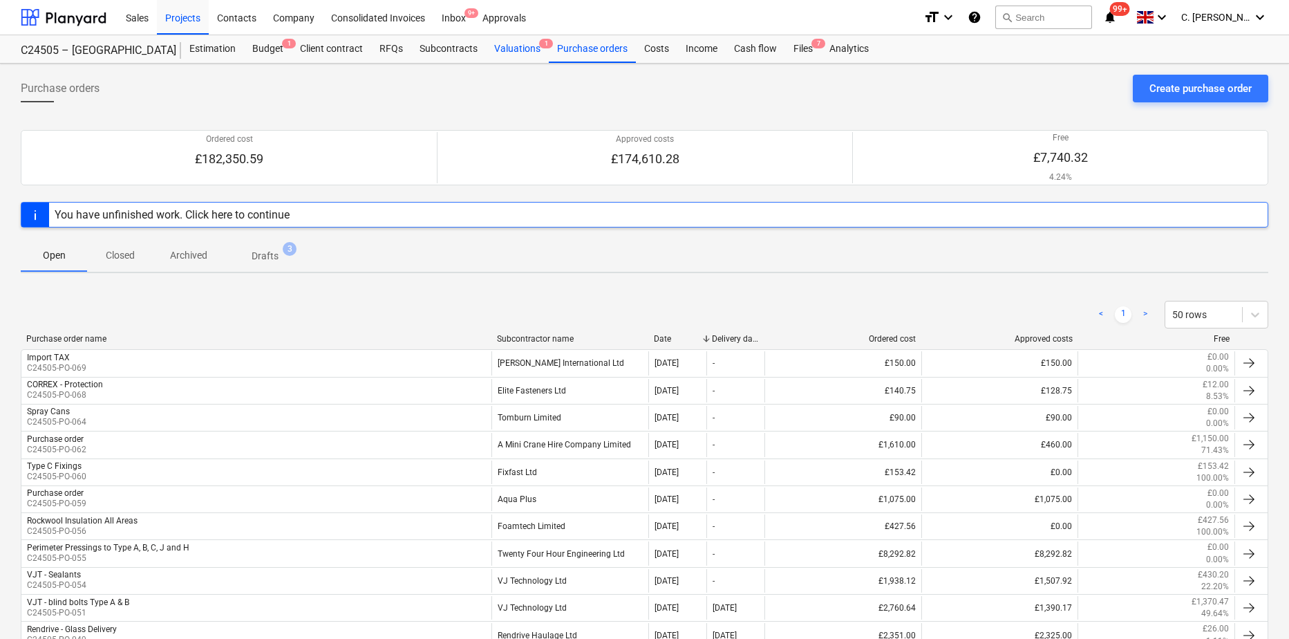
click at [521, 47] on div "Valuations 1" at bounding box center [517, 49] width 63 height 28
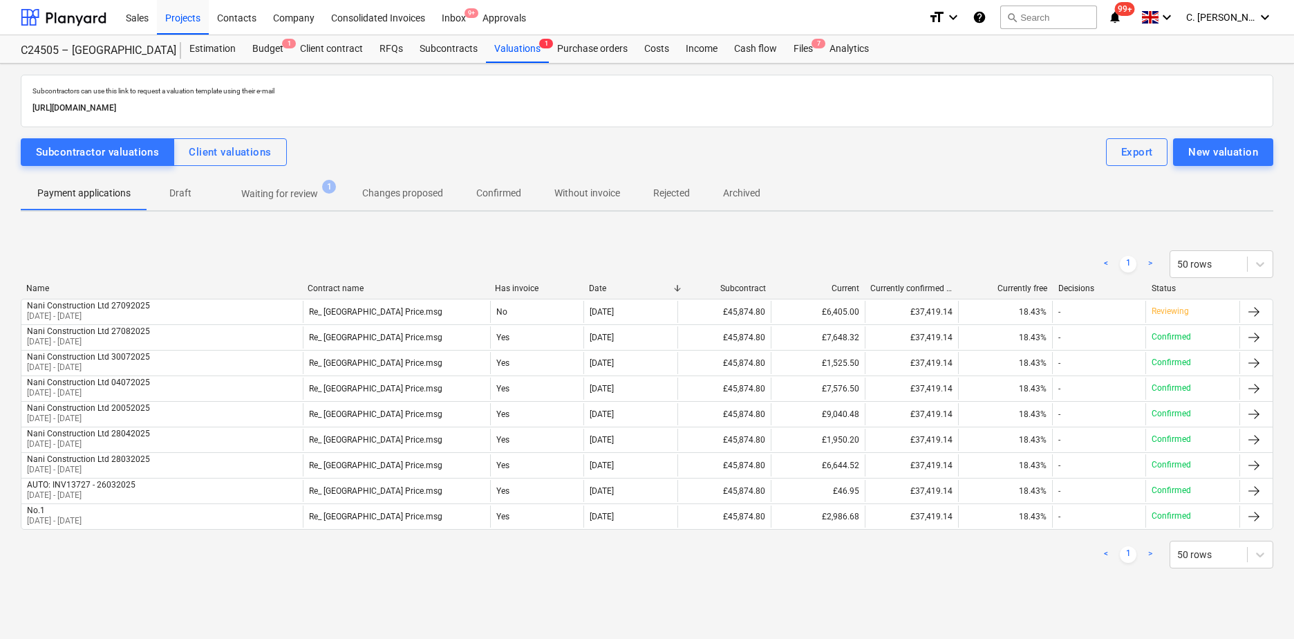
click at [281, 191] on p "Waiting for review" at bounding box center [279, 194] width 77 height 15
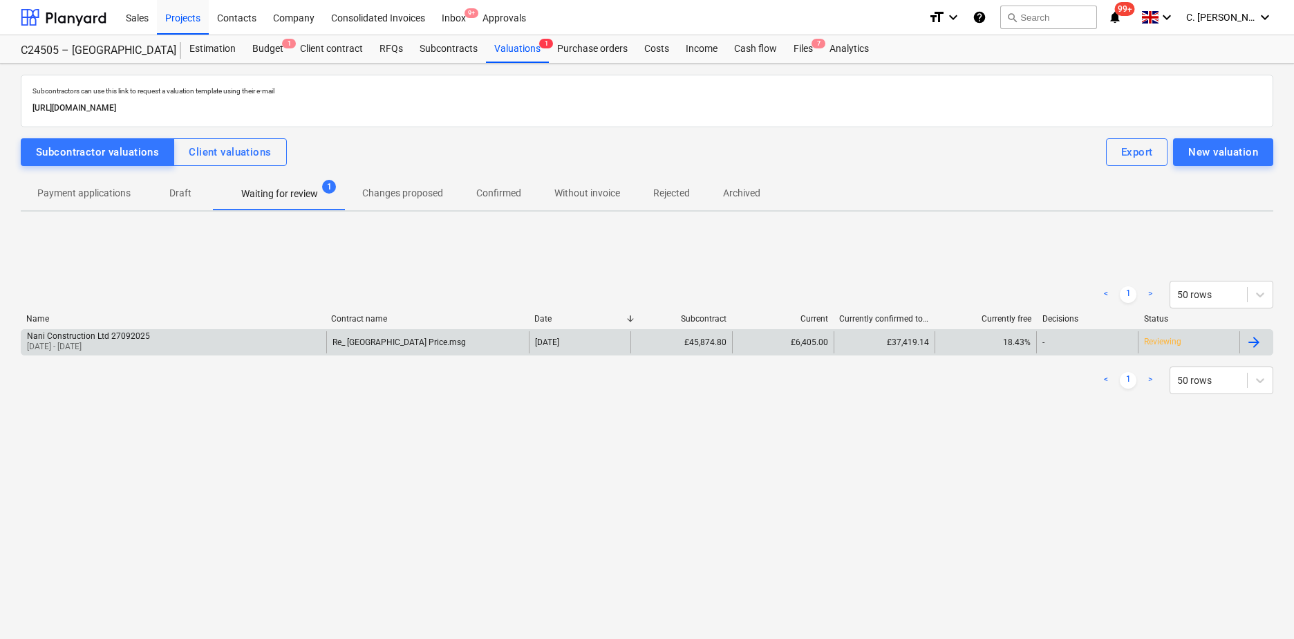
click at [165, 342] on div "Nani Construction Ltd 27092025 [DATE] - [DATE]" at bounding box center [173, 342] width 305 height 22
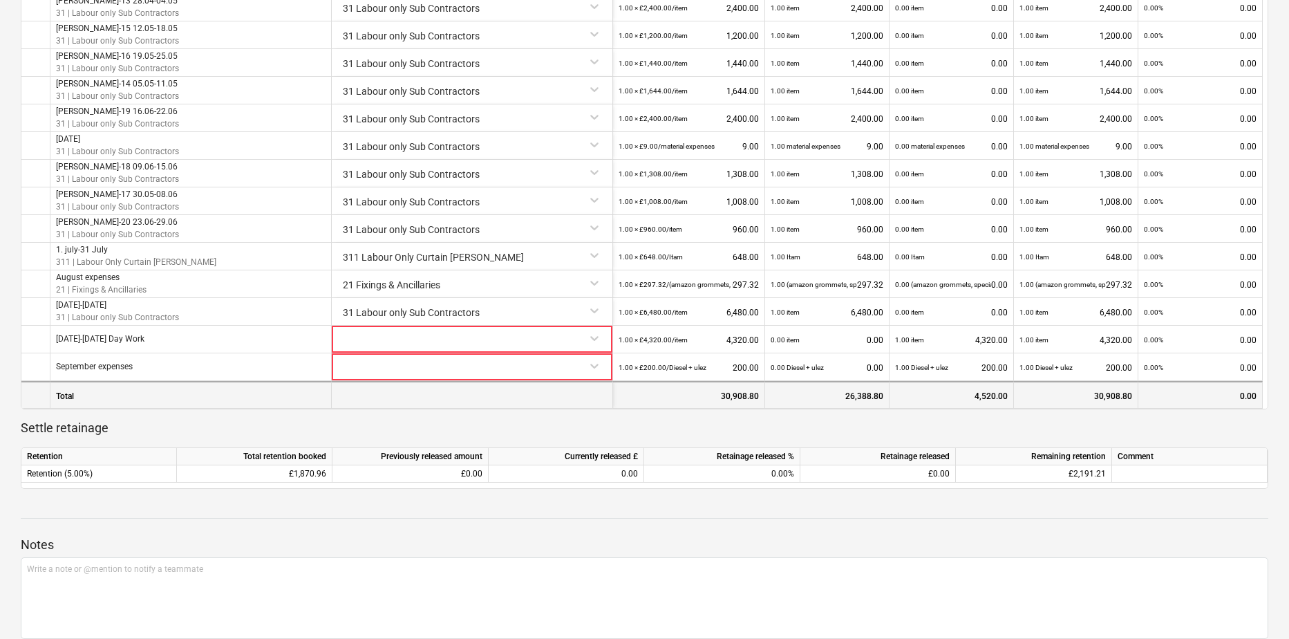
scroll to position [923, 0]
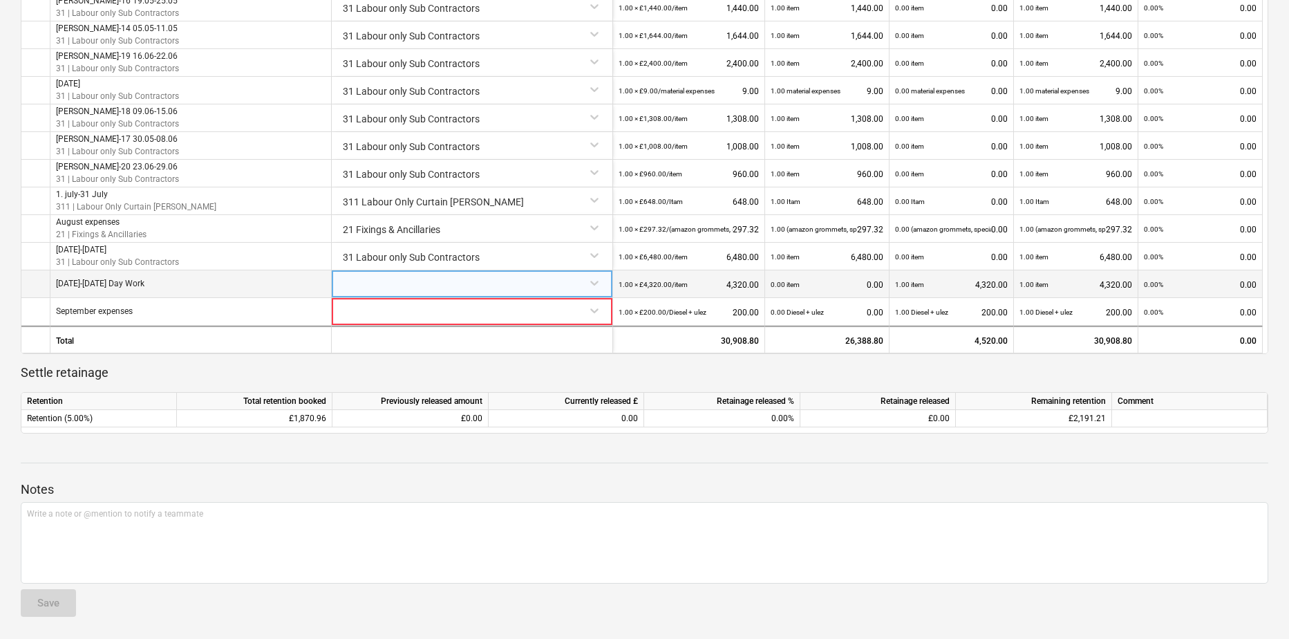
click at [596, 285] on div at bounding box center [472, 282] width 270 height 24
type input "31"
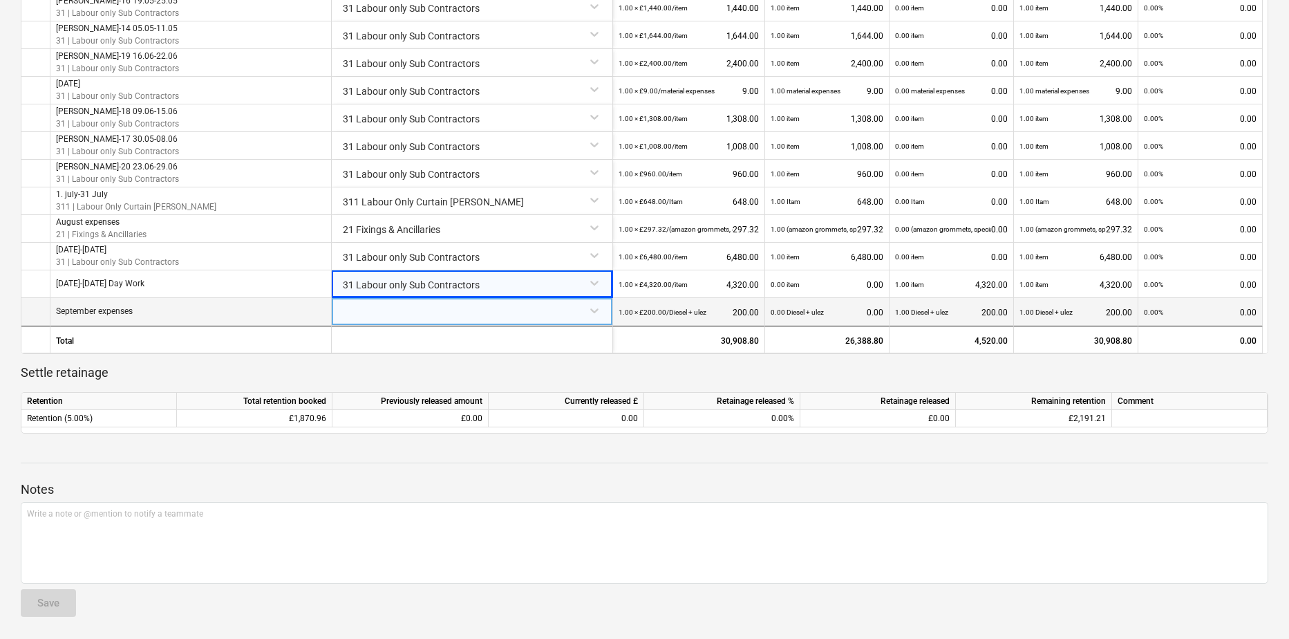
click at [595, 315] on div at bounding box center [472, 310] width 270 height 24
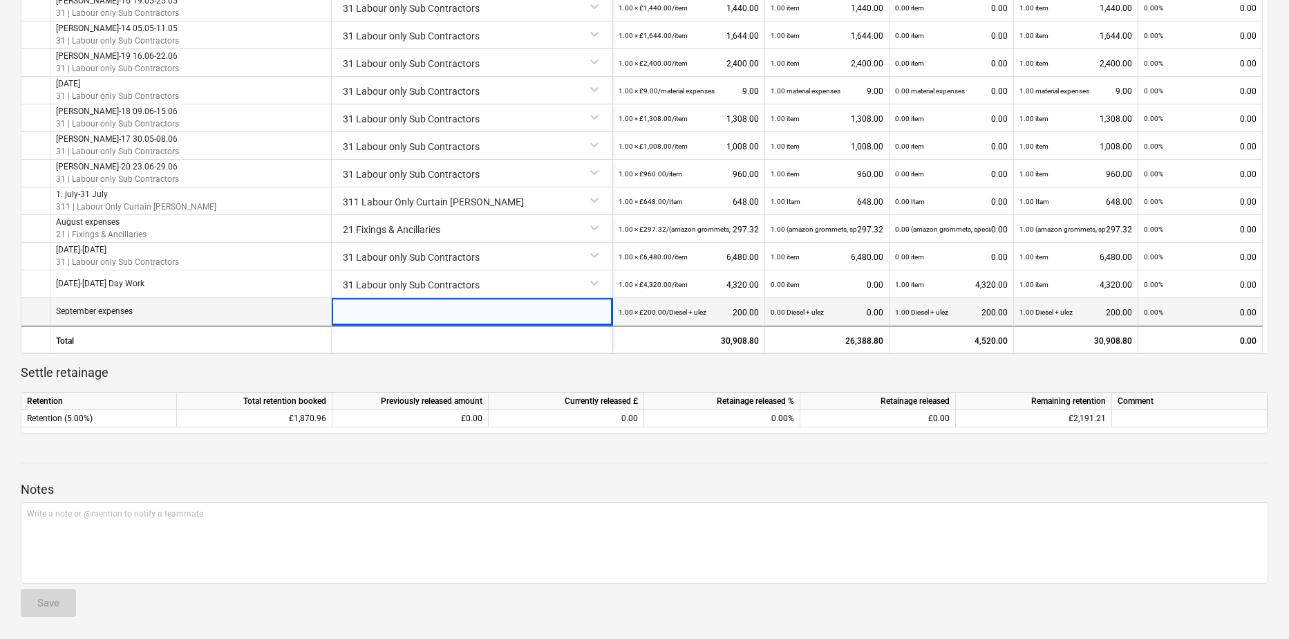
type input "2"
type input "31"
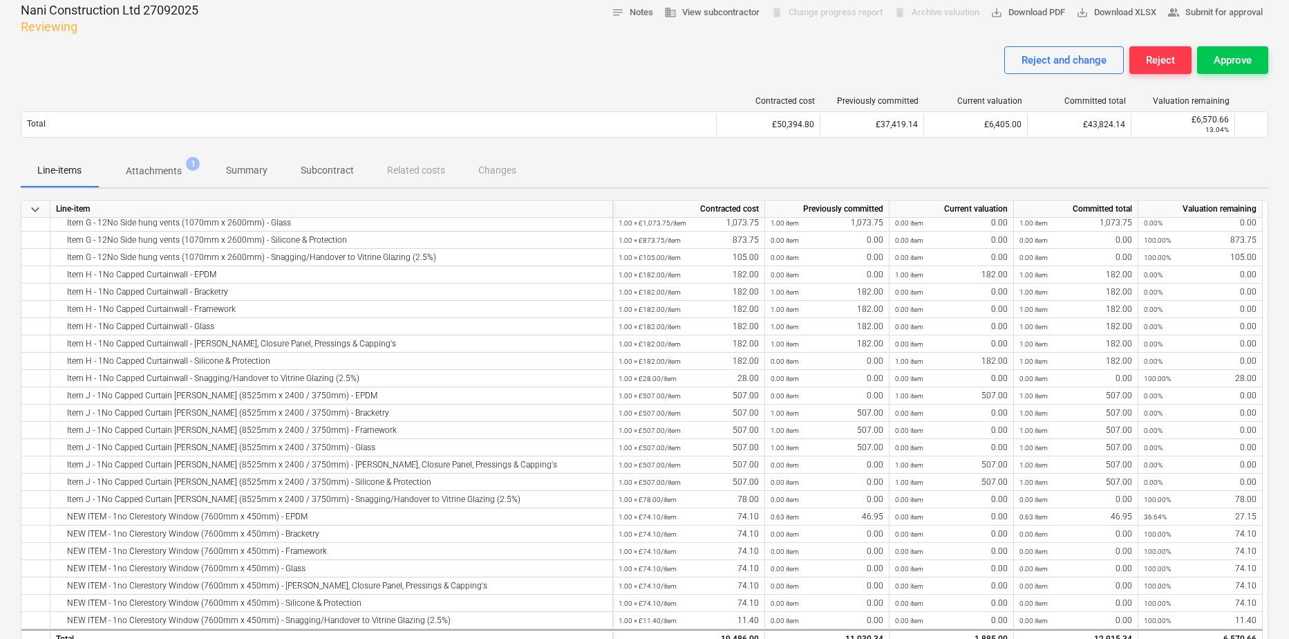
scroll to position [0, 0]
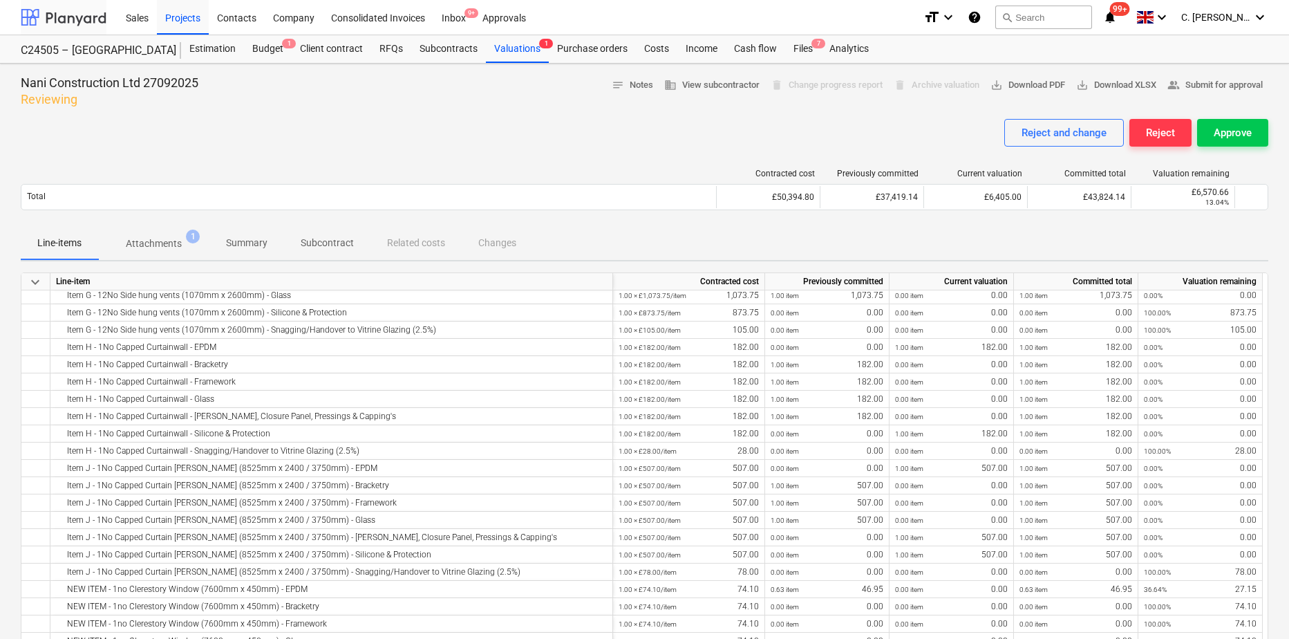
click at [86, 21] on div at bounding box center [64, 17] width 86 height 35
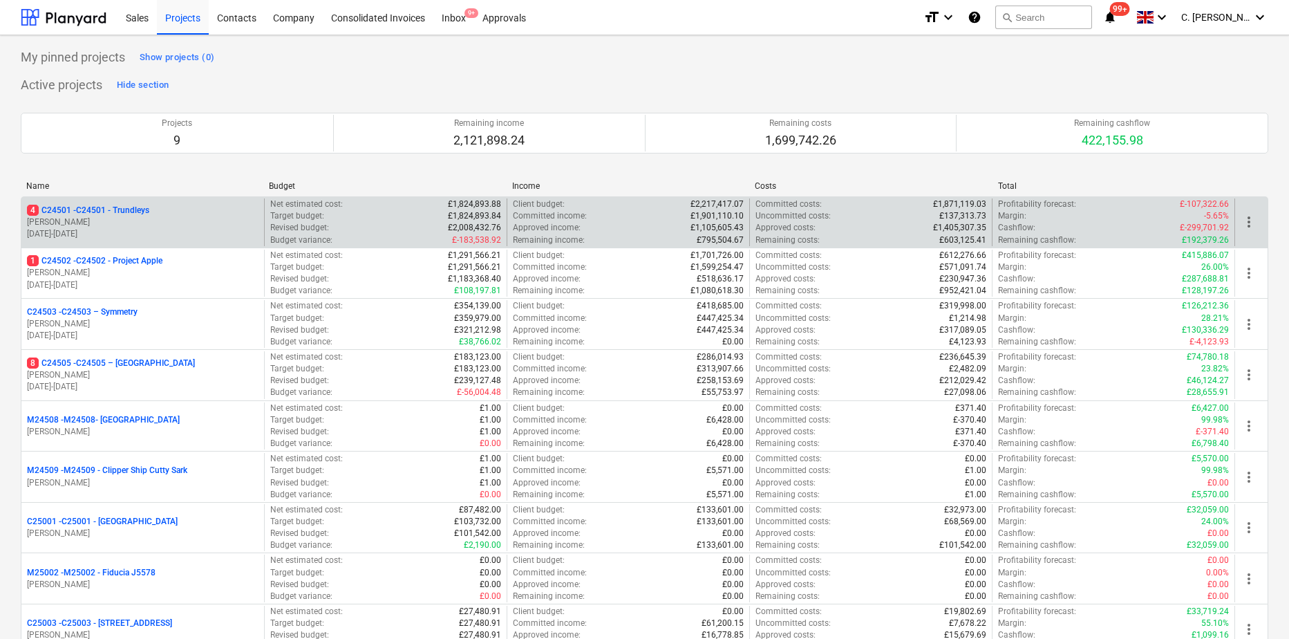
click at [202, 232] on p "[DATE] - [DATE]" at bounding box center [143, 234] width 232 height 12
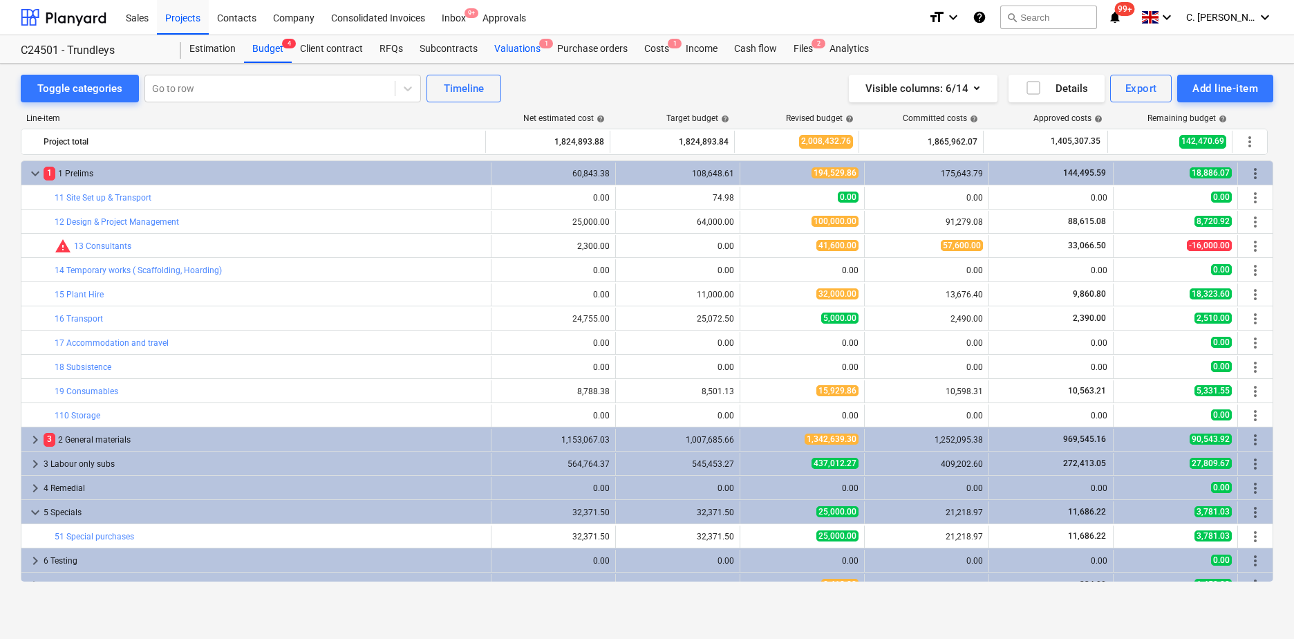
click at [532, 44] on div "Valuations 1" at bounding box center [517, 49] width 63 height 28
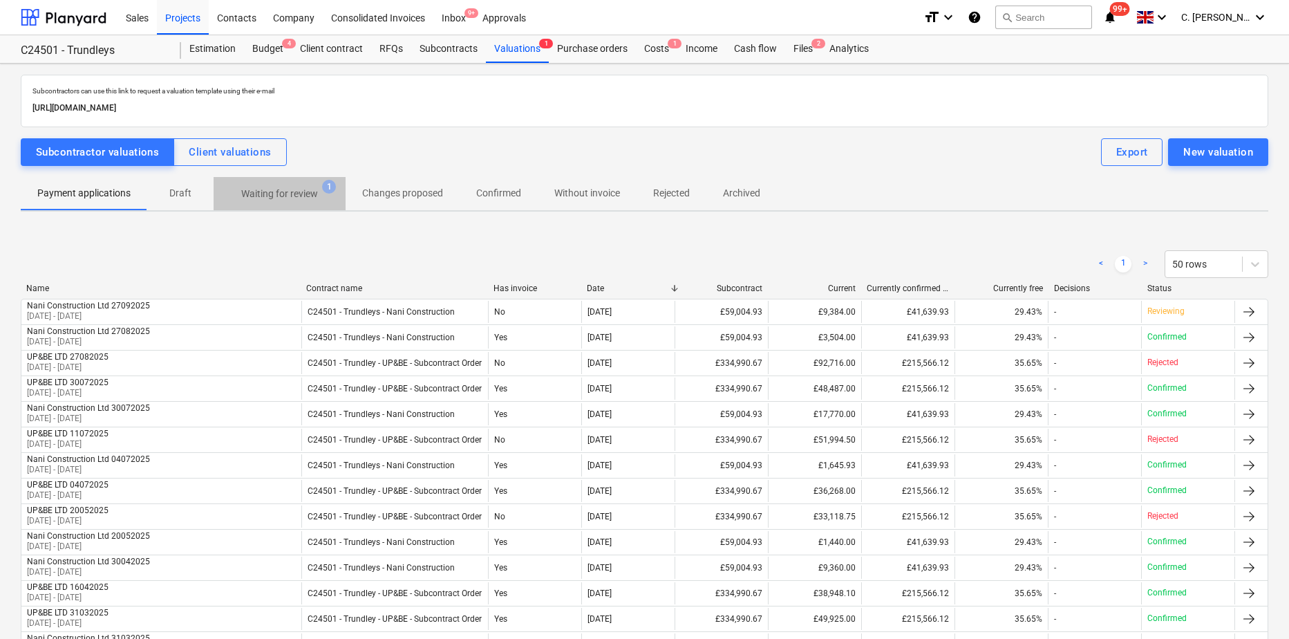
click at [303, 198] on p "Waiting for review" at bounding box center [279, 194] width 77 height 15
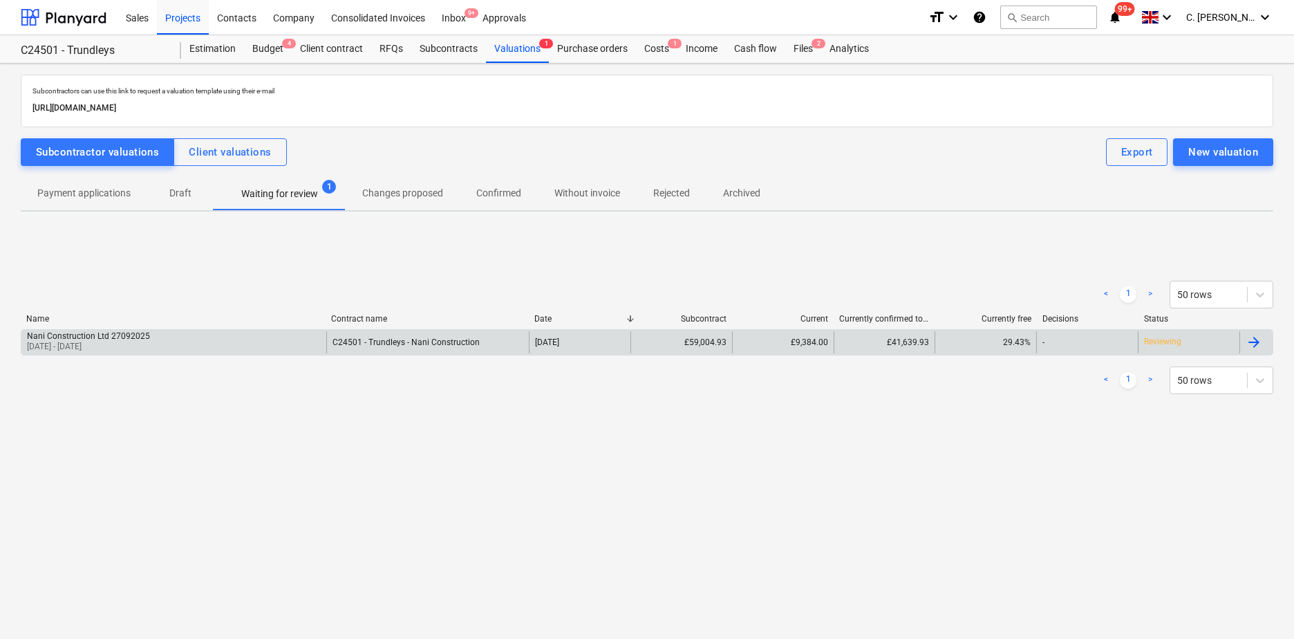
click at [116, 340] on div "Nani Construction Ltd 27092025" at bounding box center [88, 336] width 123 height 10
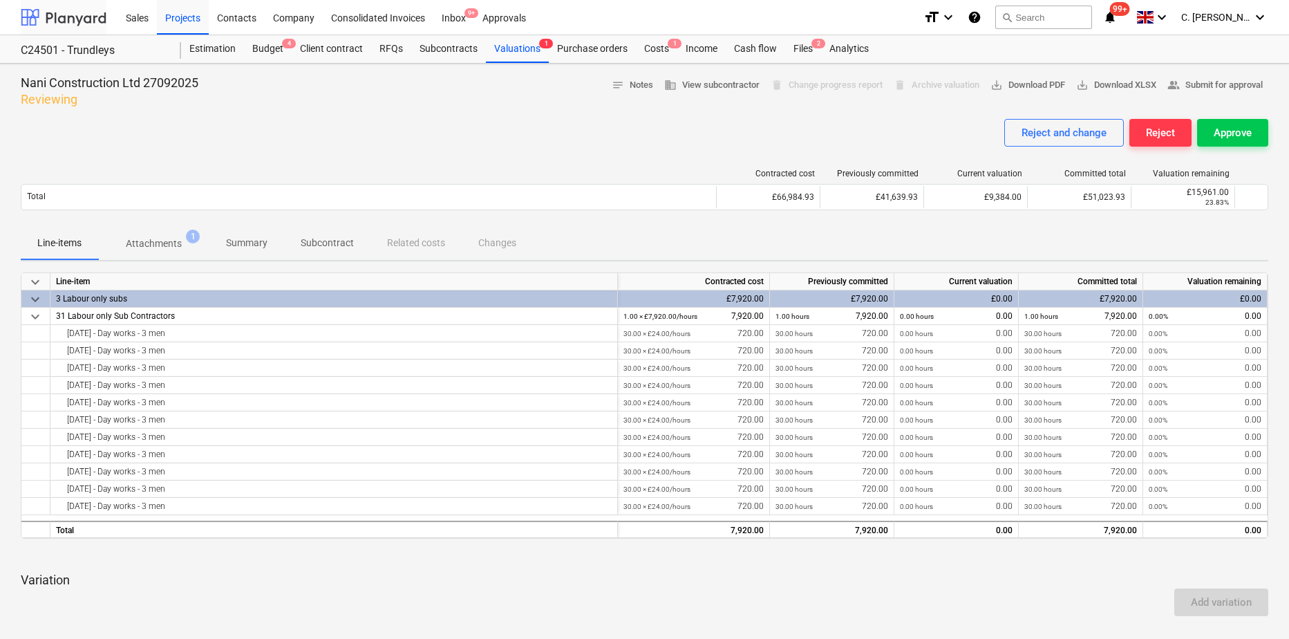
click at [24, 16] on div at bounding box center [64, 17] width 86 height 35
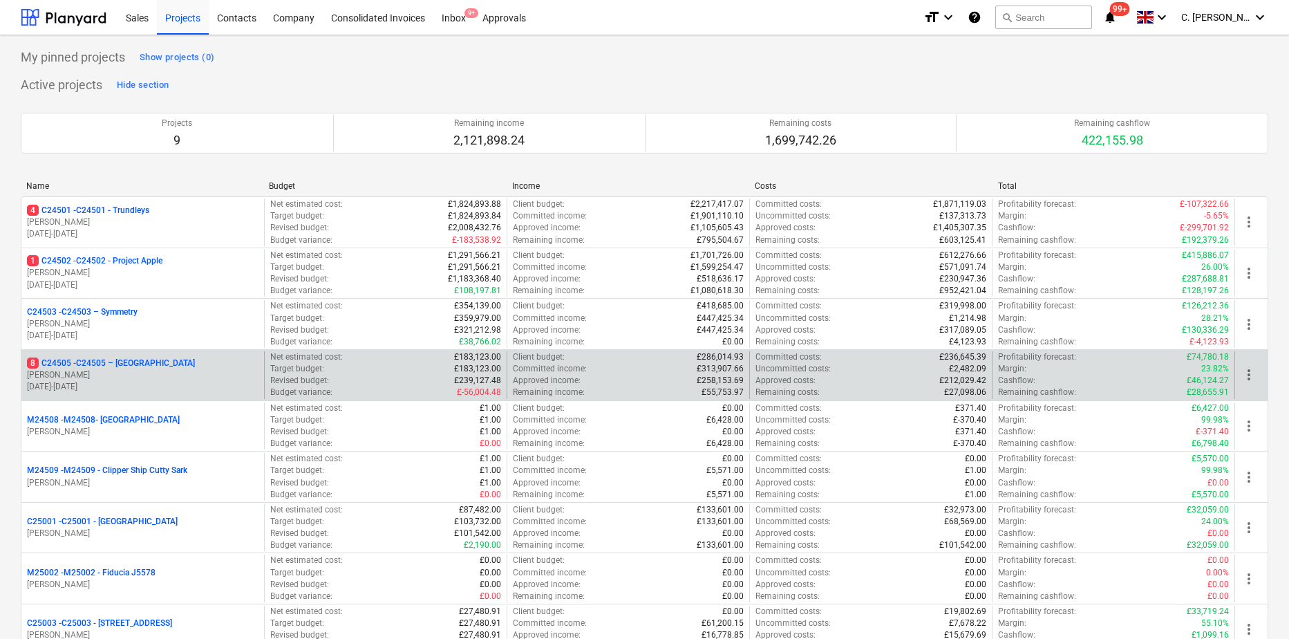
click at [98, 363] on p "8 C24505 - C24505 – [GEOGRAPHIC_DATA]" at bounding box center [111, 363] width 168 height 12
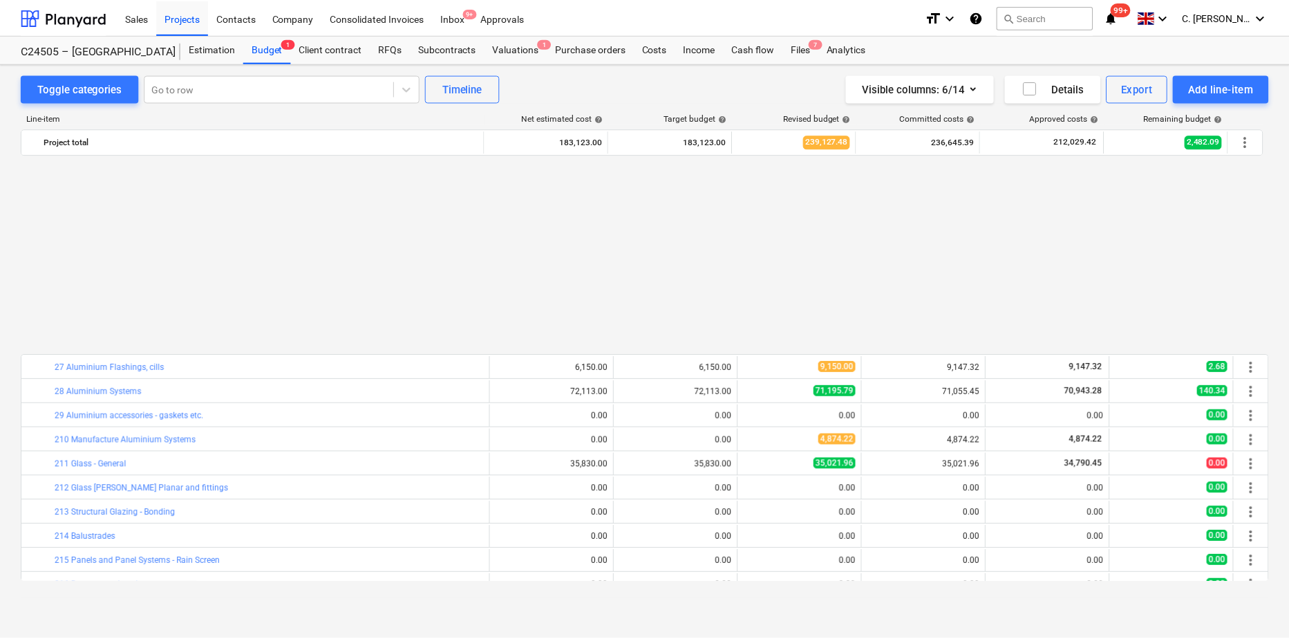
scroll to position [694, 0]
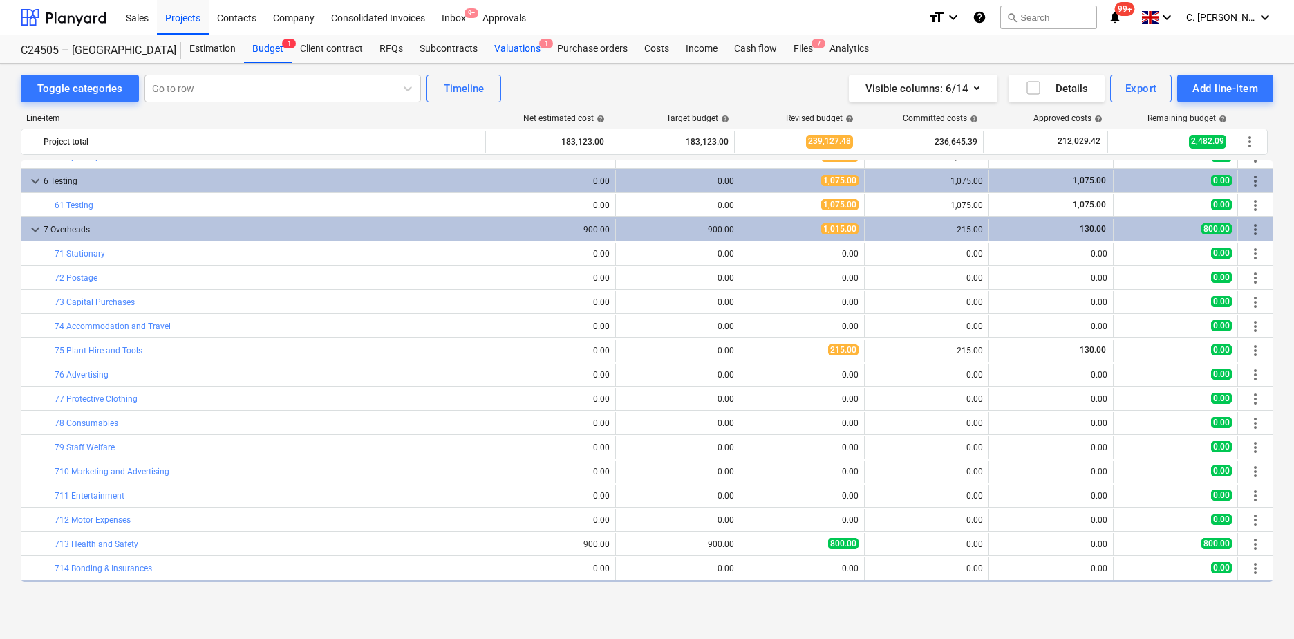
click at [496, 41] on div "Valuations 1" at bounding box center [517, 49] width 63 height 28
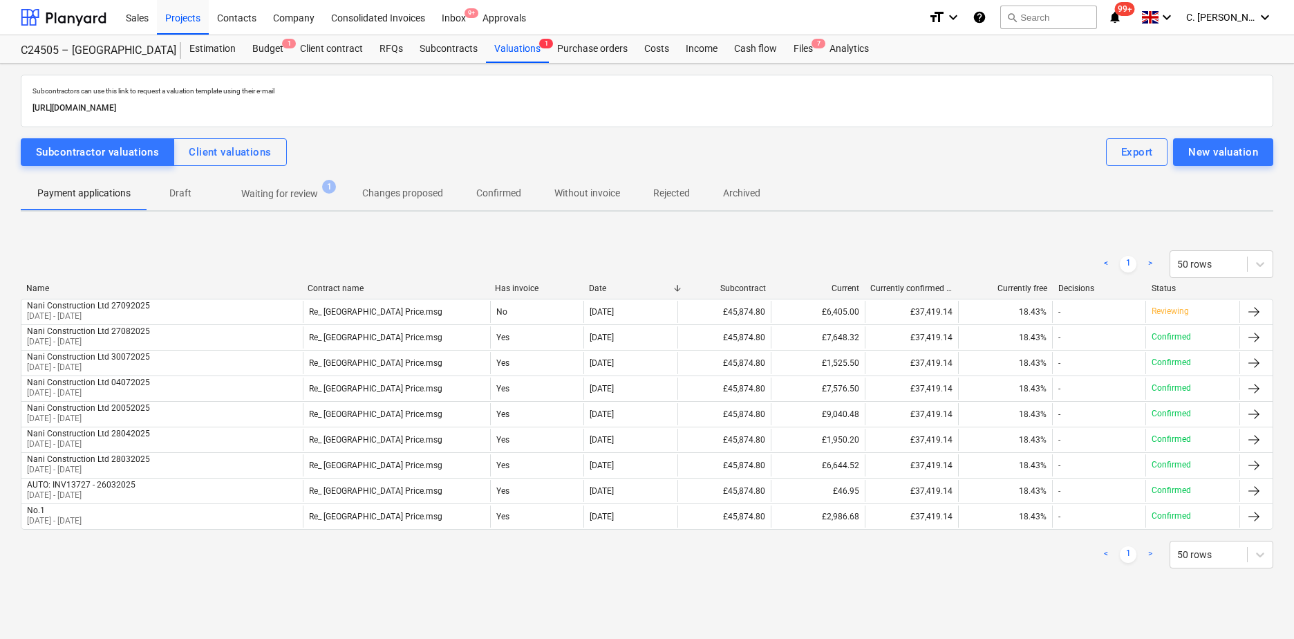
click at [301, 187] on p "Waiting for review" at bounding box center [279, 194] width 77 height 15
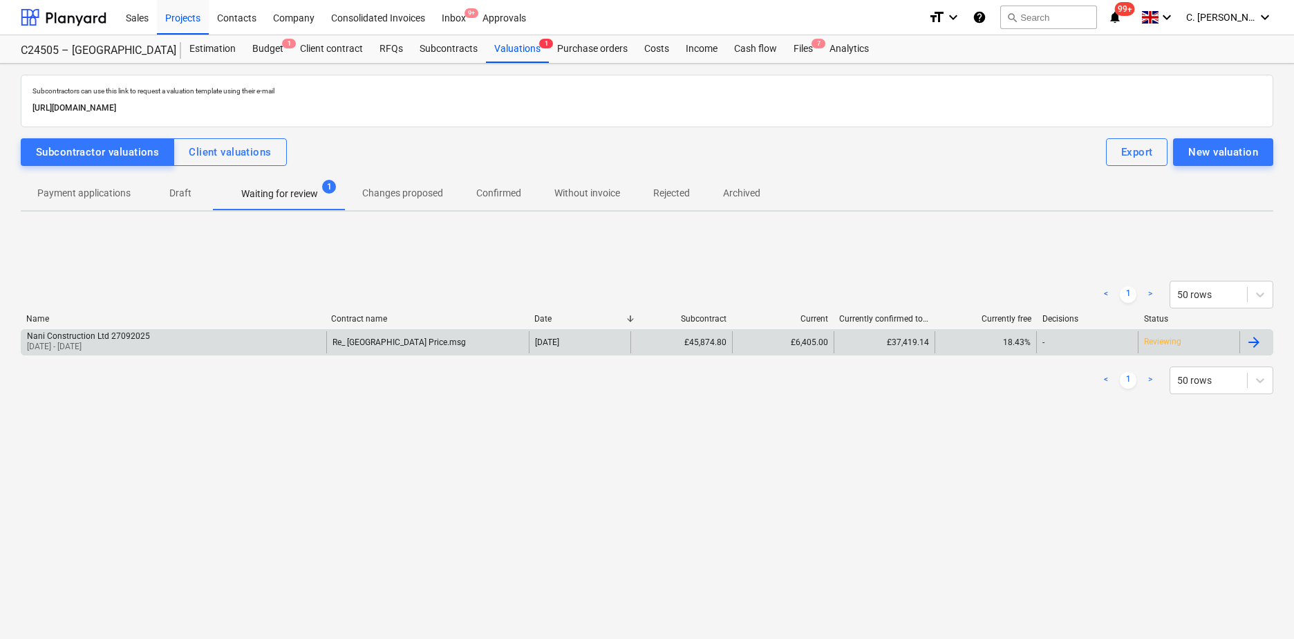
click at [165, 353] on div "Nani Construction Ltd 27092025 [DATE] - [DATE]" at bounding box center [173, 342] width 305 height 22
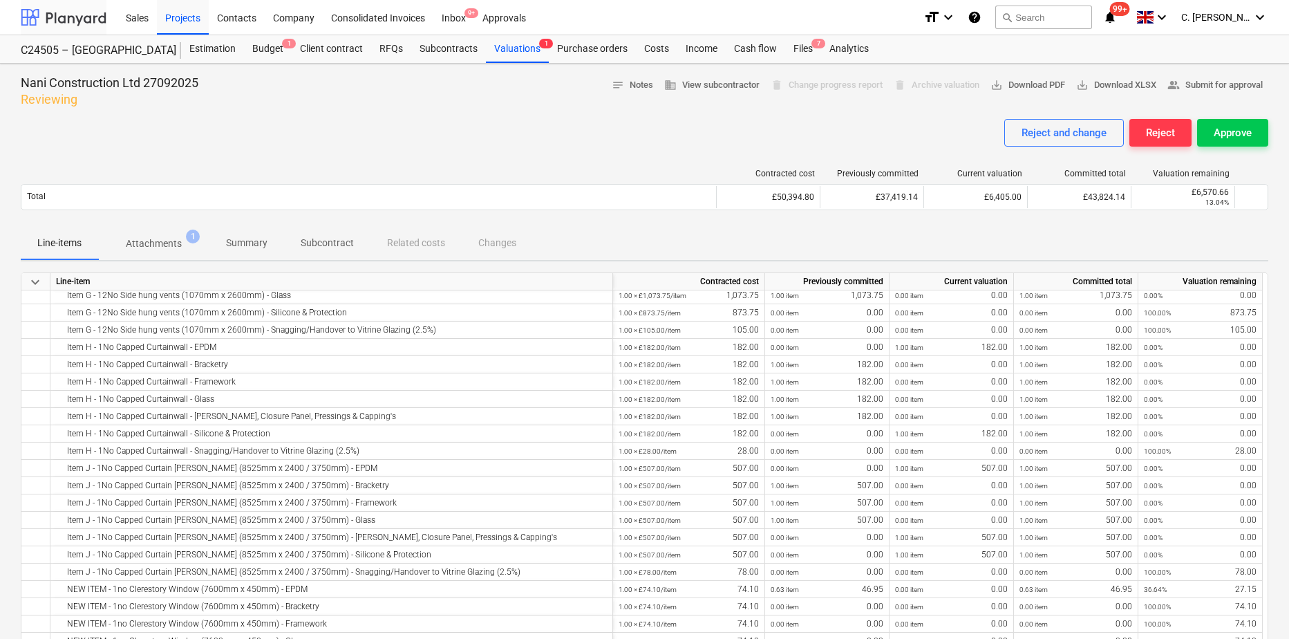
click at [64, 24] on div at bounding box center [64, 17] width 86 height 35
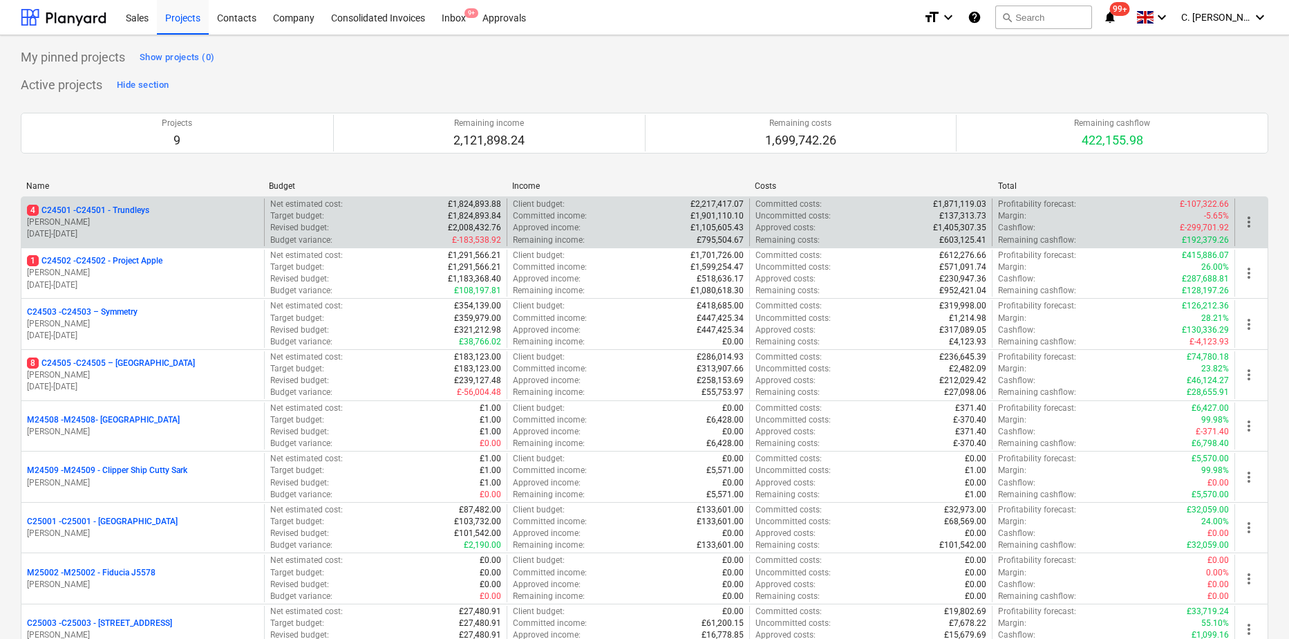
click at [173, 222] on p "[PERSON_NAME]" at bounding box center [143, 222] width 232 height 12
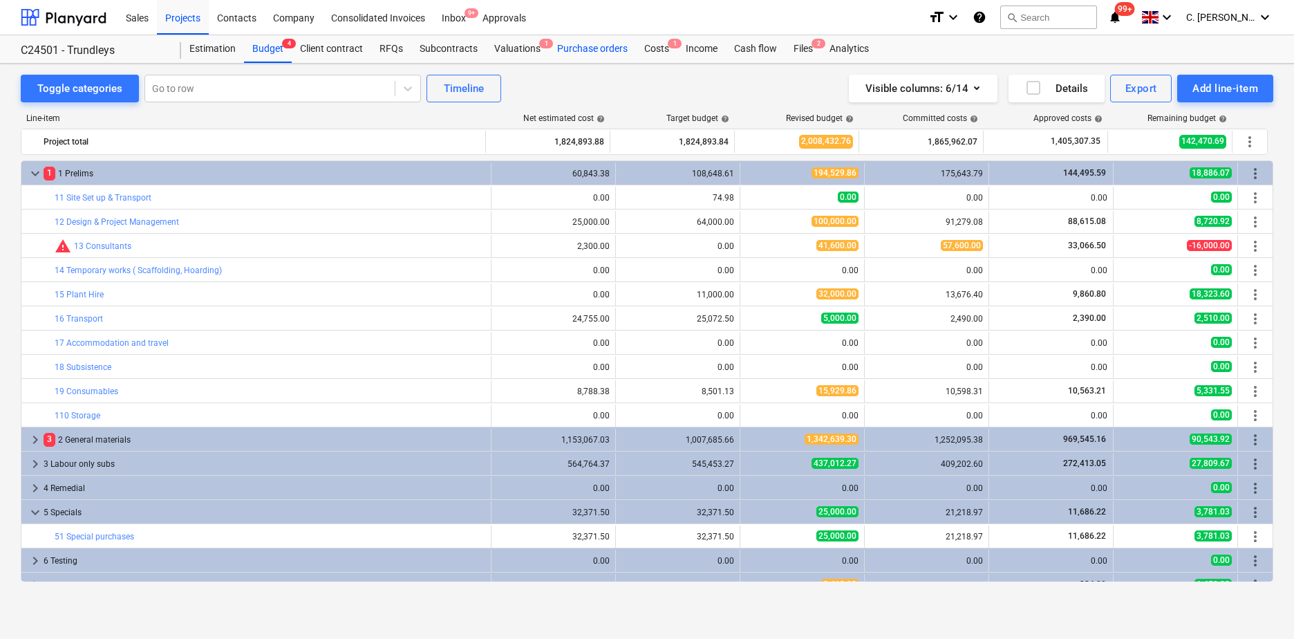
click at [594, 50] on div "Purchase orders" at bounding box center [592, 49] width 87 height 28
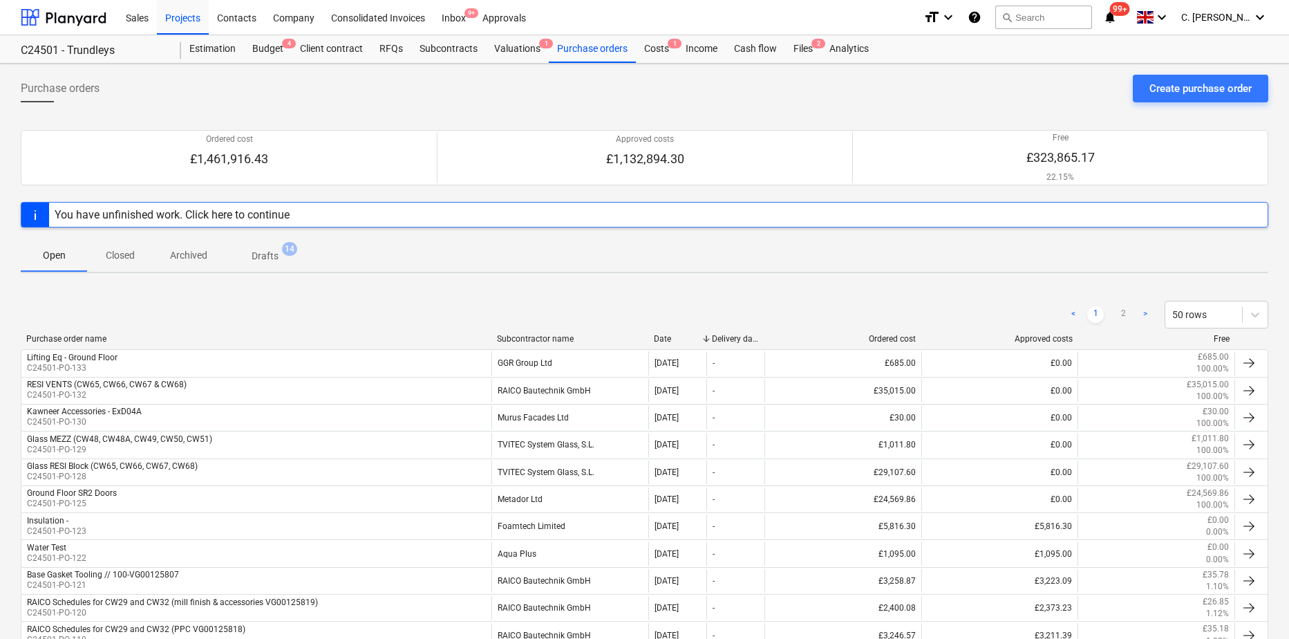
click at [540, 337] on div "Subcontractor name" at bounding box center [570, 339] width 146 height 10
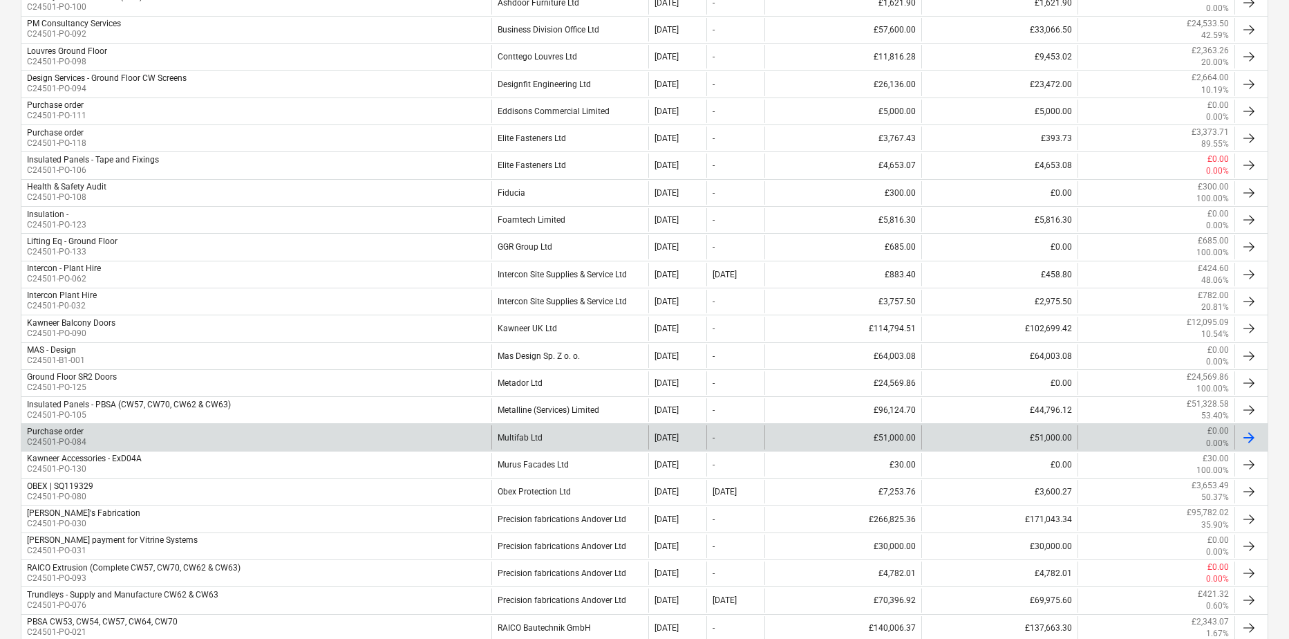
scroll to position [622, 0]
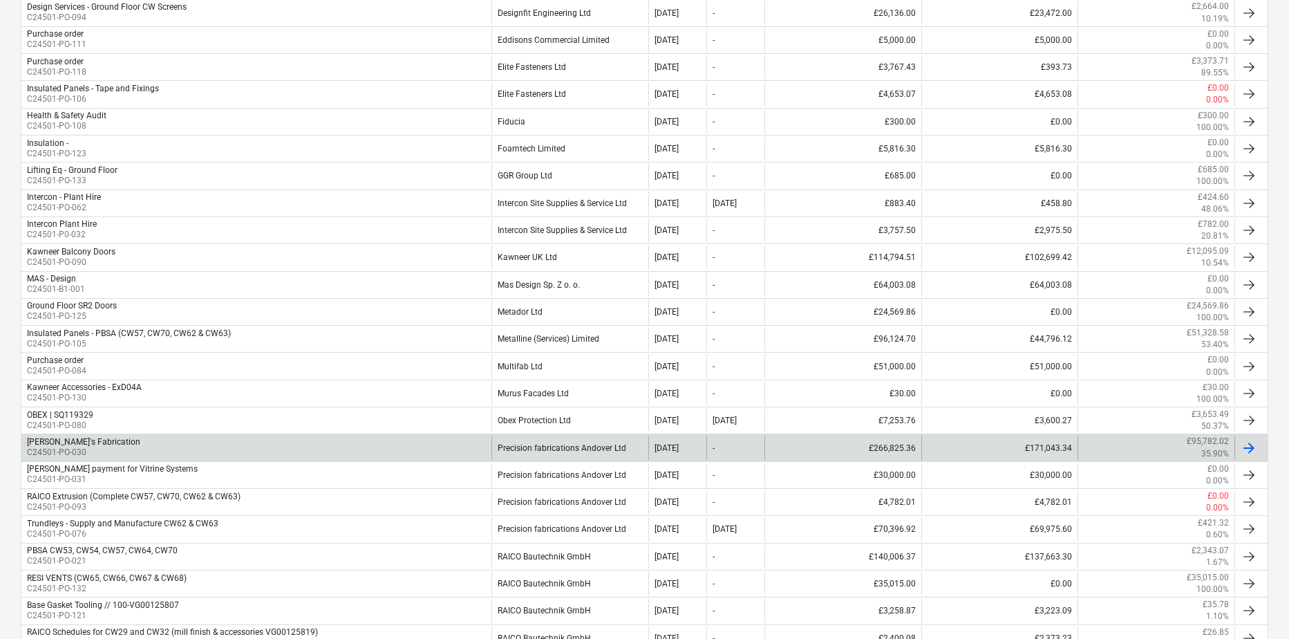
click at [88, 450] on p "C24501-PO-030" at bounding box center [83, 453] width 113 height 12
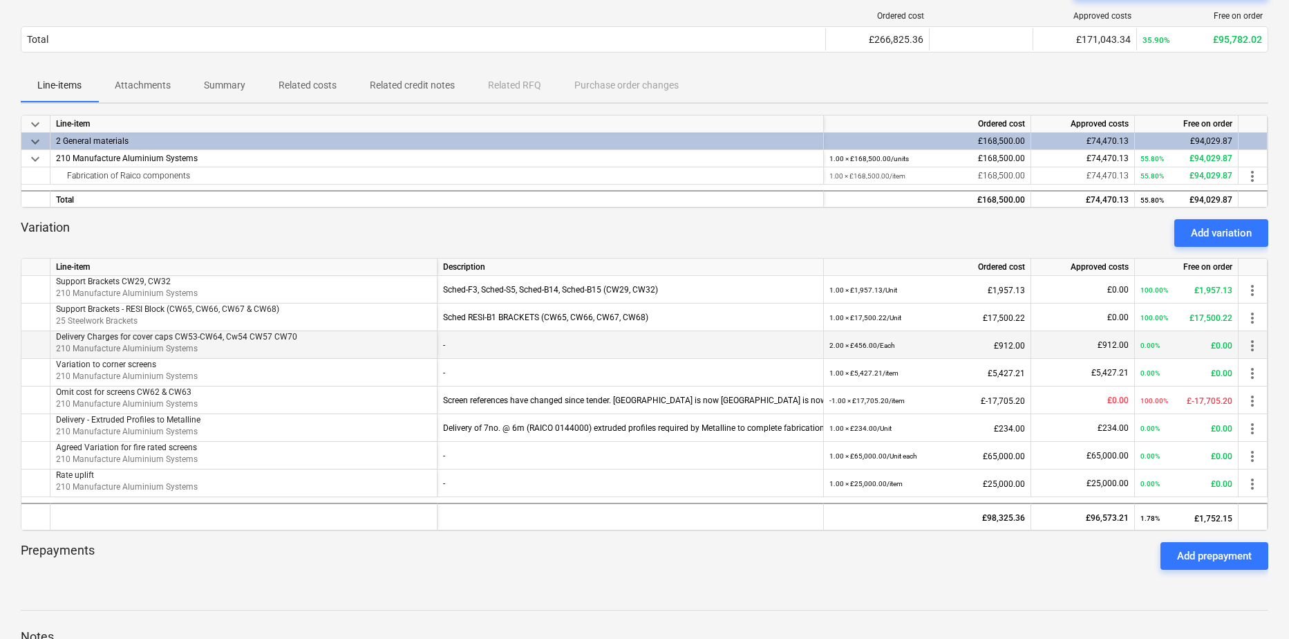
scroll to position [207, 0]
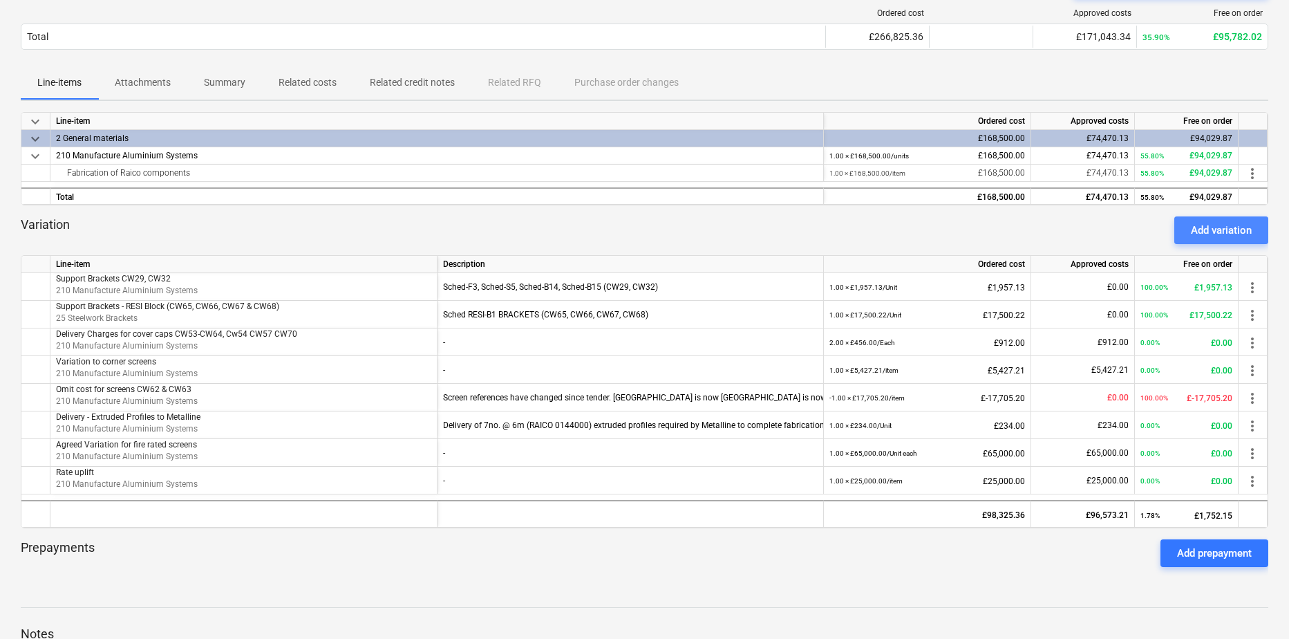
click at [1208, 233] on div "Add variation" at bounding box center [1221, 230] width 61 height 18
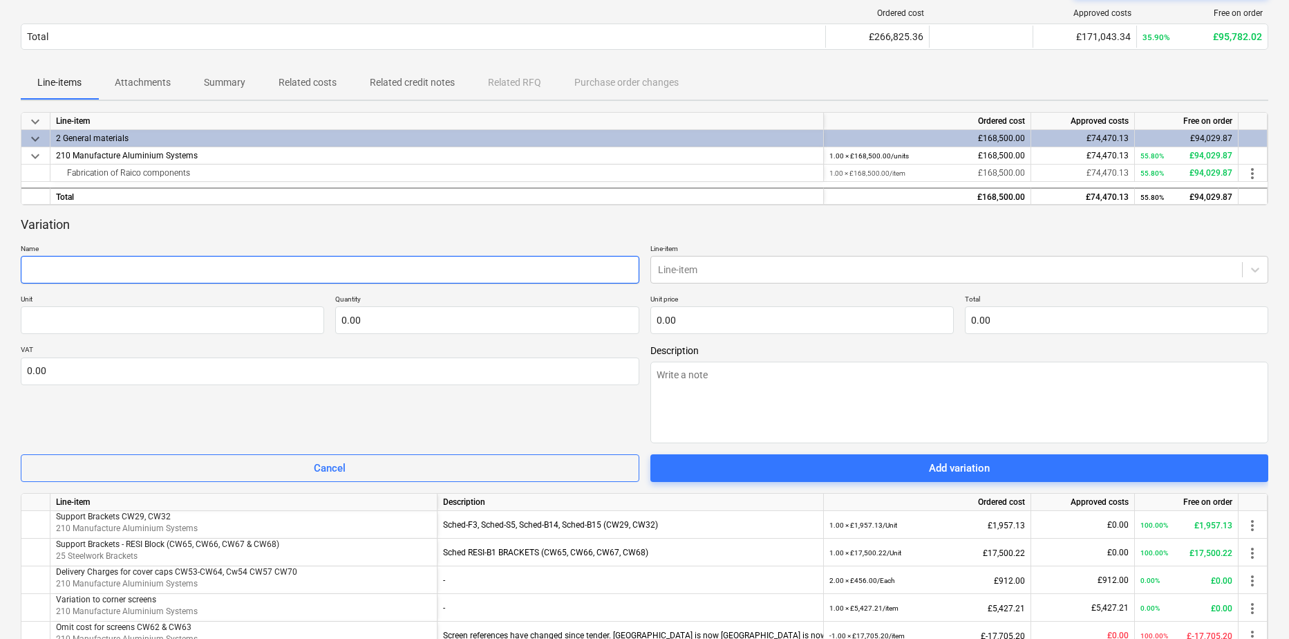
drag, startPoint x: 175, startPoint y: 250, endPoint x: 173, endPoint y: 273, distance: 22.9
click at [175, 250] on p "Name" at bounding box center [330, 250] width 619 height 12
click at [173, 274] on input "text" at bounding box center [330, 270] width 619 height 28
paste input "GF-SCREENS-ALU-CHANNELS"
drag, startPoint x: 30, startPoint y: 272, endPoint x: 321, endPoint y: 268, distance: 290.3
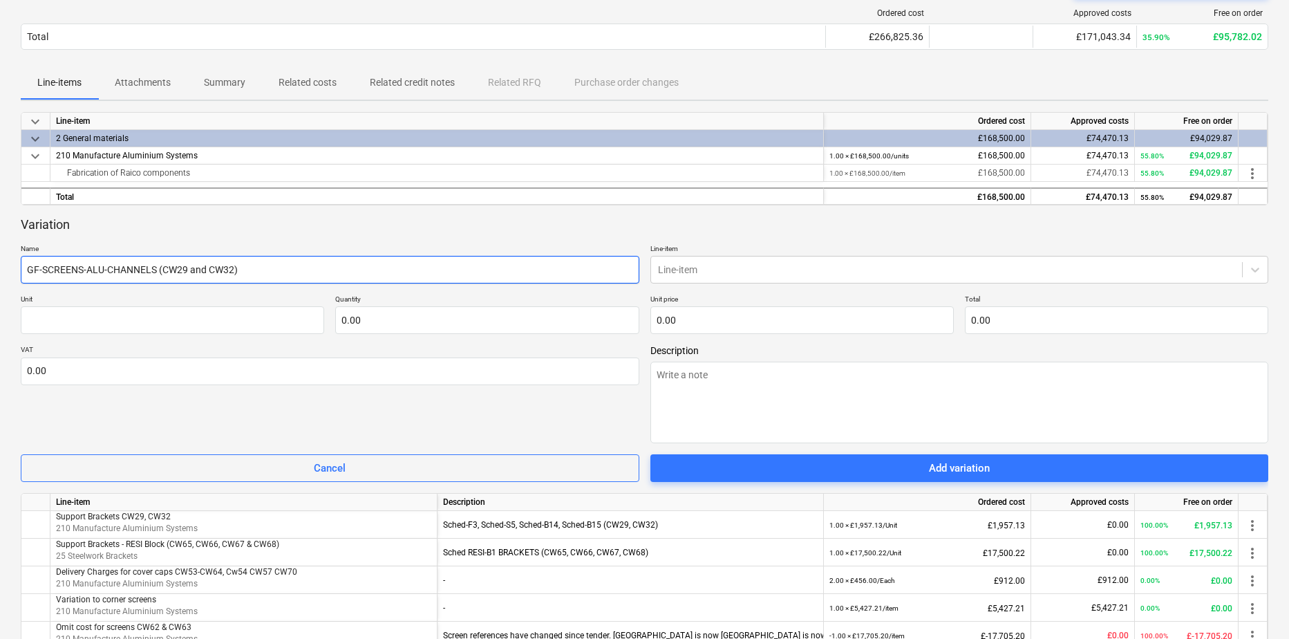
click at [321, 268] on input "GF-SCREENS-ALU-CHANNELS (CW29 and CW32)" at bounding box center [330, 270] width 619 height 28
drag, startPoint x: 28, startPoint y: 270, endPoint x: 378, endPoint y: 265, distance: 350.5
click at [378, 265] on input "GF-SCREENS-ALU-CHANNELS (CW29 and CW32)" at bounding box center [330, 270] width 619 height 28
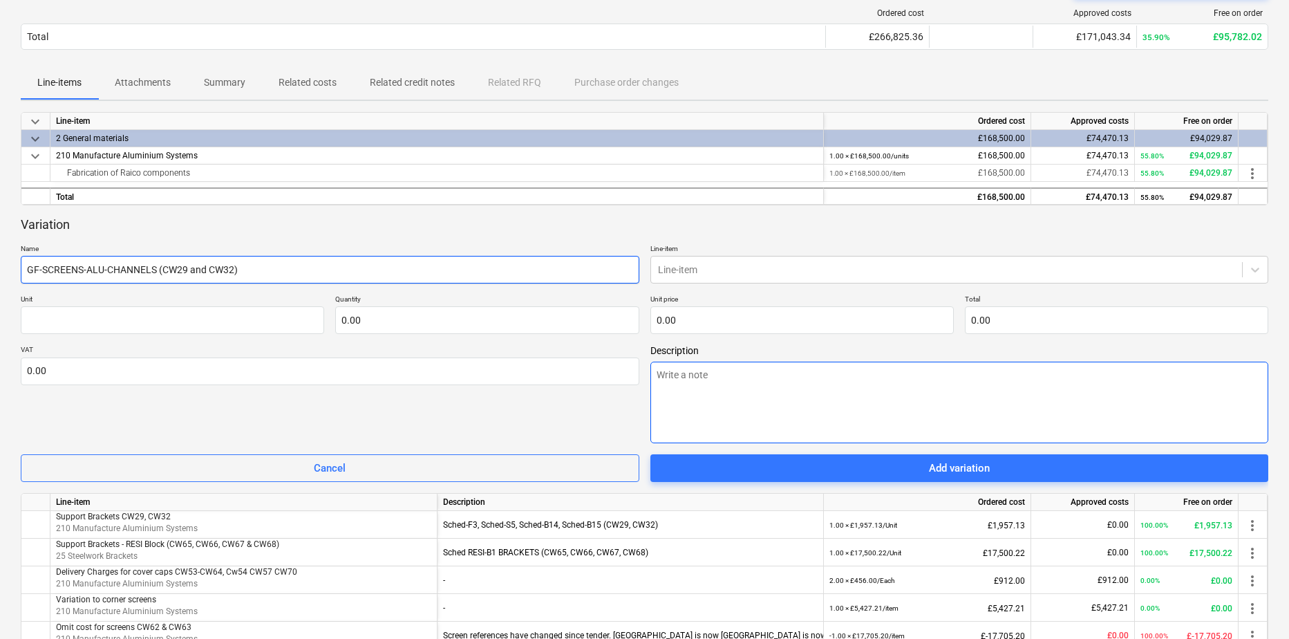
type input "GF-SCREENS-ALU-CHANNELS (CW29 and CW32)"
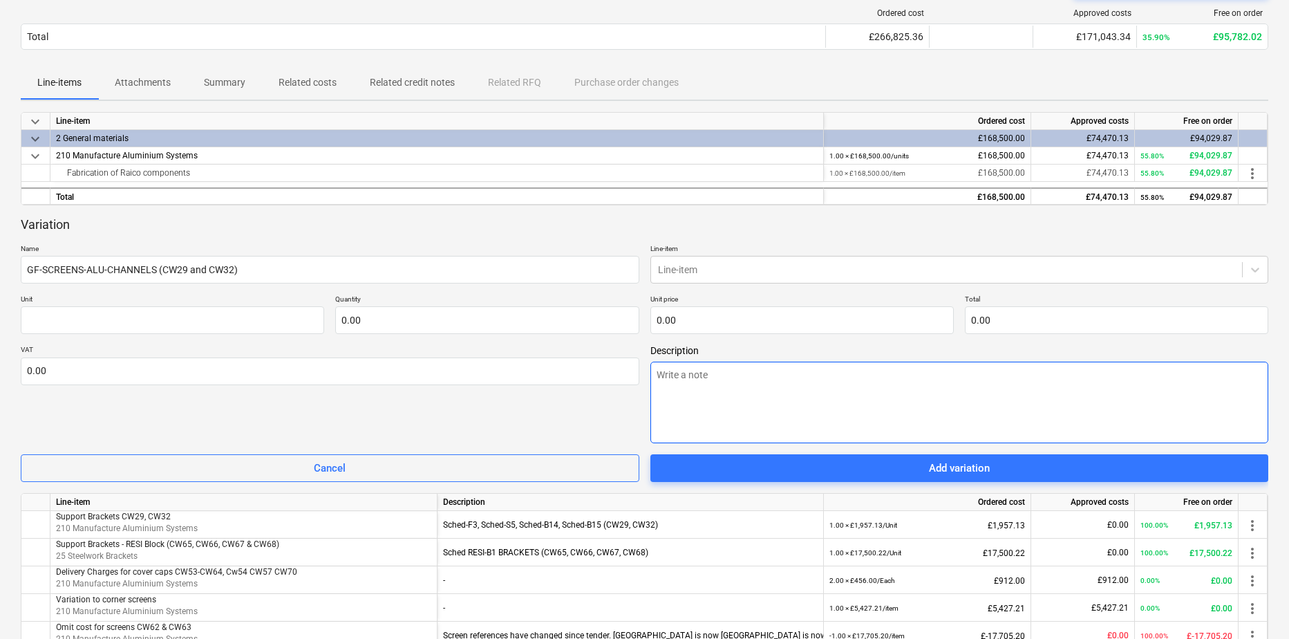
click at [713, 379] on textarea at bounding box center [959, 403] width 619 height 82
paste textarea "GF-SCREENS-ALU-CHANNELS (CW29 and CW32)"
type textarea "GF-SCREENS-ALU-CHANNELS (CW29 and CW32)"
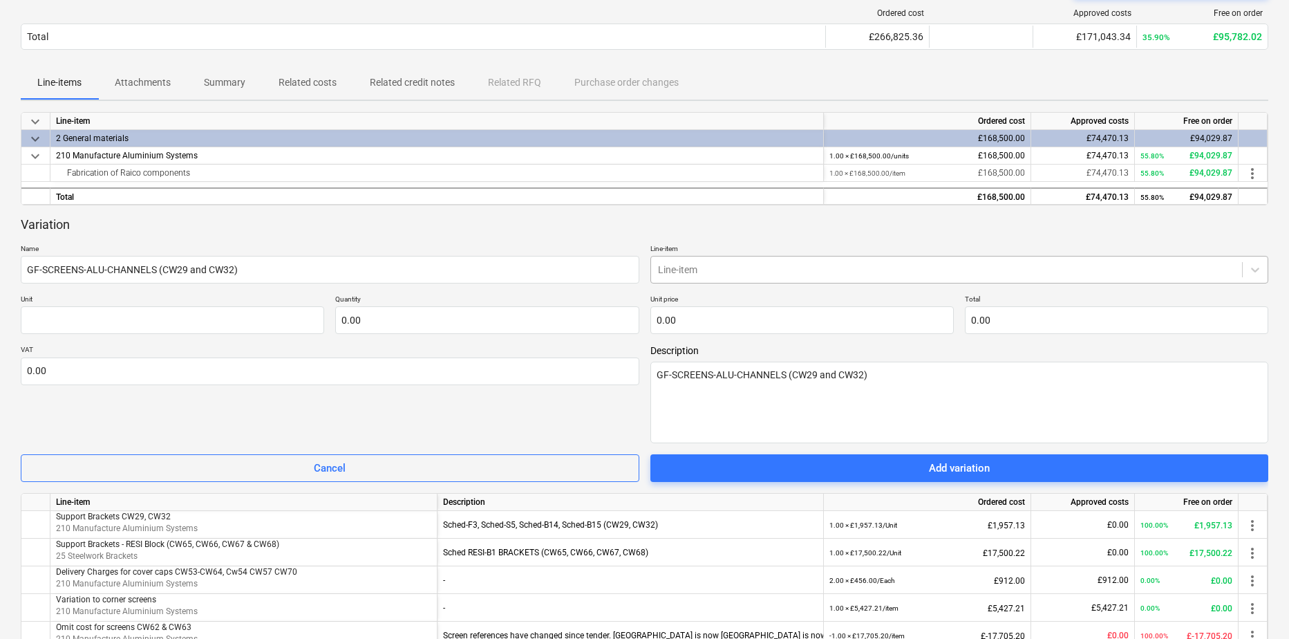
click at [829, 271] on div at bounding box center [947, 270] width 578 height 14
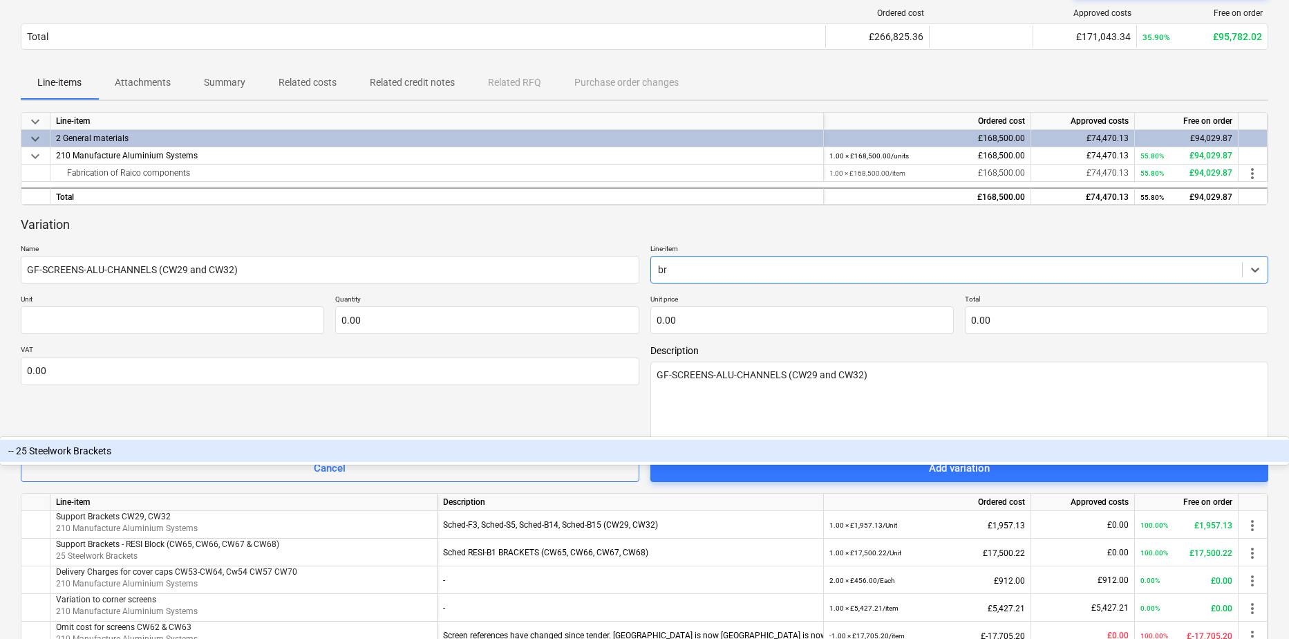
type input "b"
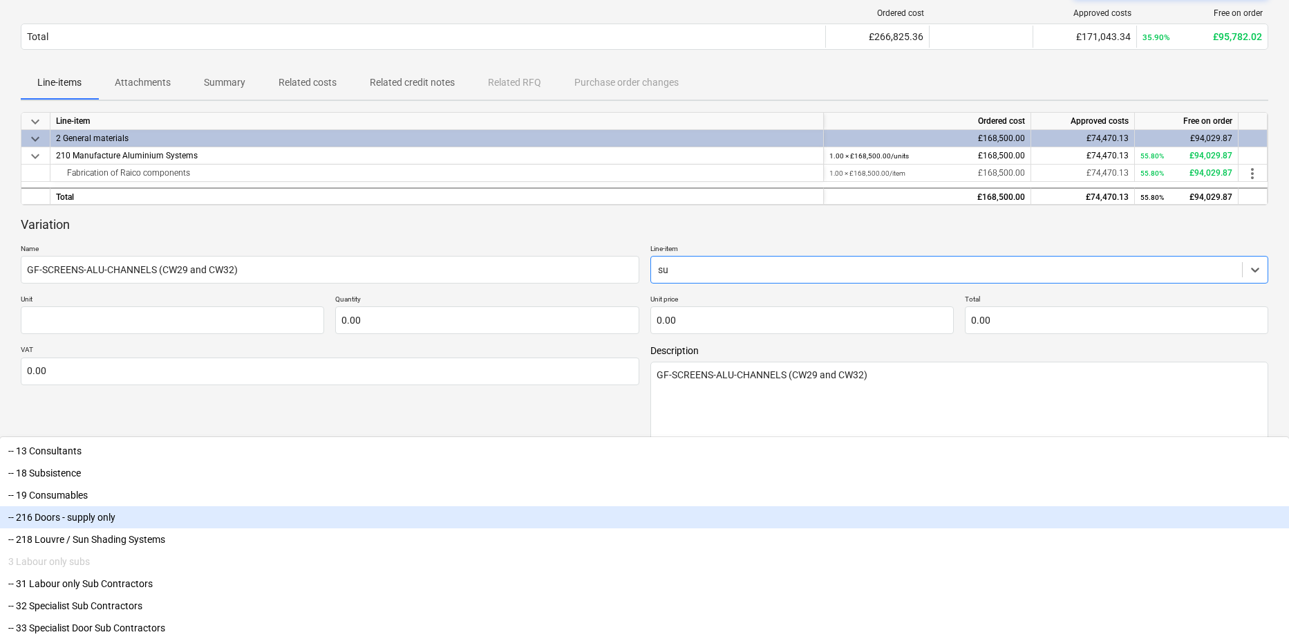
type input "s"
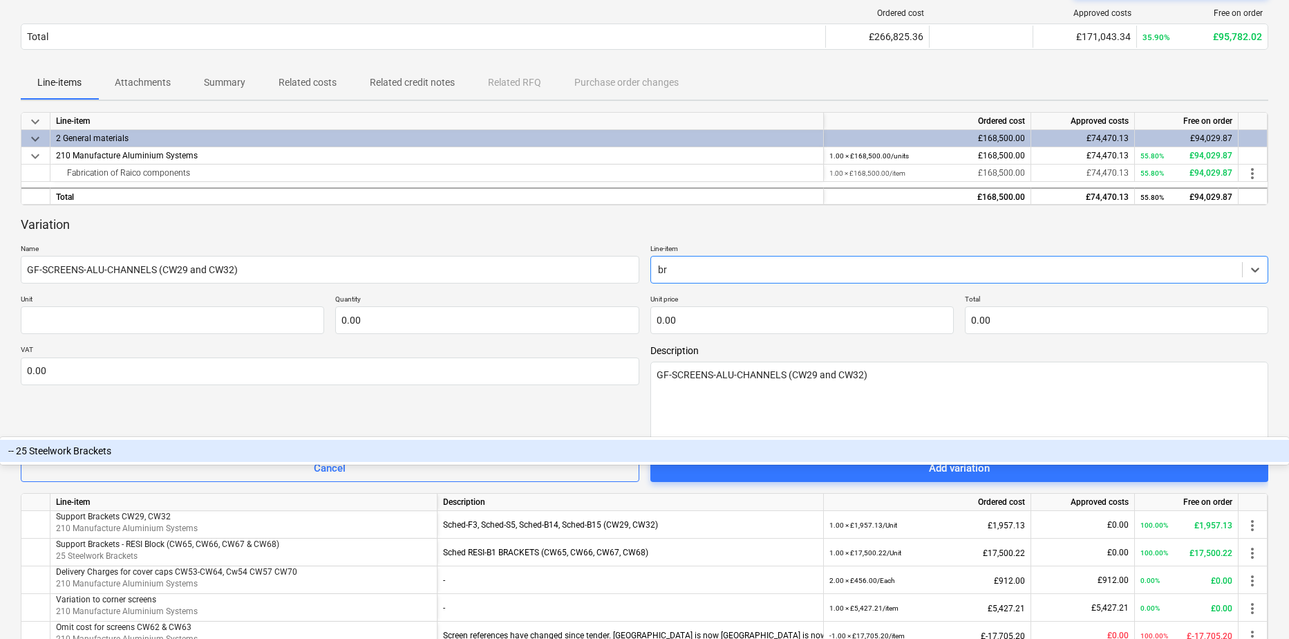
type input "b"
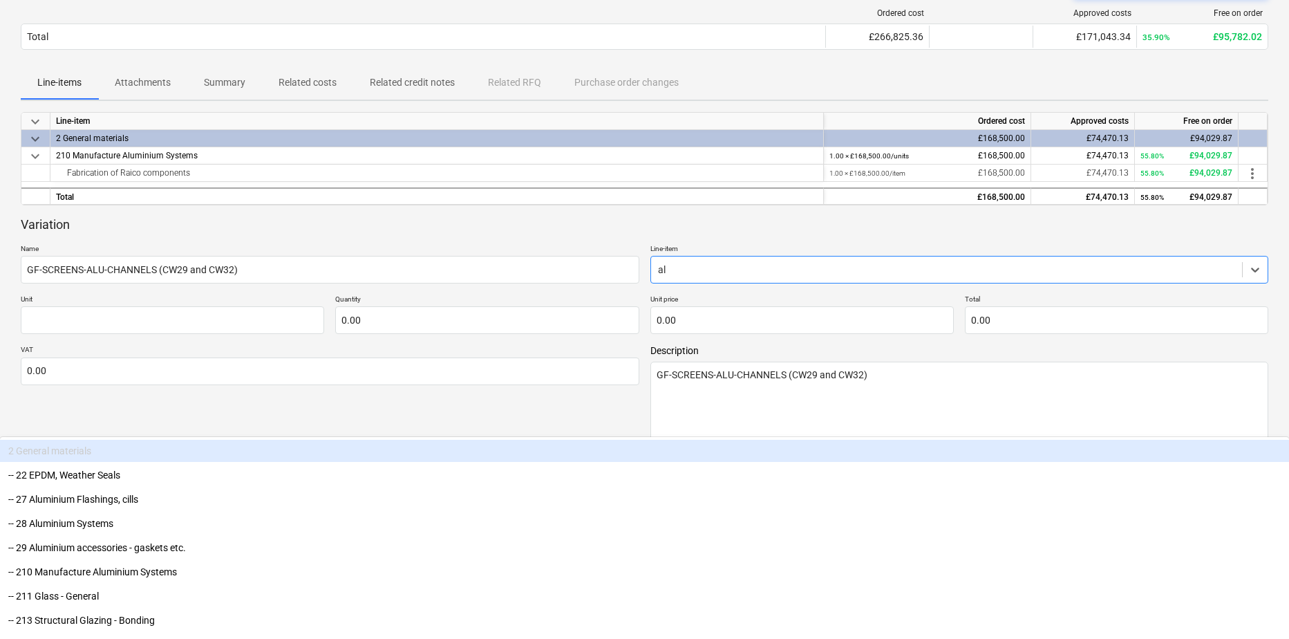
type input "alu"
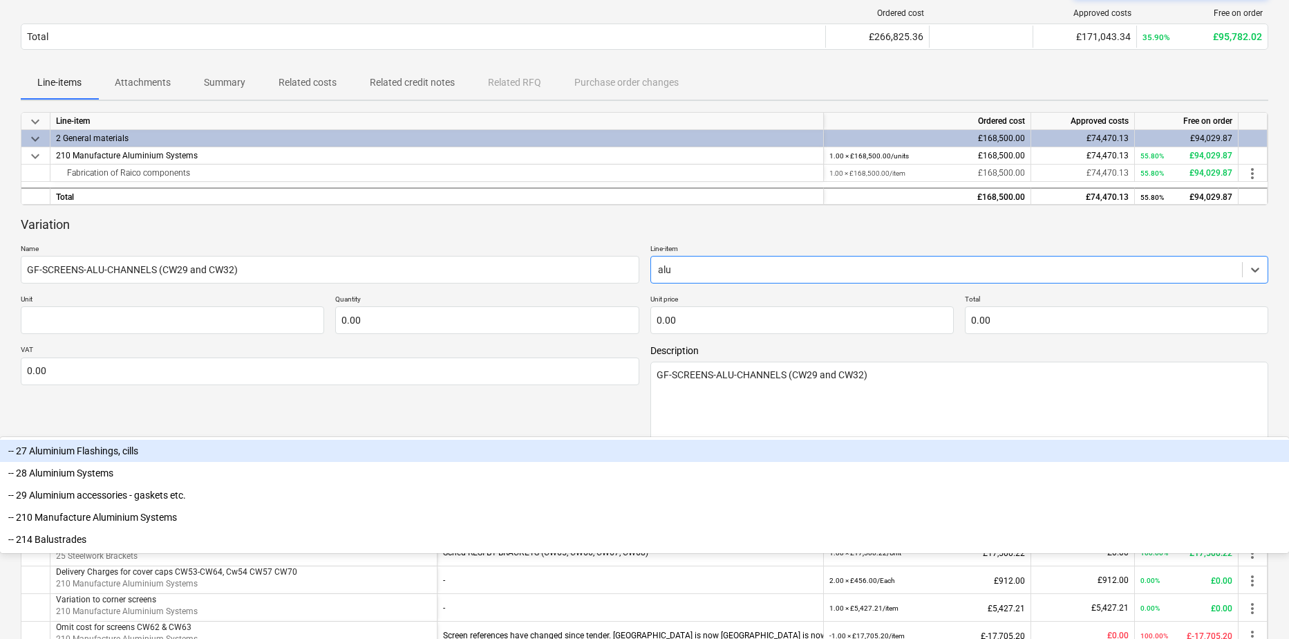
click at [764, 440] on div "-- 27 Aluminium Flashings, cills" at bounding box center [644, 451] width 1289 height 22
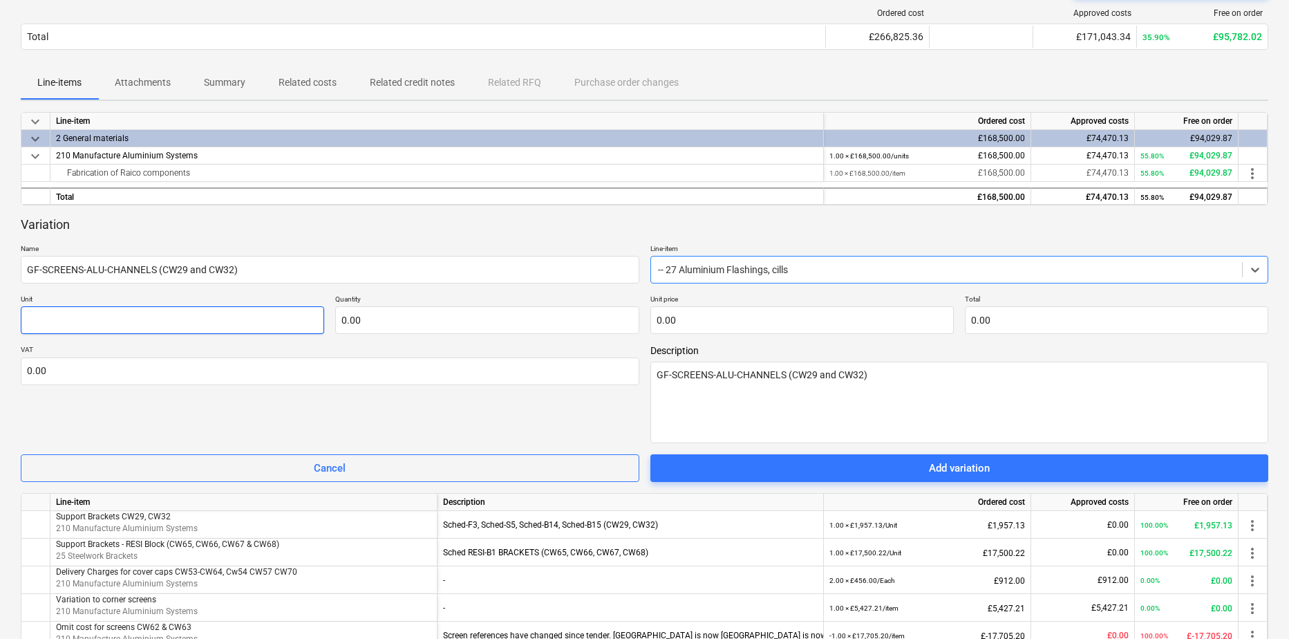
drag, startPoint x: 50, startPoint y: 317, endPoint x: 82, endPoint y: 323, distance: 32.3
click at [51, 318] on input "text" at bounding box center [172, 320] width 303 height 28
type input "Unit"
click at [399, 316] on input "text" at bounding box center [486, 320] width 303 height 28
type input "1.00"
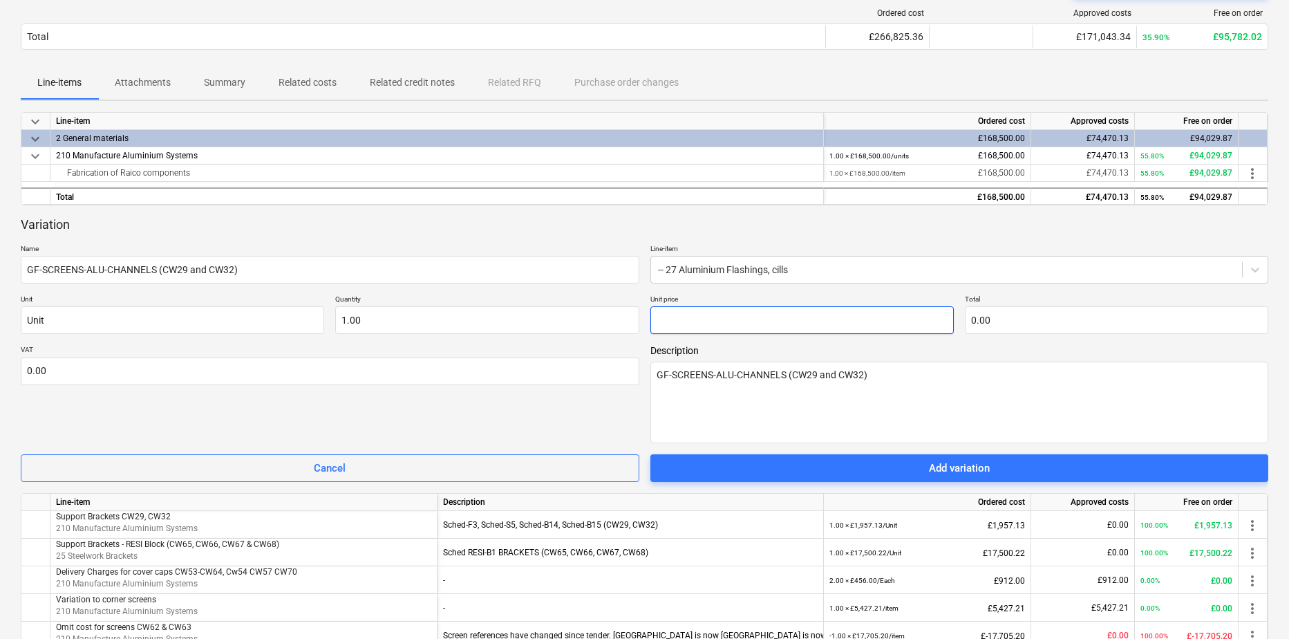
click at [738, 316] on input "text" at bounding box center [801, 320] width 303 height 28
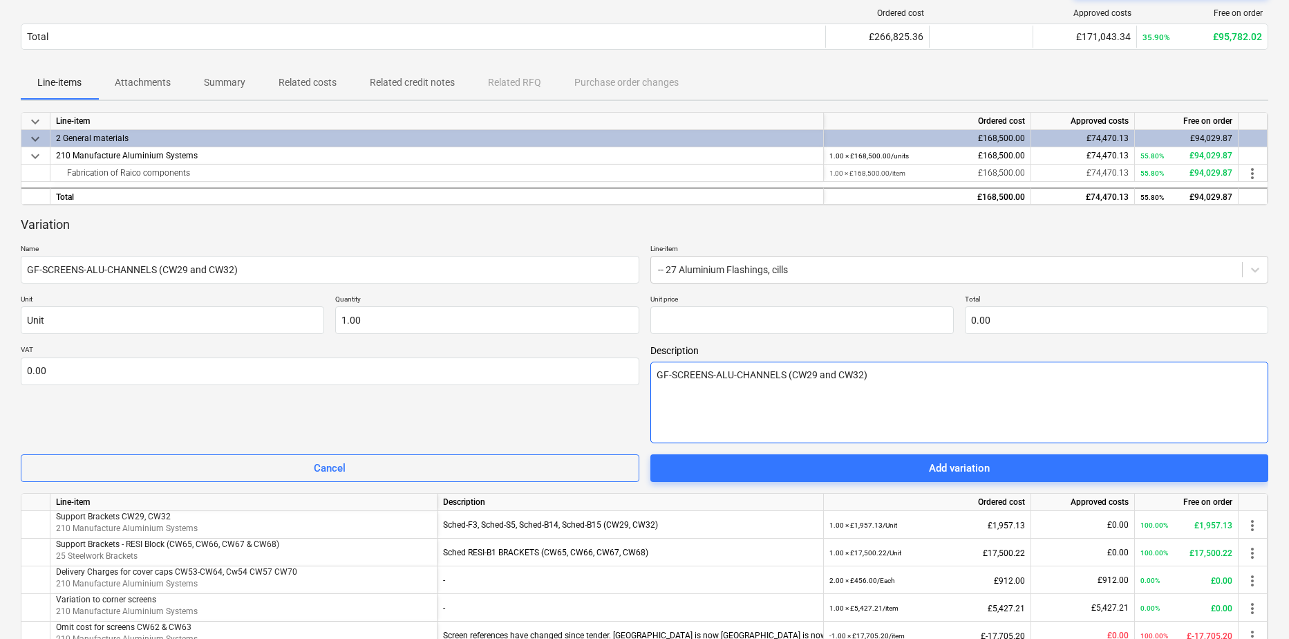
type input "0.00"
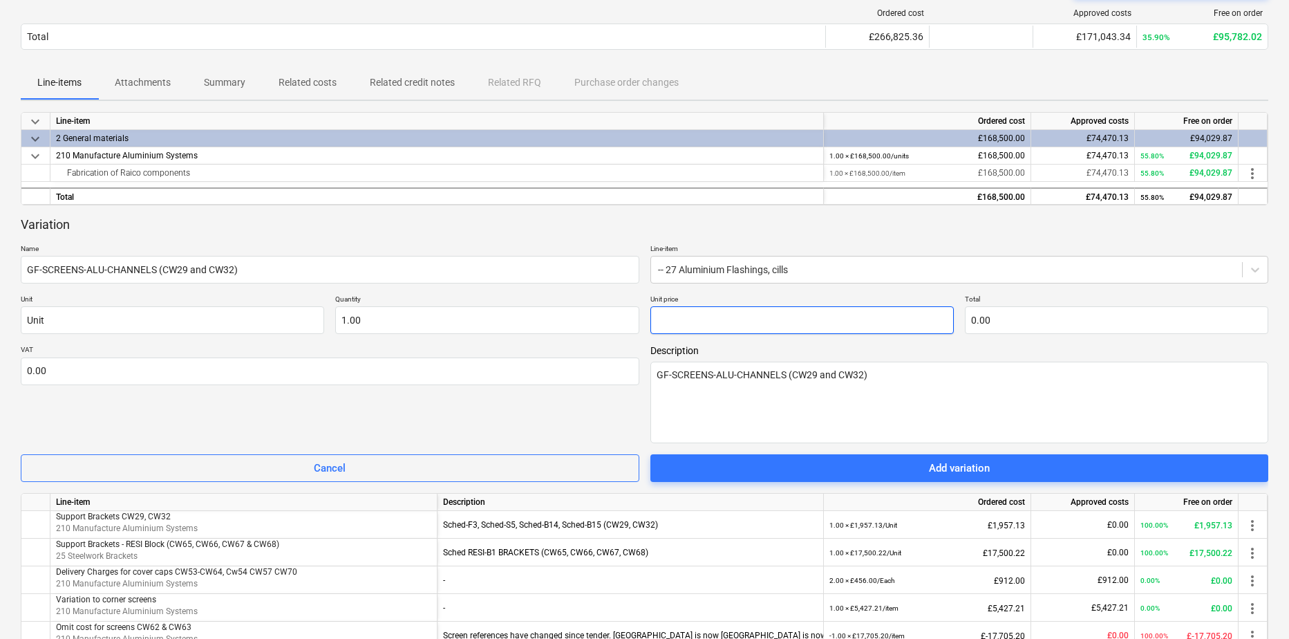
click at [717, 323] on input "text" at bounding box center [801, 320] width 303 height 28
type input "1"
type input "1.00"
type input "19"
type input "19.00"
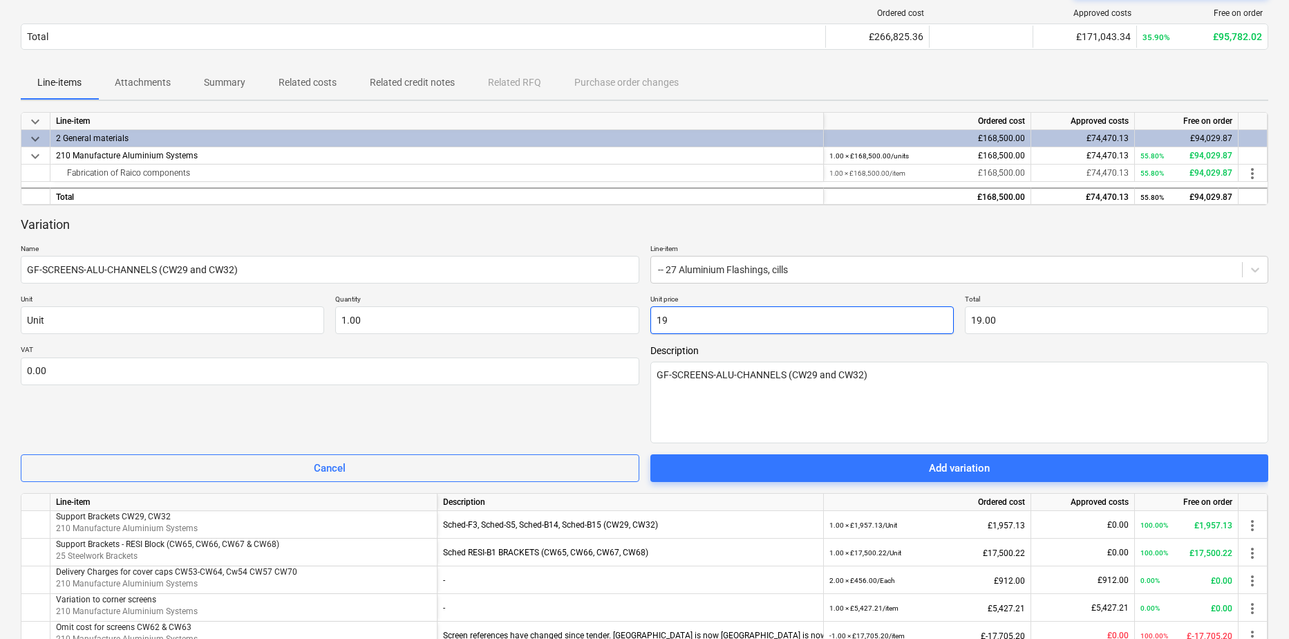
type input "191"
type input "191.00"
type input "191.2"
type input "191.20"
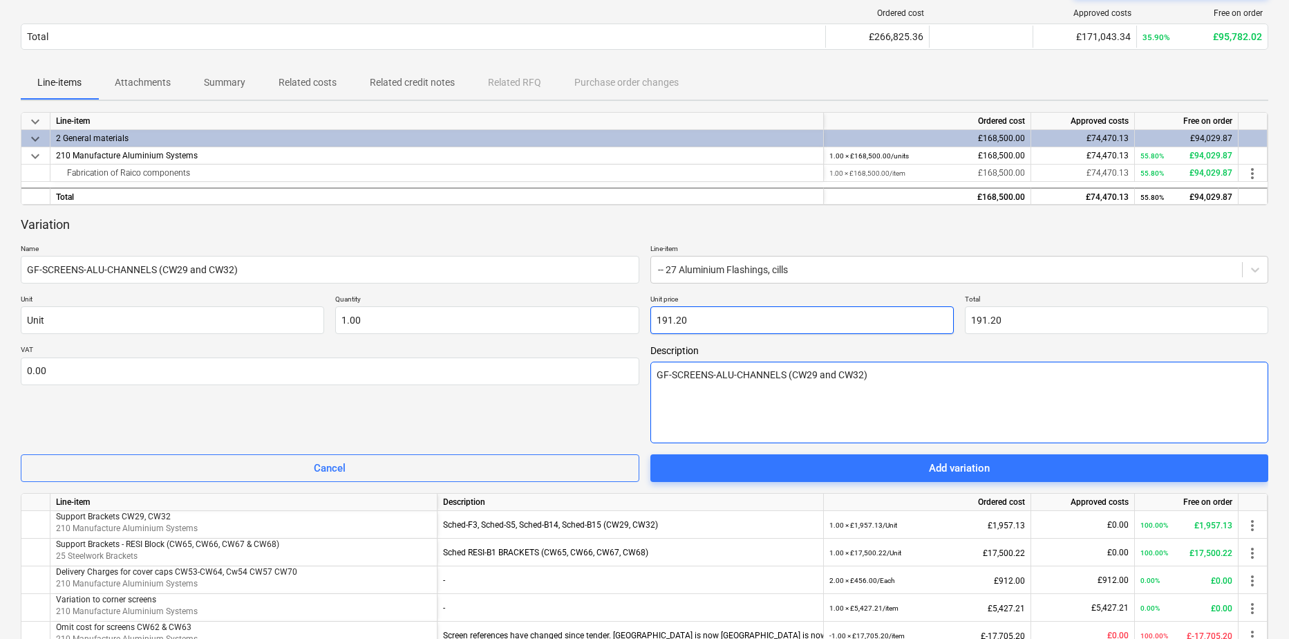
type input "191.20"
click at [733, 411] on textarea "GF-SCREENS-ALU-CHANNELS (CW29 and CW32)" at bounding box center [959, 403] width 619 height 82
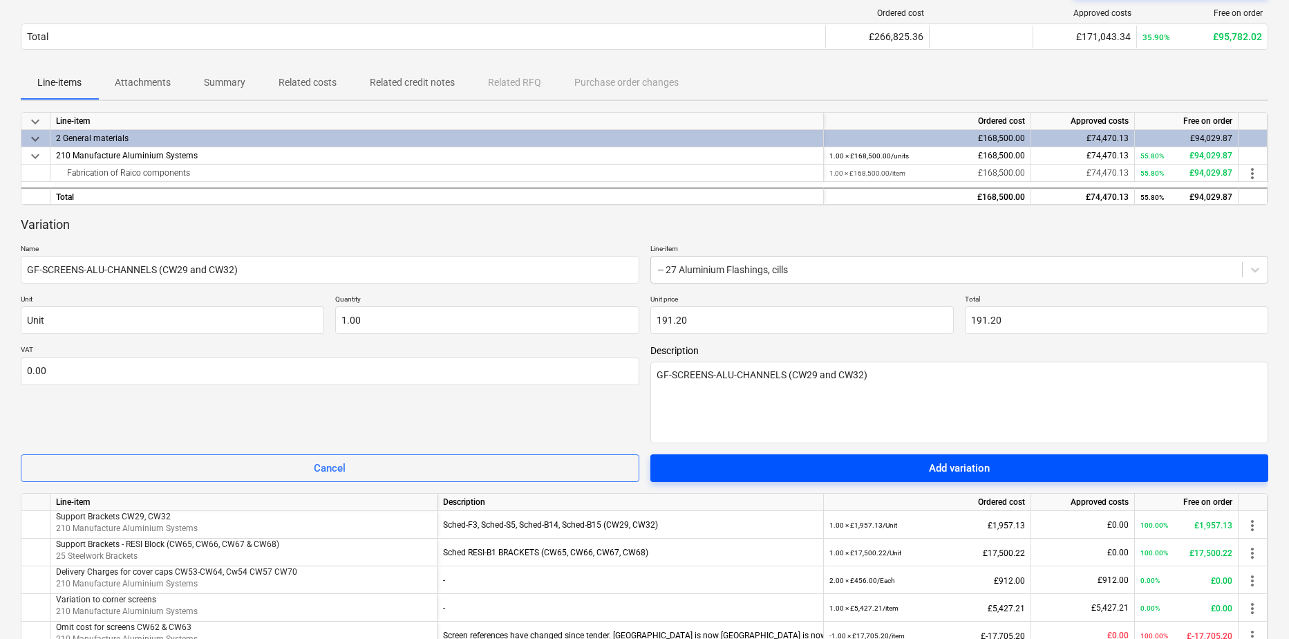
click at [957, 465] on div "Add variation" at bounding box center [959, 468] width 61 height 18
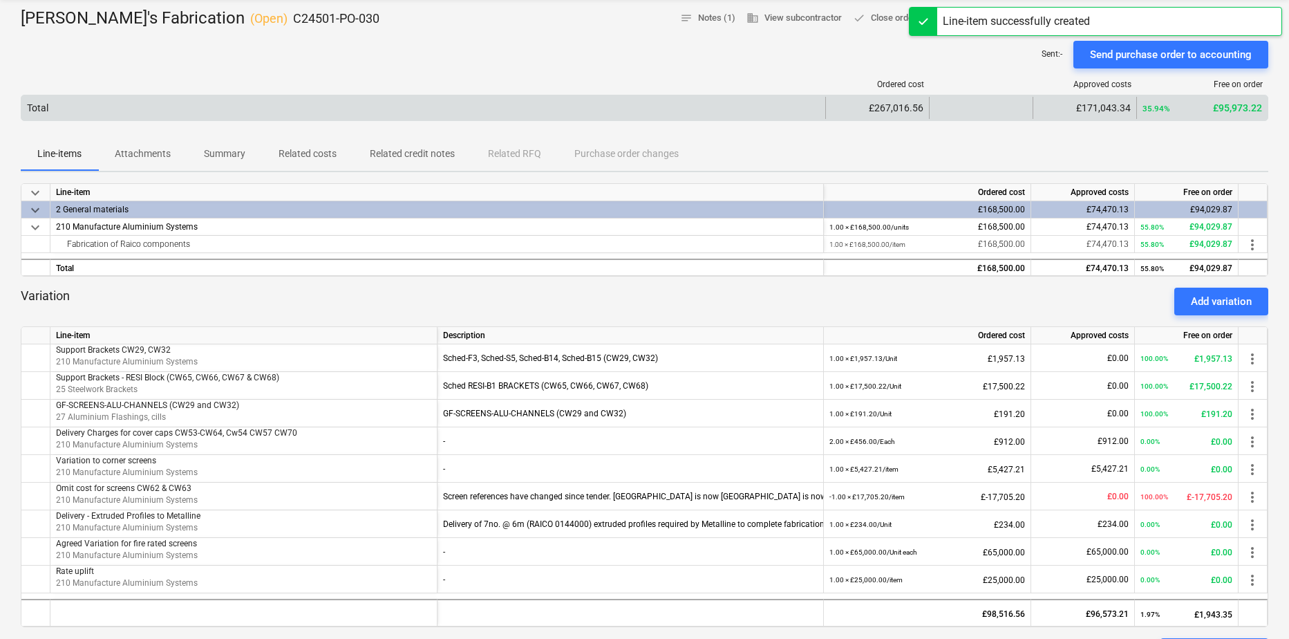
scroll to position [0, 0]
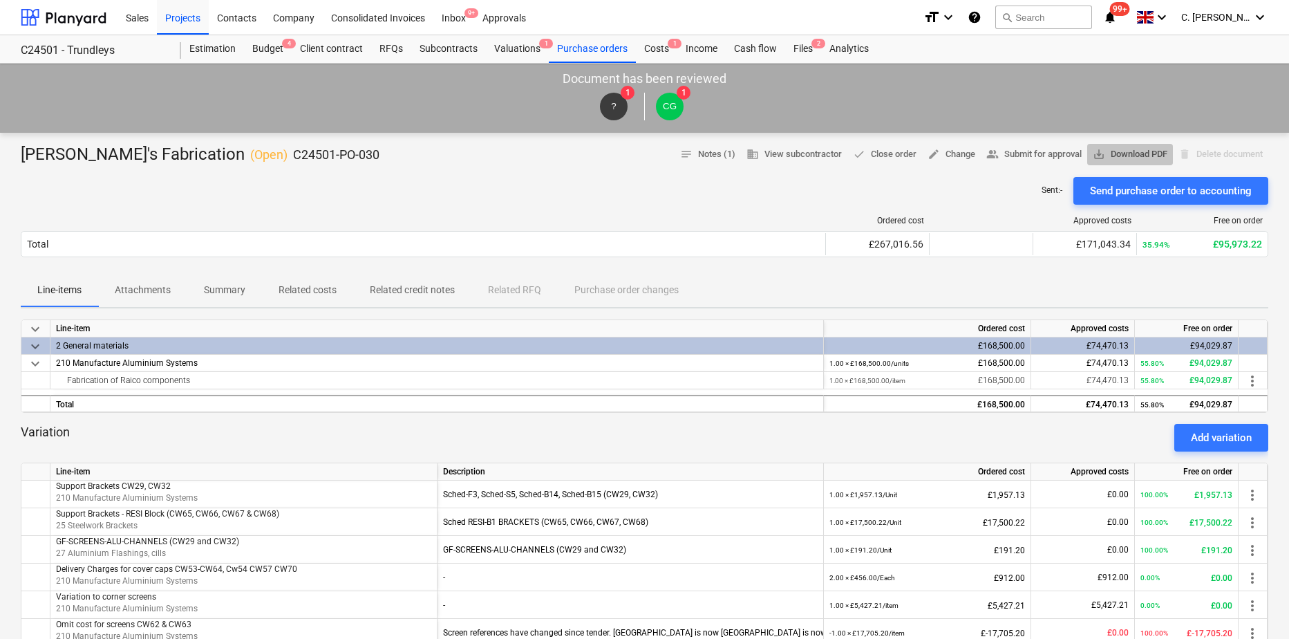
click at [1119, 154] on span "save_alt Download PDF" at bounding box center [1130, 155] width 75 height 16
click at [57, 20] on div at bounding box center [64, 17] width 86 height 35
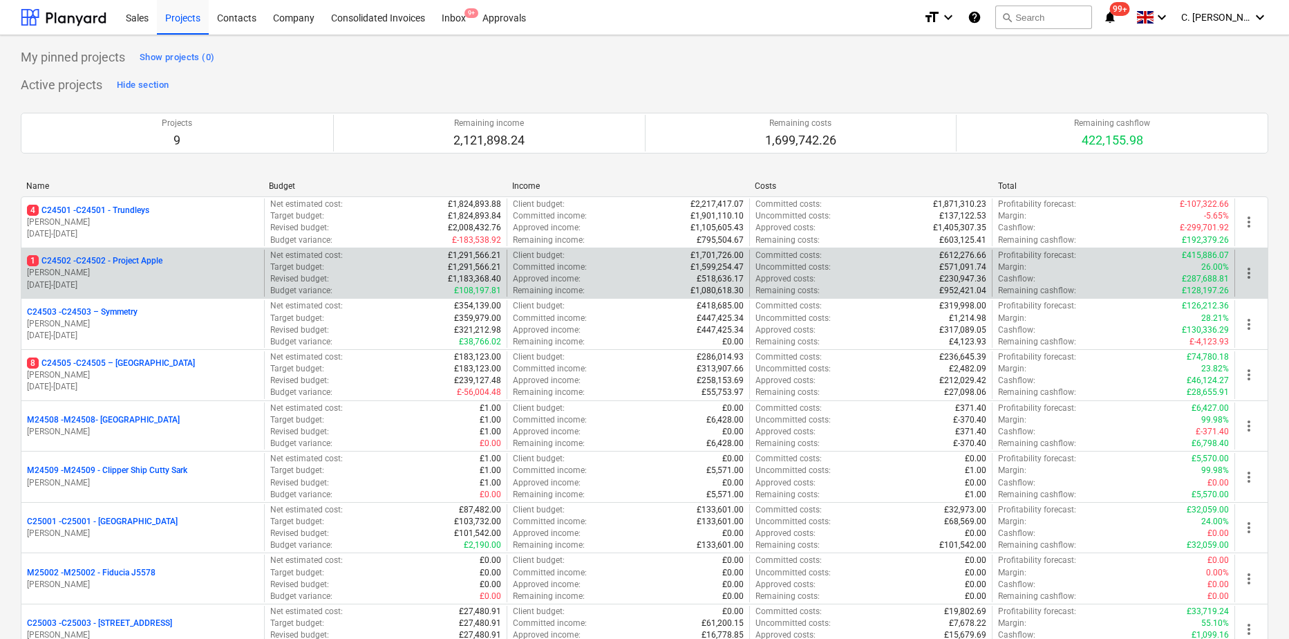
click at [162, 272] on p "[PERSON_NAME]" at bounding box center [143, 273] width 232 height 12
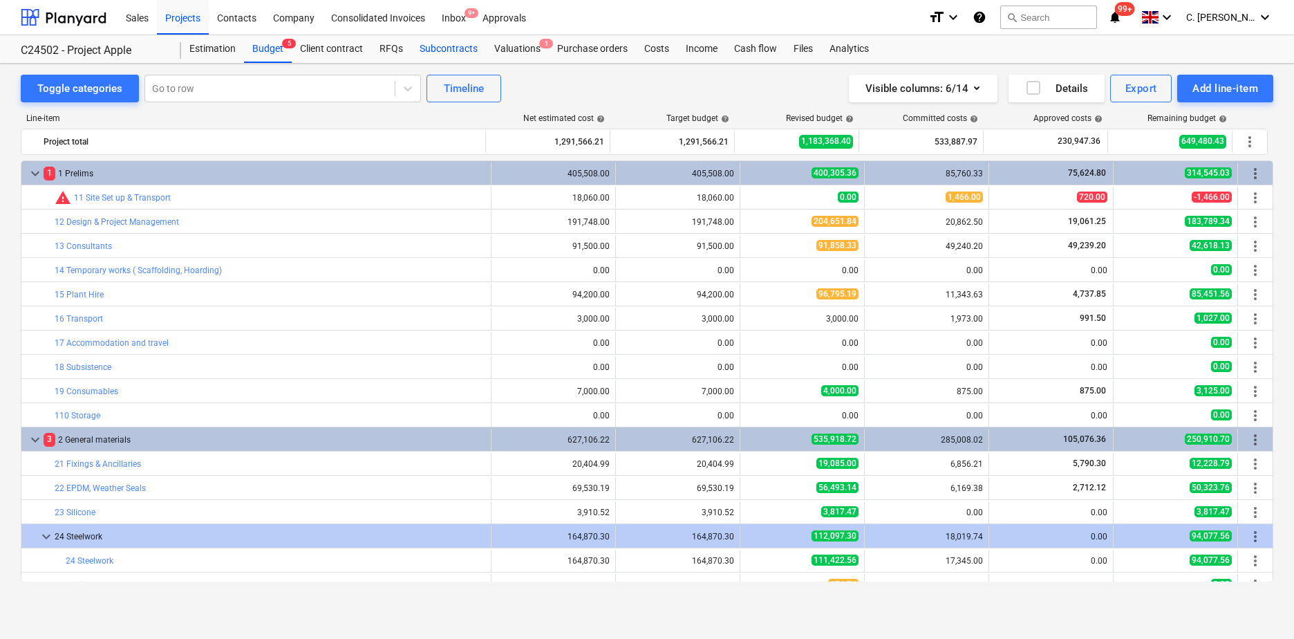
click at [436, 47] on div "Subcontracts" at bounding box center [448, 49] width 75 height 28
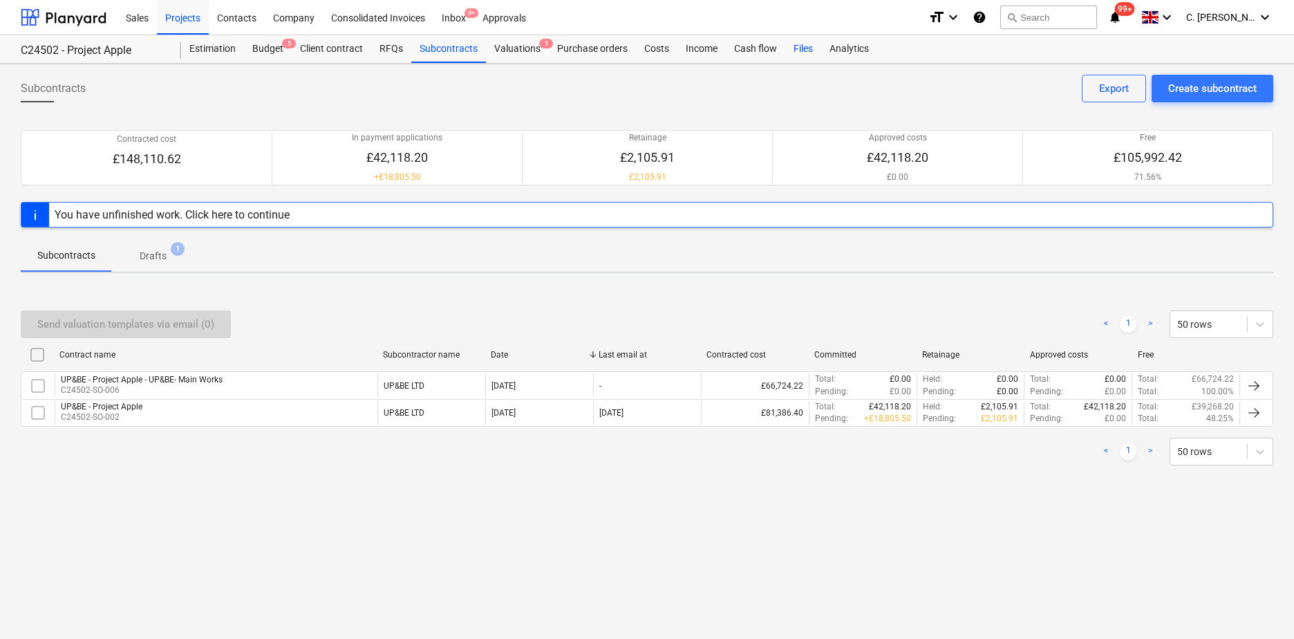
click at [803, 52] on div "Files" at bounding box center [803, 49] width 36 height 28
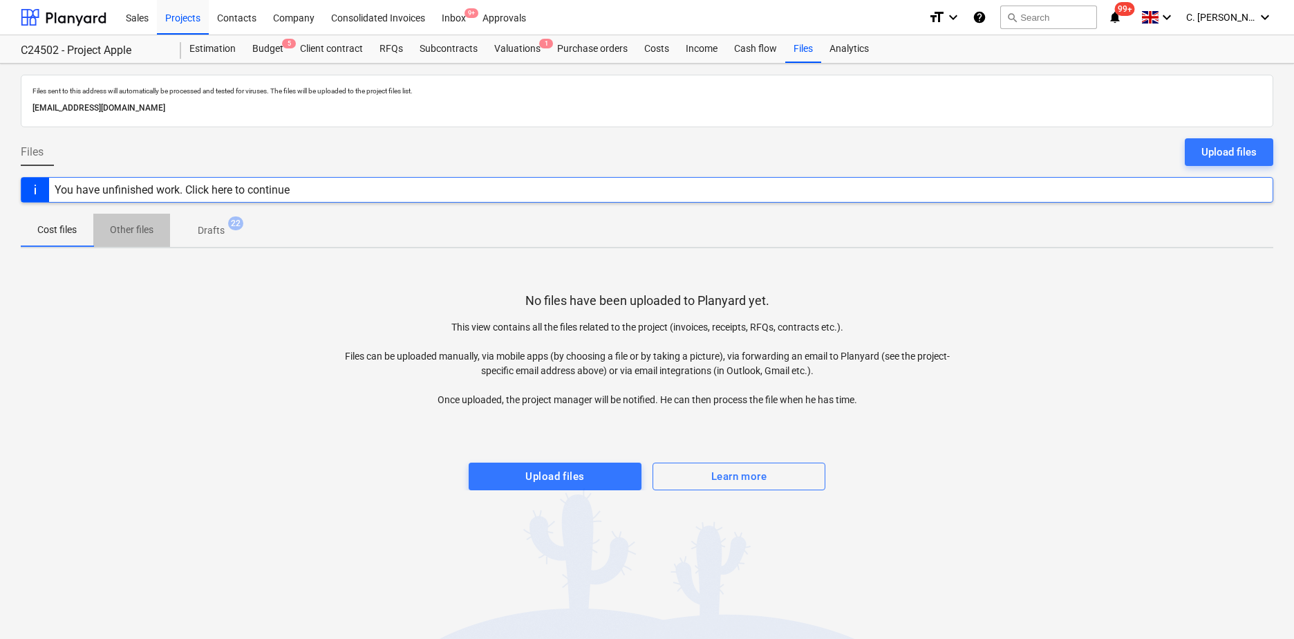
click at [131, 236] on p "Other files" at bounding box center [132, 230] width 44 height 15
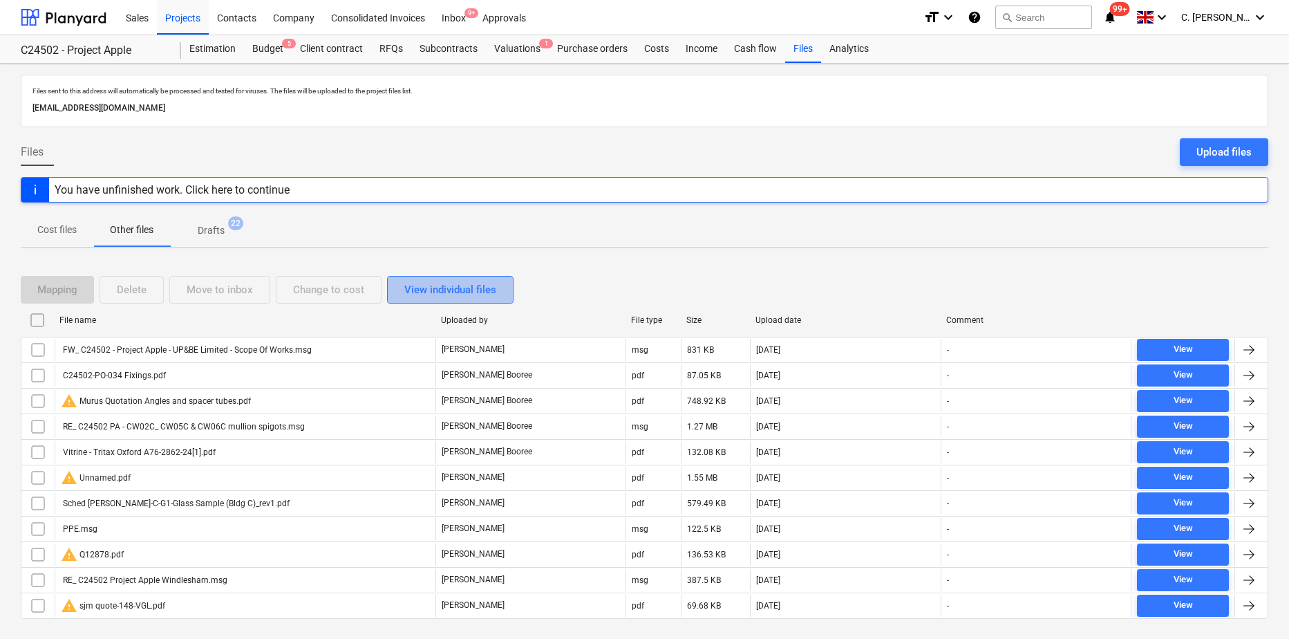
click at [452, 294] on div "View individual files" at bounding box center [450, 290] width 92 height 18
click at [452, 294] on div "View grouped files" at bounding box center [447, 290] width 86 height 18
click at [838, 51] on div "Analytics" at bounding box center [849, 49] width 56 height 28
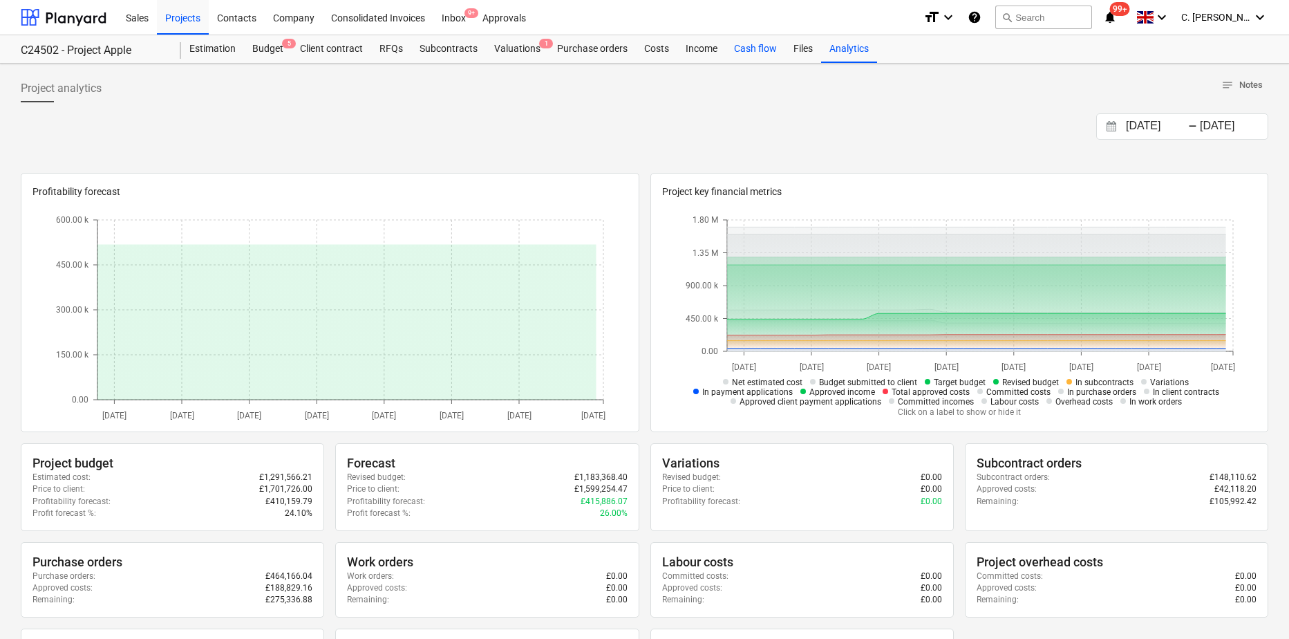
click at [750, 55] on div "Cash flow" at bounding box center [755, 49] width 59 height 28
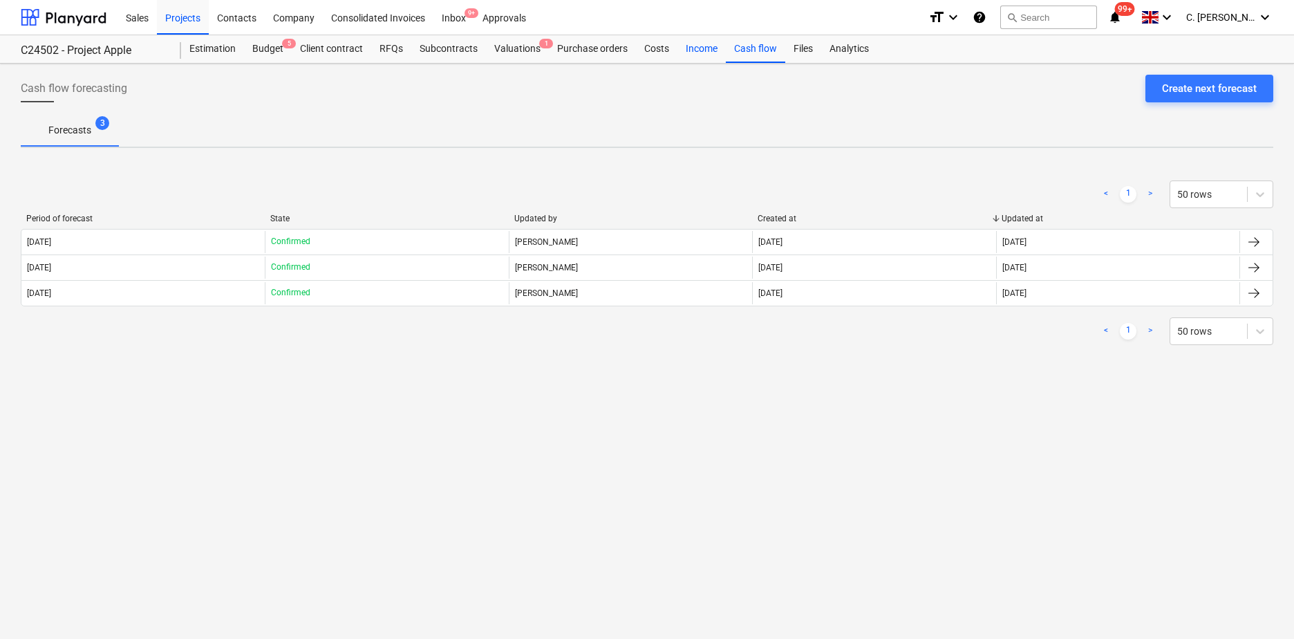
click at [690, 55] on div "Income" at bounding box center [701, 49] width 48 height 28
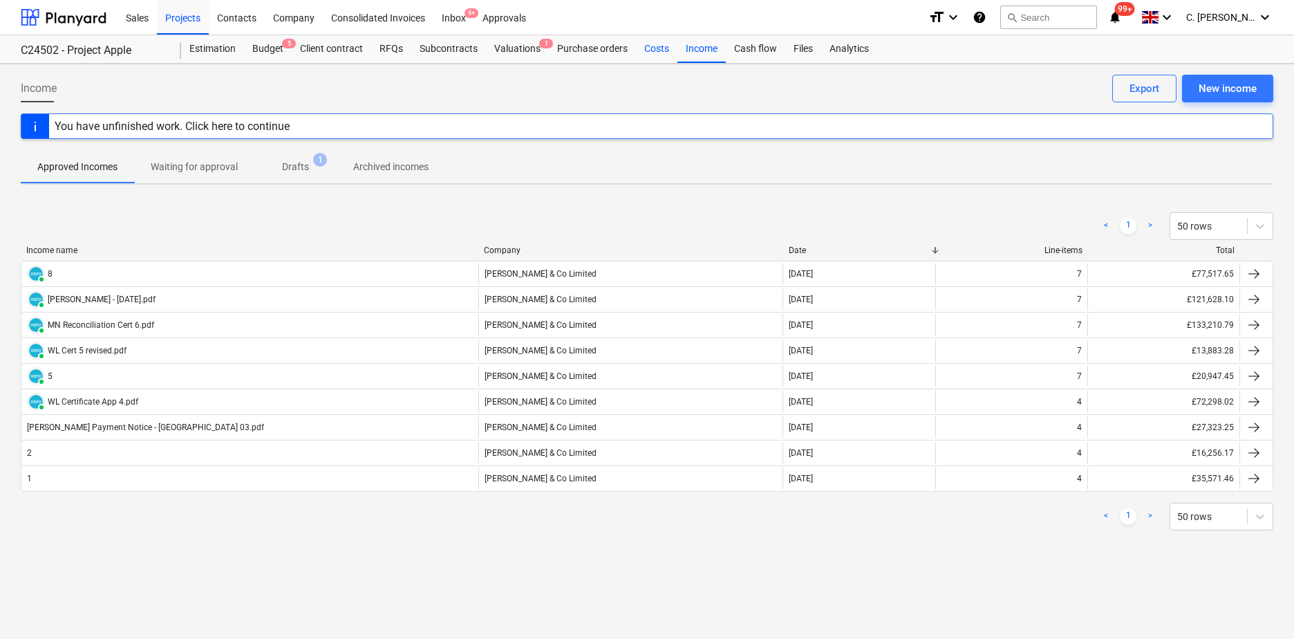
click at [664, 48] on div "Costs" at bounding box center [656, 49] width 41 height 28
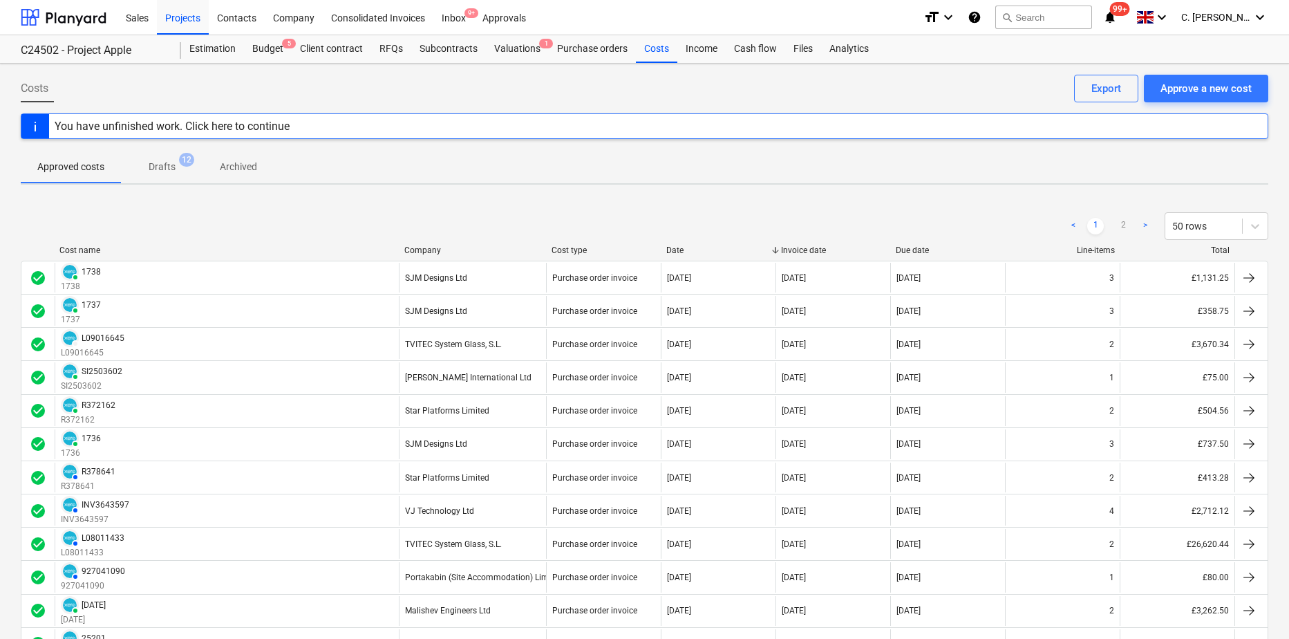
click at [433, 252] on div "Company" at bounding box center [472, 250] width 136 height 10
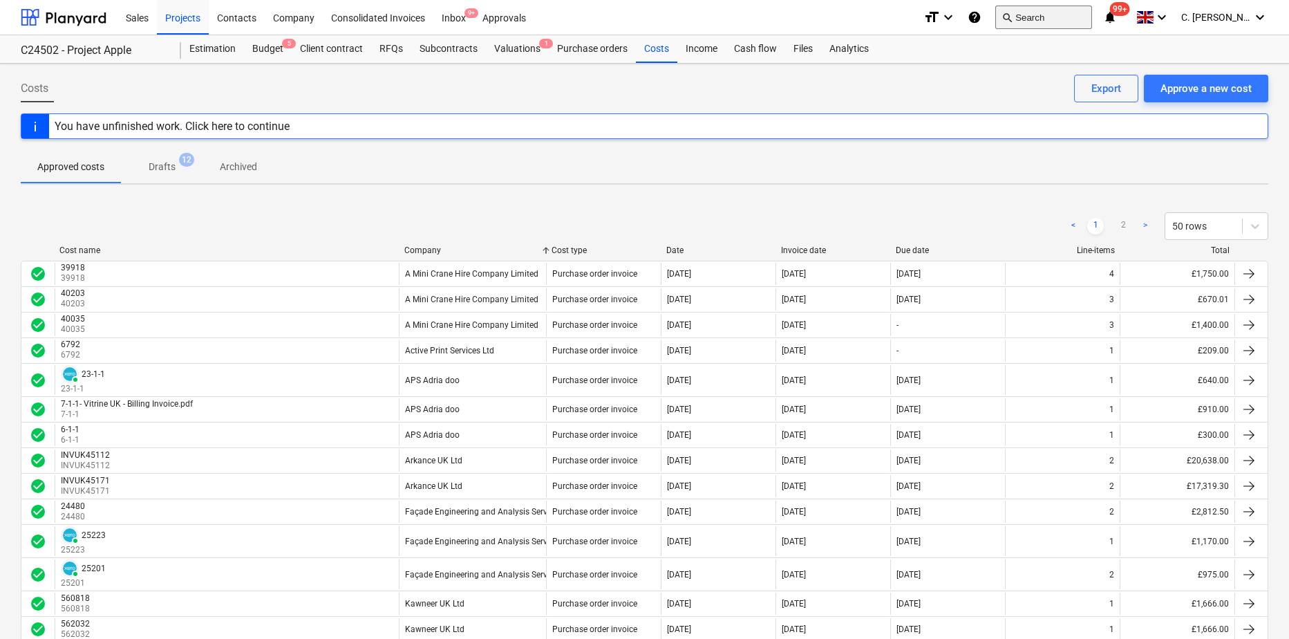
click at [1076, 12] on button "search Search" at bounding box center [1043, 18] width 97 height 24
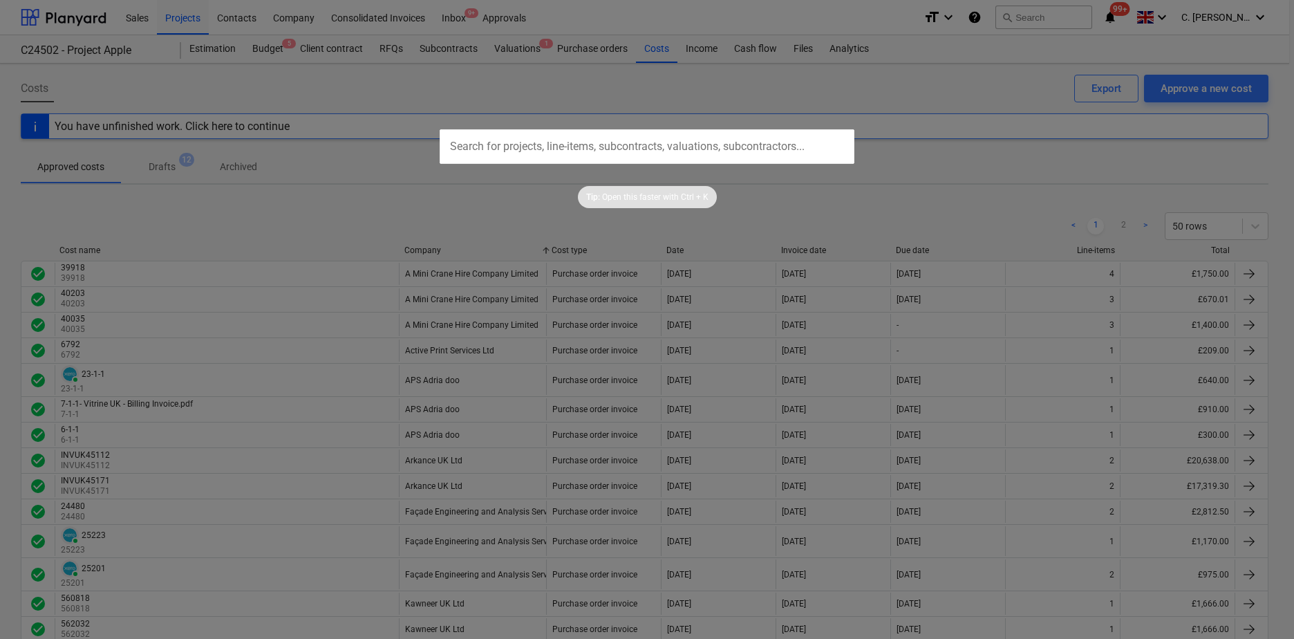
click at [665, 162] on input "text" at bounding box center [647, 146] width 415 height 35
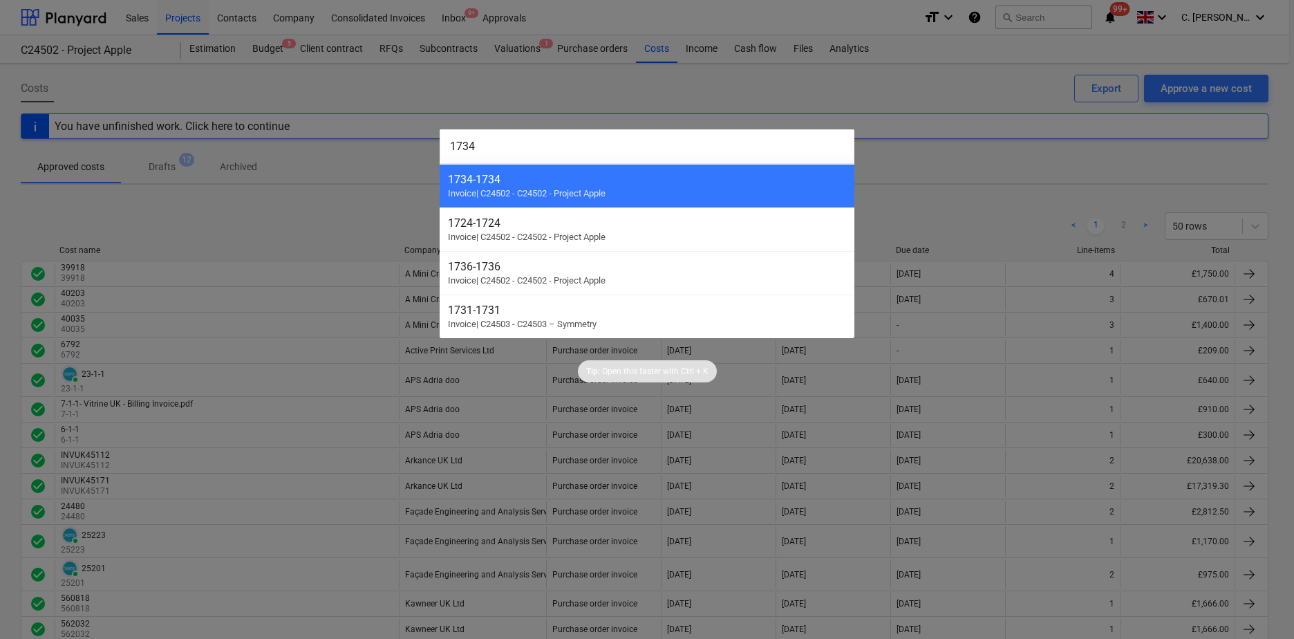
type input "1734"
click at [914, 163] on div at bounding box center [647, 319] width 1294 height 639
